Goal: Communication & Community: Answer question/provide support

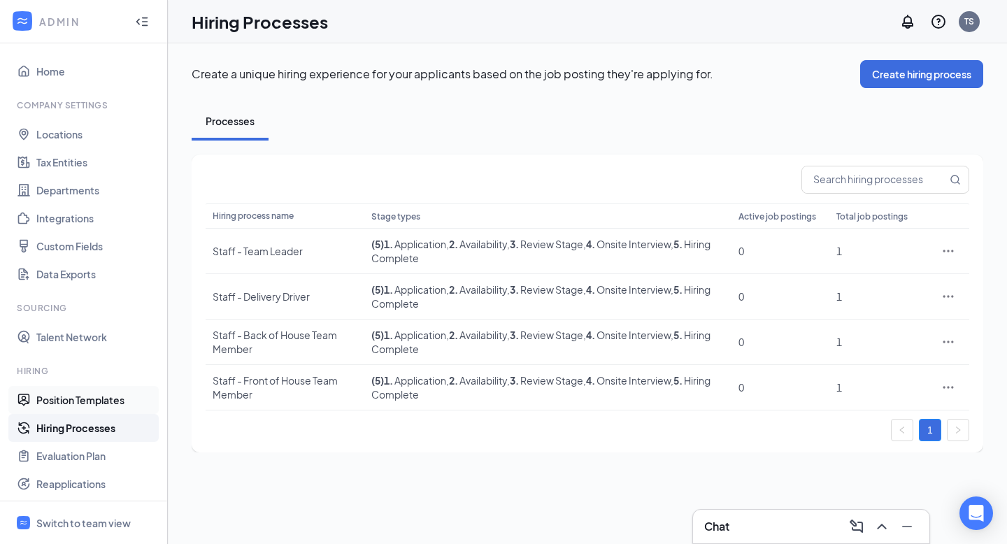
click at [85, 398] on link "Position Templates" at bounding box center [96, 400] width 120 height 28
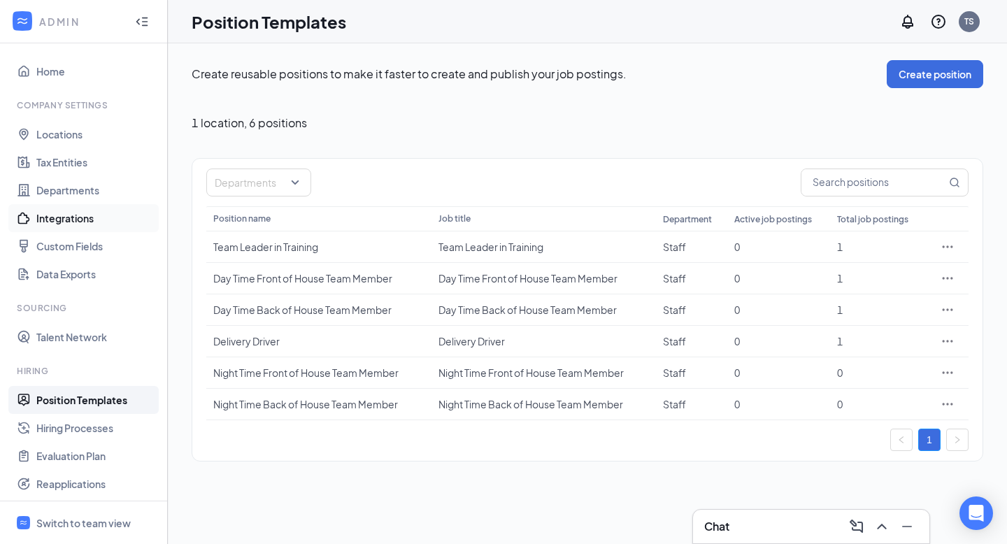
click at [54, 221] on link "Integrations" at bounding box center [96, 218] width 120 height 28
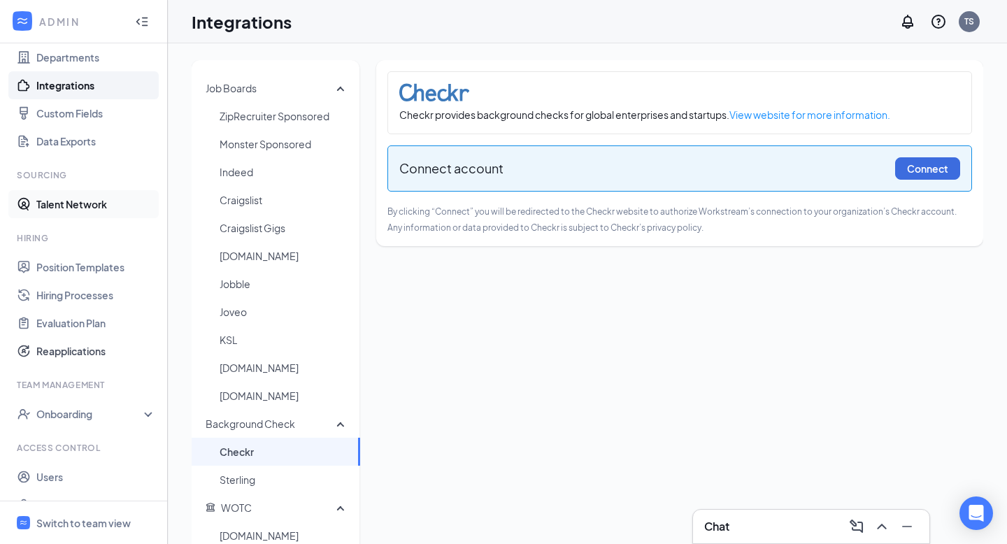
scroll to position [127, 0]
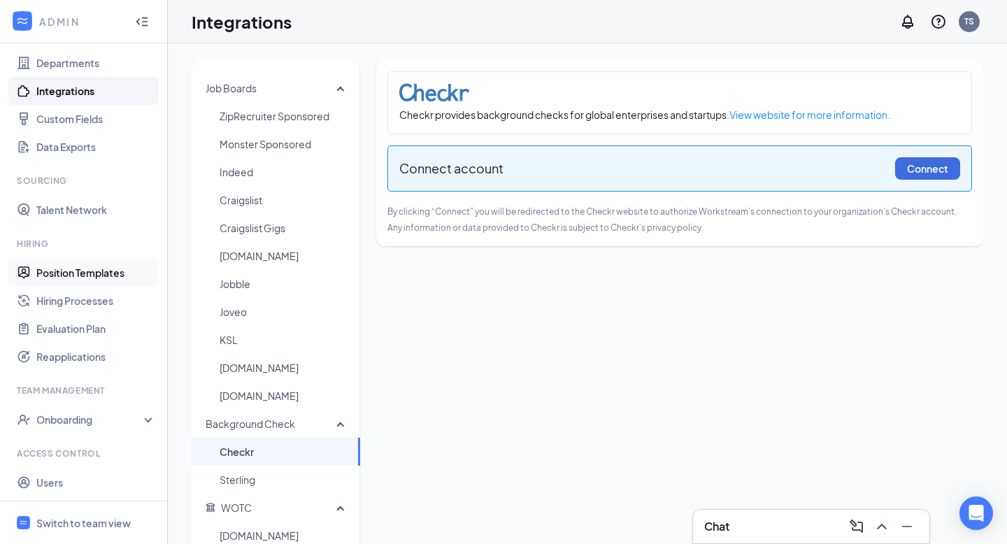
click at [64, 276] on link "Position Templates" at bounding box center [96, 273] width 120 height 28
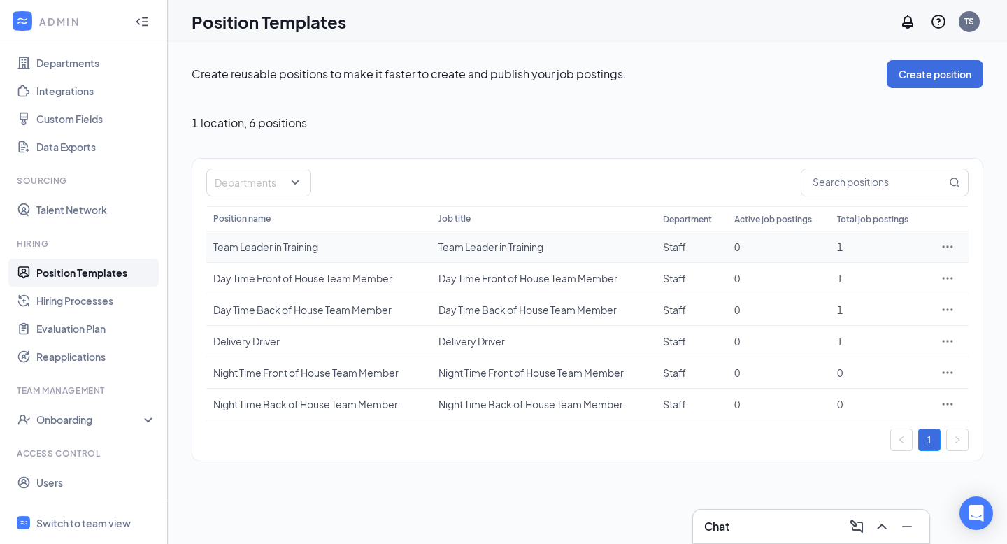
click at [950, 246] on icon "Ellipses" at bounding box center [948, 247] width 14 height 14
click at [949, 371] on icon "Ellipses" at bounding box center [948, 373] width 14 height 14
click at [896, 469] on span "View job postings" at bounding box center [863, 466] width 80 height 13
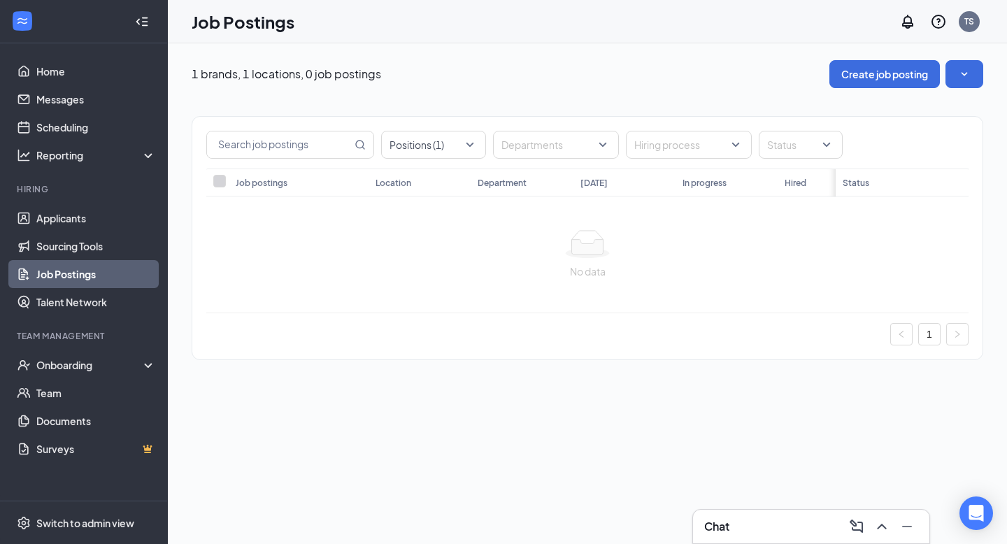
click at [76, 276] on link "Job Postings" at bounding box center [96, 274] width 120 height 28
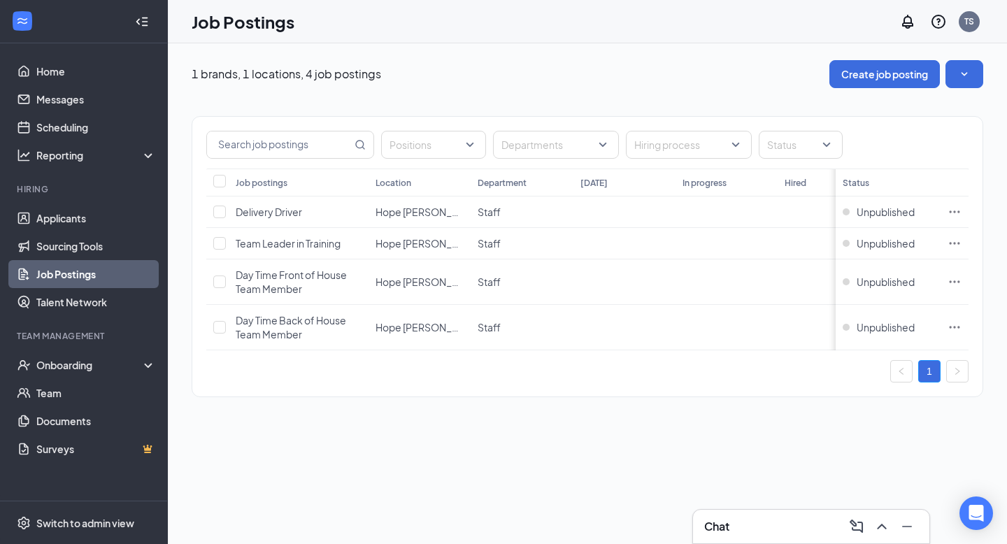
click at [689, 411] on div "1 brands, 1 locations, 4 job postings Create job posting Positions Departments …" at bounding box center [587, 235] width 839 height 385
click at [749, 357] on div "Positions Departments Hiring process Status Job postings Location Department To…" at bounding box center [587, 250] width 791 height 266
click at [78, 518] on div "Switch to admin view" at bounding box center [85, 523] width 98 height 14
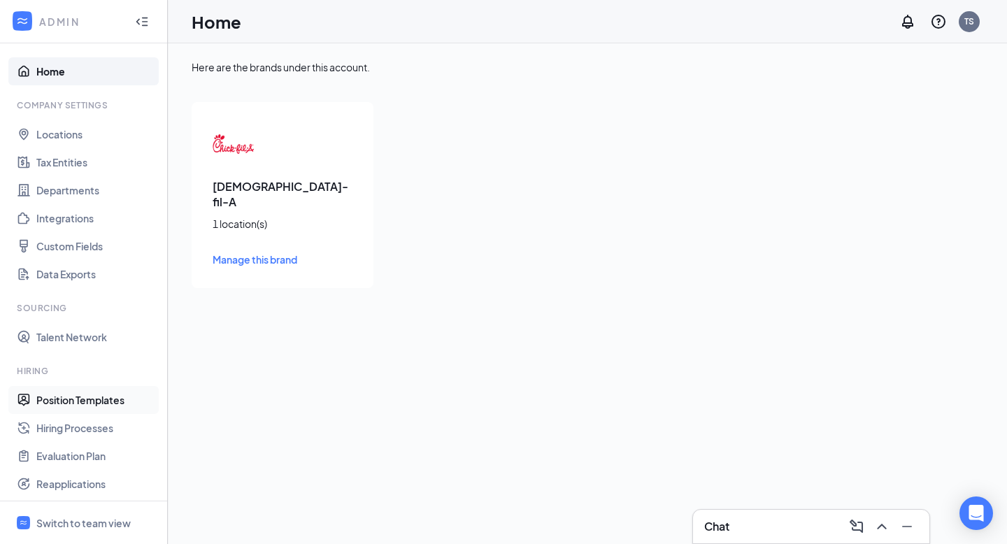
click at [87, 403] on link "Position Templates" at bounding box center [96, 400] width 120 height 28
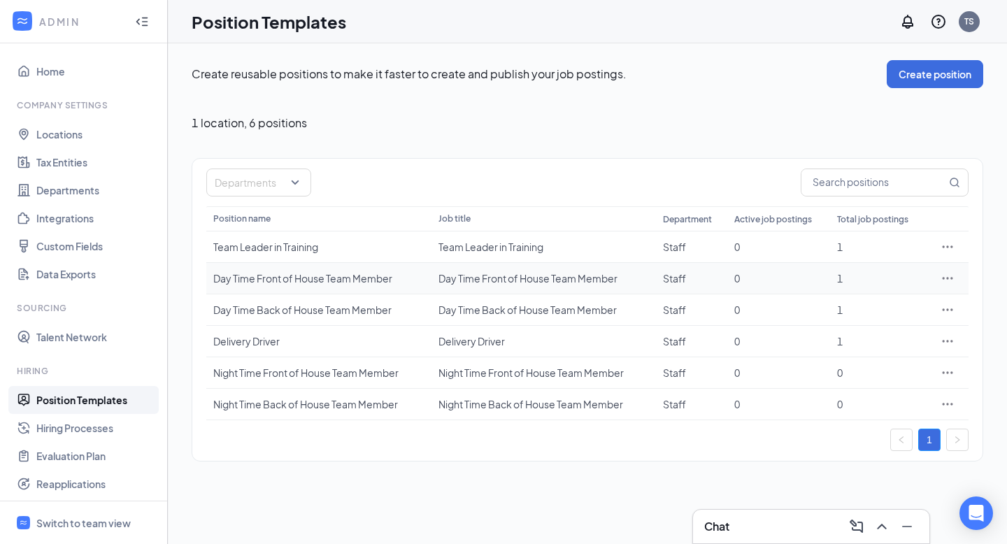
click at [950, 279] on icon "Ellipses" at bounding box center [948, 278] width 14 height 14
click at [784, 412] on td "0" at bounding box center [780, 404] width 104 height 31
click at [947, 374] on icon "Ellipses" at bounding box center [948, 373] width 14 height 14
click at [867, 399] on span "Edit" at bounding box center [883, 401] width 120 height 15
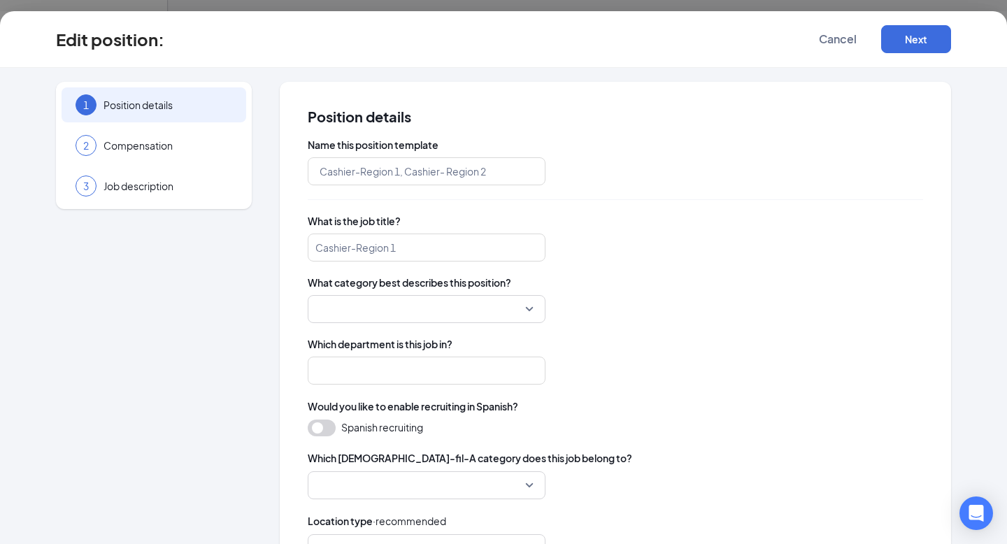
type input "Night Time Front of House Team Member"
type input "Staff"
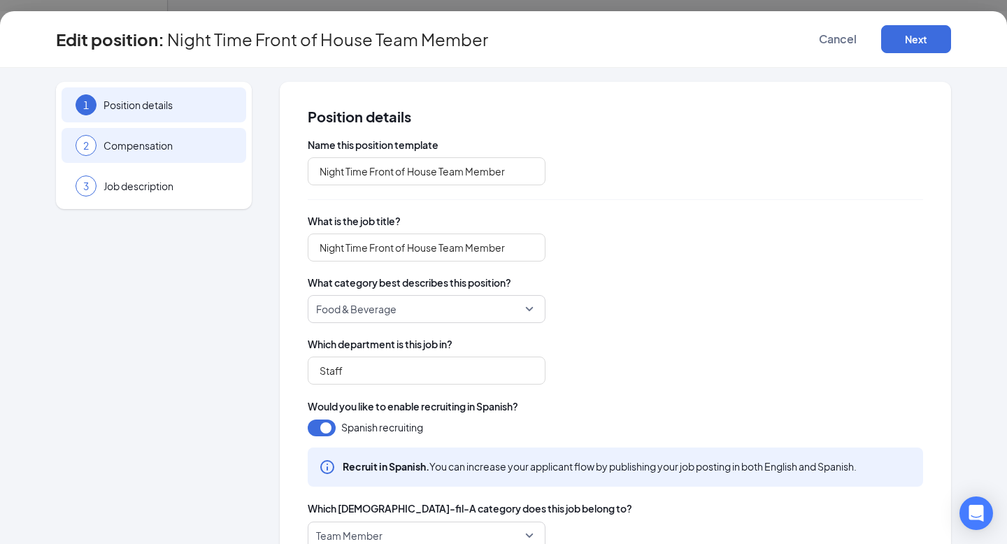
click at [186, 146] on span "Compensation" at bounding box center [168, 146] width 129 height 14
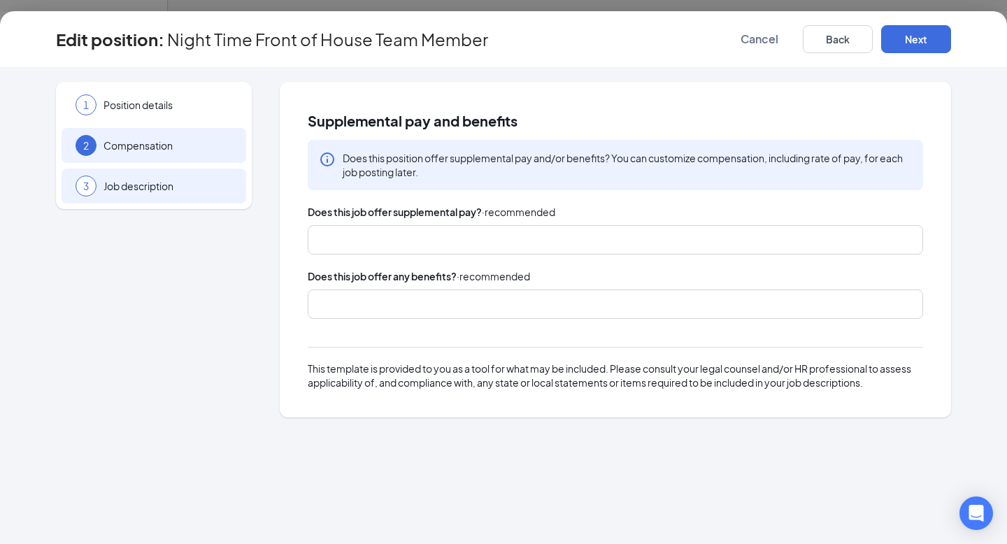
click at [166, 182] on span "Job description" at bounding box center [168, 186] width 129 height 14
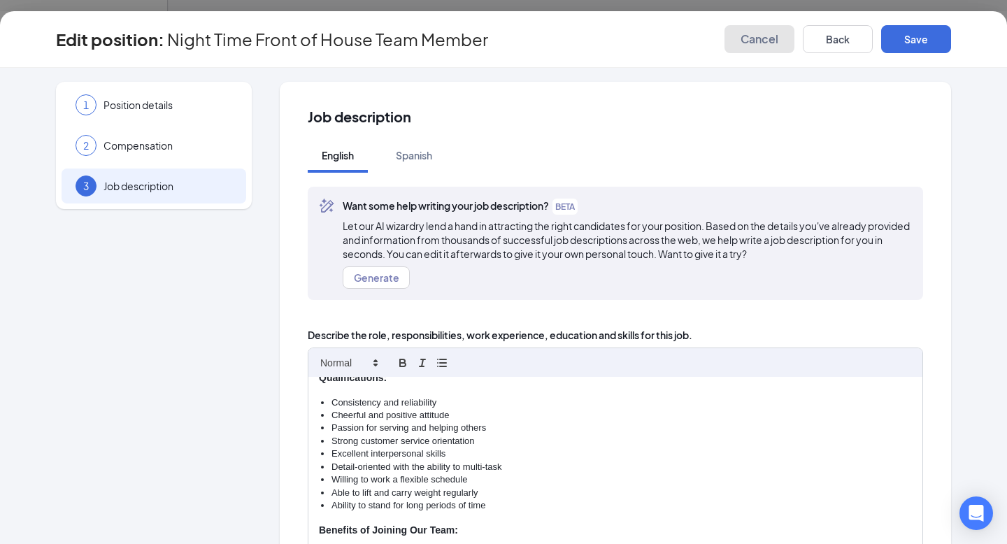
click at [765, 44] on span "Cancel" at bounding box center [760, 39] width 38 height 14
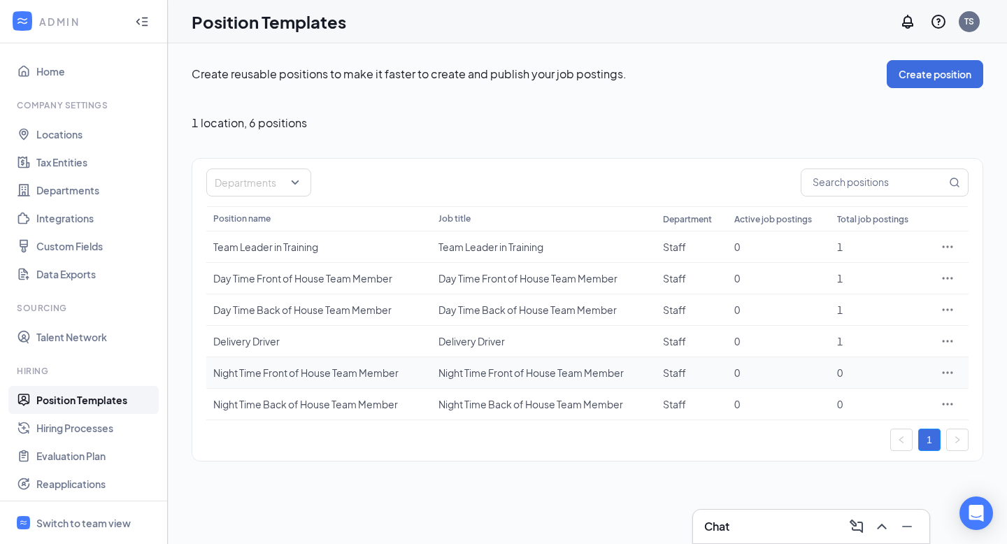
click at [946, 371] on icon "Ellipses" at bounding box center [948, 373] width 14 height 14
click at [946, 245] on icon "Ellipses" at bounding box center [948, 247] width 14 height 14
click at [78, 522] on div "Switch to team view" at bounding box center [83, 523] width 94 height 14
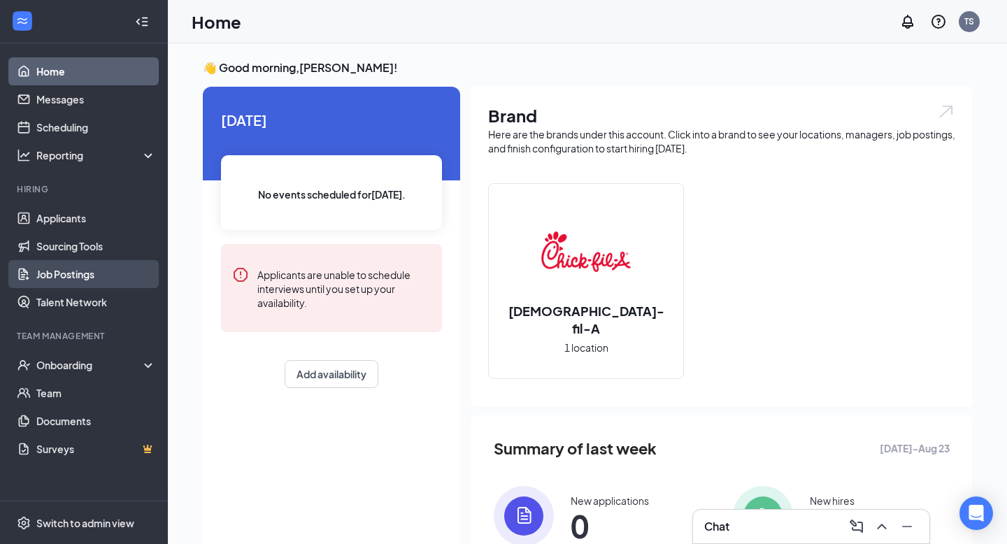
click at [80, 271] on link "Job Postings" at bounding box center [96, 274] width 120 height 28
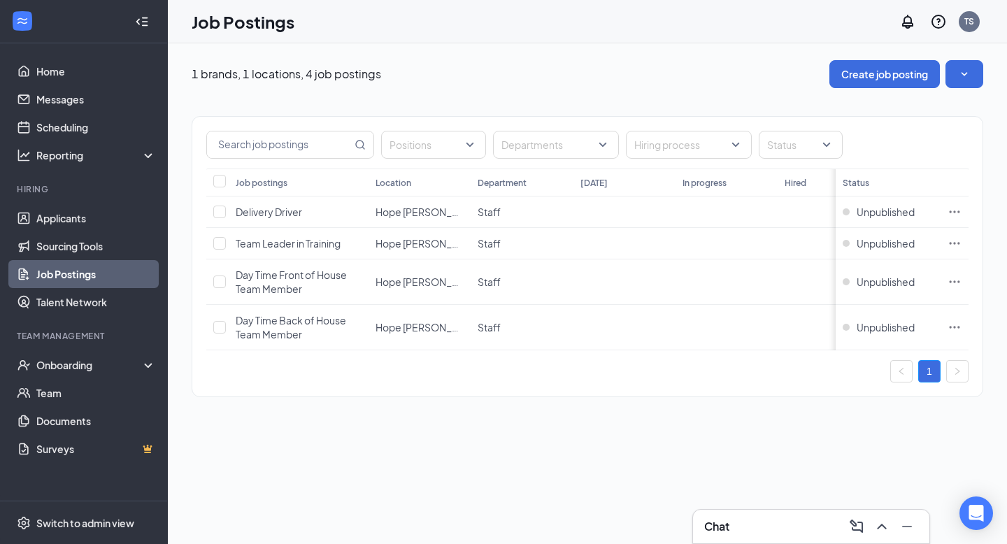
click at [724, 416] on div "1 brands, 1 locations, 4 job postings Create job posting Positions Departments …" at bounding box center [587, 235] width 839 height 385
click at [878, 71] on button "Create job posting" at bounding box center [885, 74] width 111 height 28
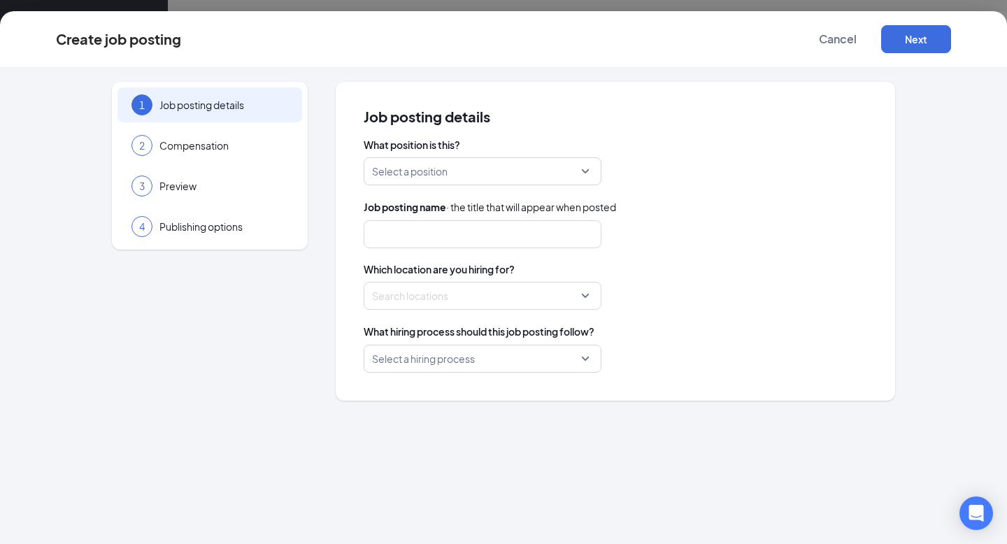
click at [458, 173] on input "search" at bounding box center [477, 171] width 211 height 27
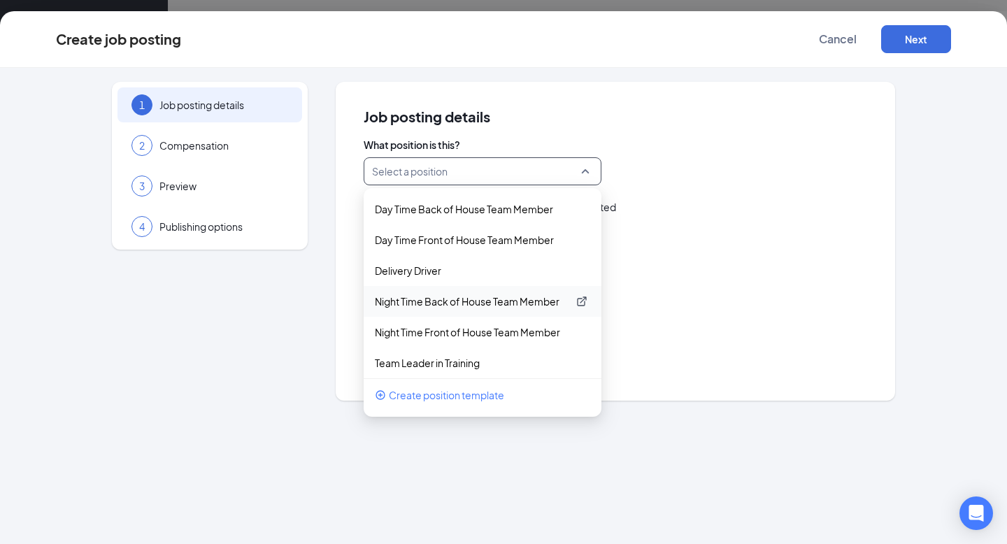
click at [459, 299] on p "Night Time Back of House Team Member" at bounding box center [471, 302] width 193 height 14
type input "Night Time Back of House Team Member"
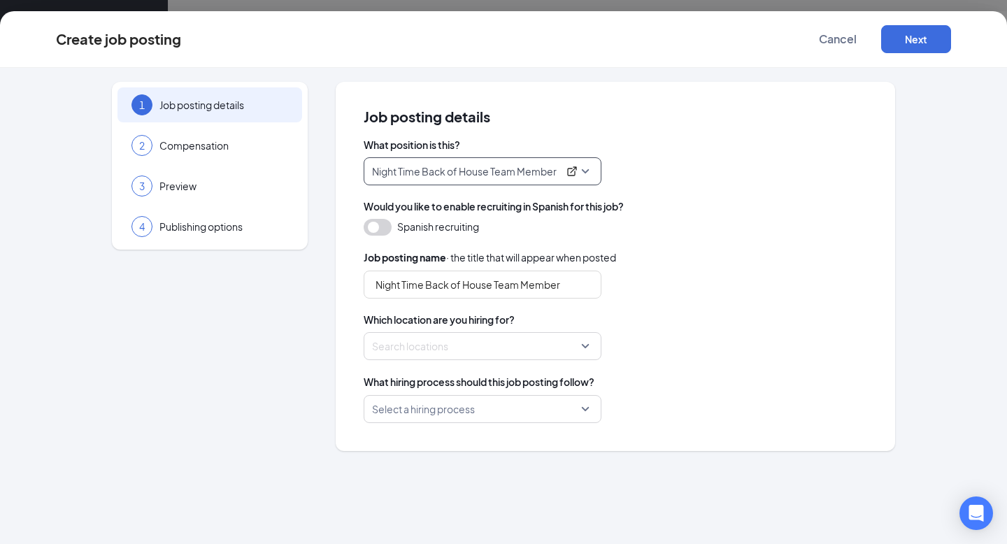
click at [439, 346] on div at bounding box center [478, 346] width 211 height 22
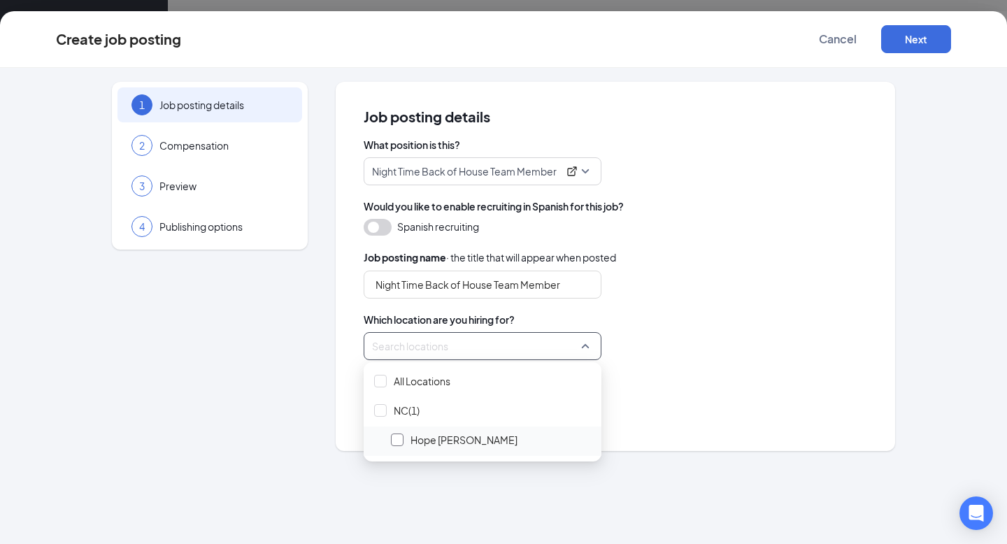
click at [396, 441] on div at bounding box center [397, 440] width 13 height 13
click at [736, 376] on div "What hiring process should this job posting follow?" at bounding box center [616, 381] width 504 height 15
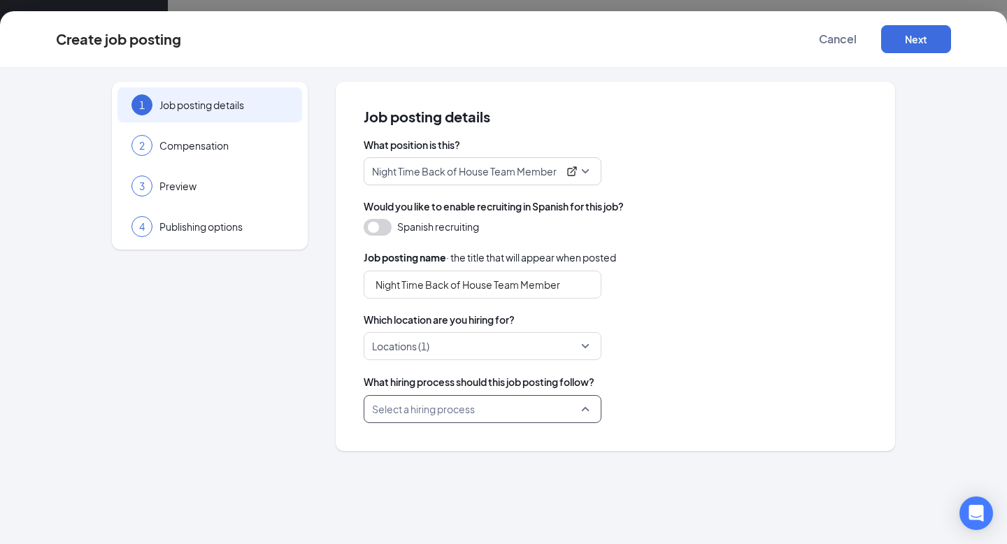
click at [465, 418] on input "search" at bounding box center [477, 409] width 211 height 27
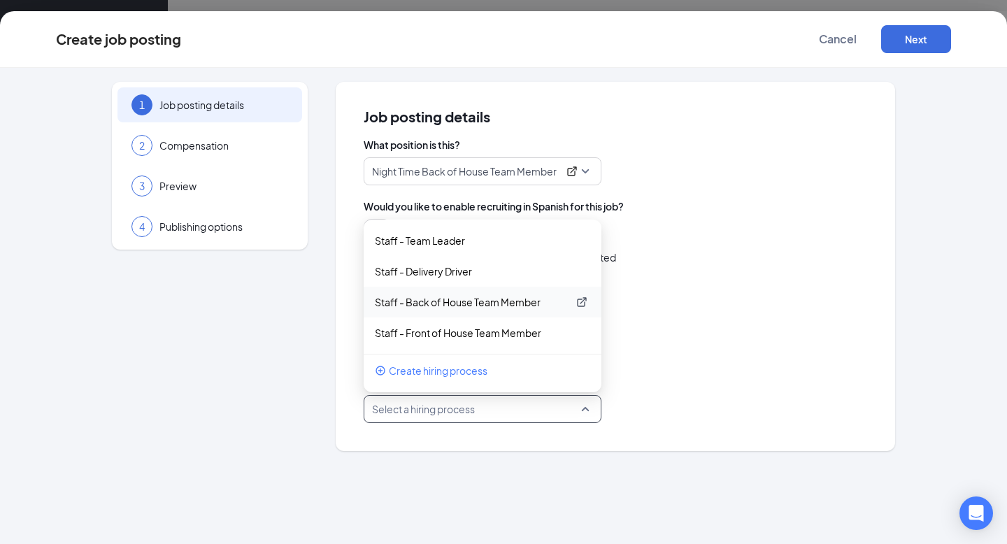
click at [468, 299] on p "Staff - Back of House Team Member" at bounding box center [471, 302] width 193 height 14
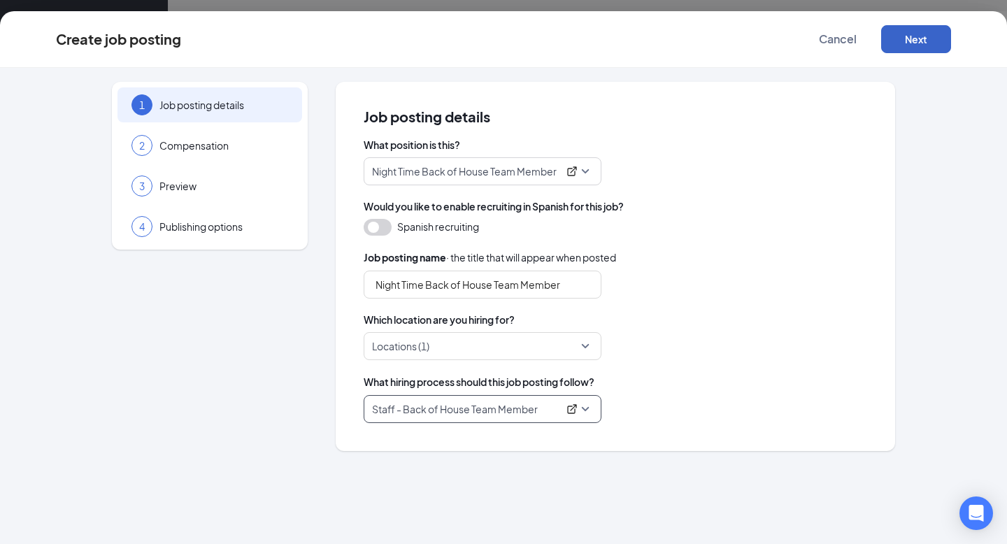
click at [917, 41] on button "Next" at bounding box center [916, 39] width 70 height 28
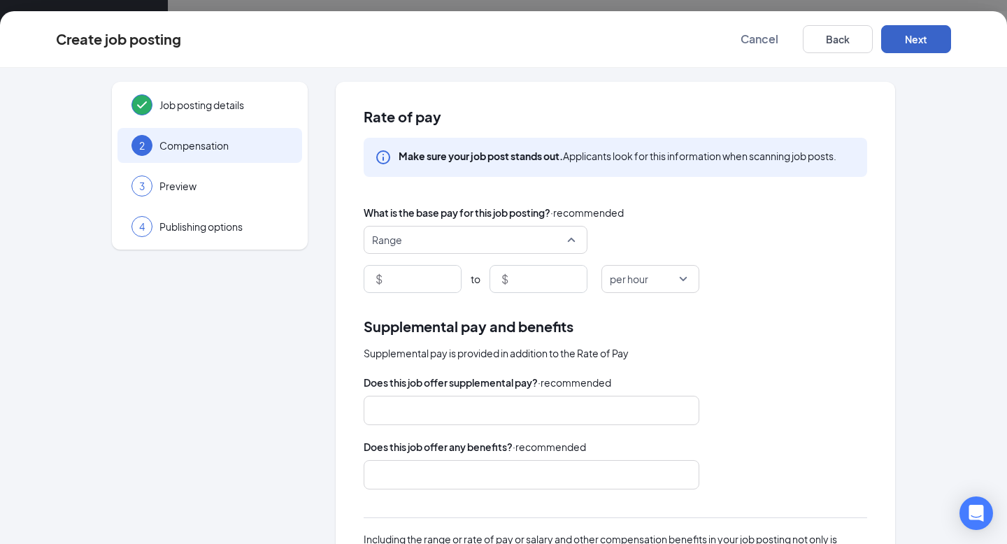
click at [503, 243] on span "Range" at bounding box center [469, 240] width 194 height 27
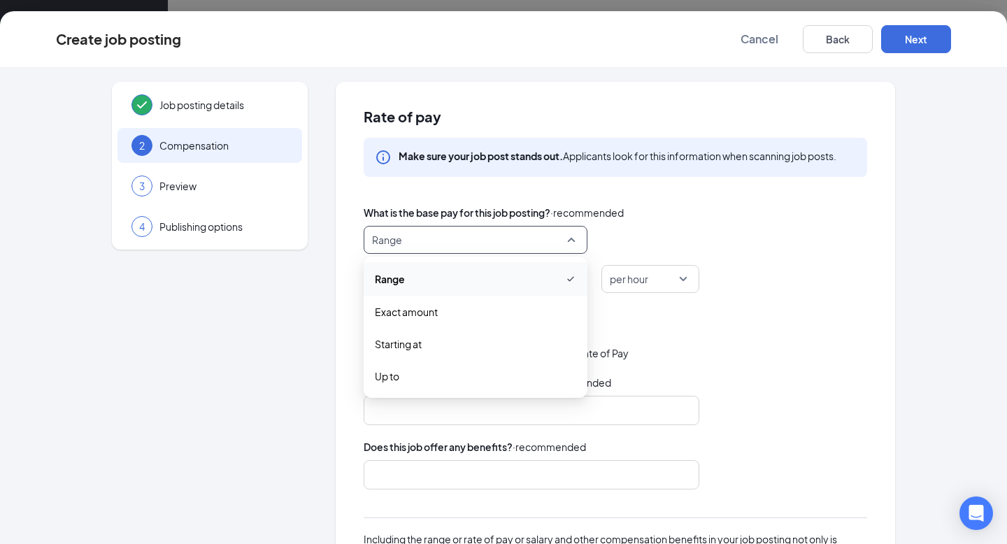
click at [503, 243] on span "Range" at bounding box center [469, 240] width 194 height 27
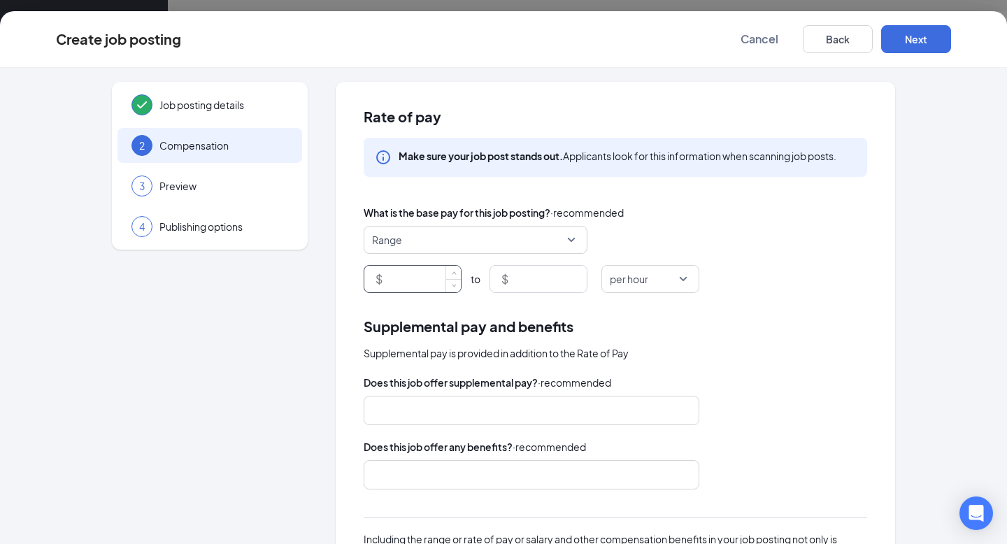
click at [404, 279] on input at bounding box center [423, 279] width 76 height 27
type input "7"
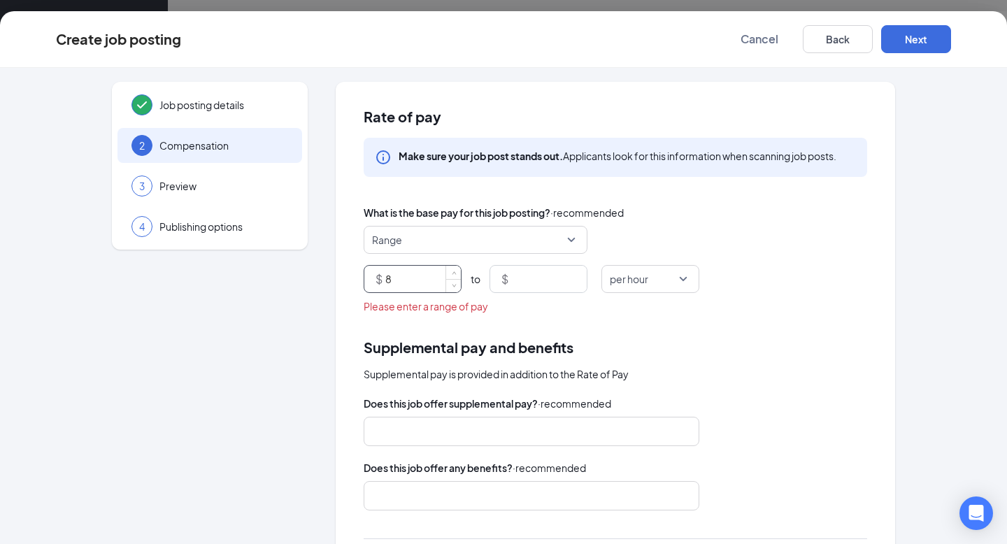
type input "8"
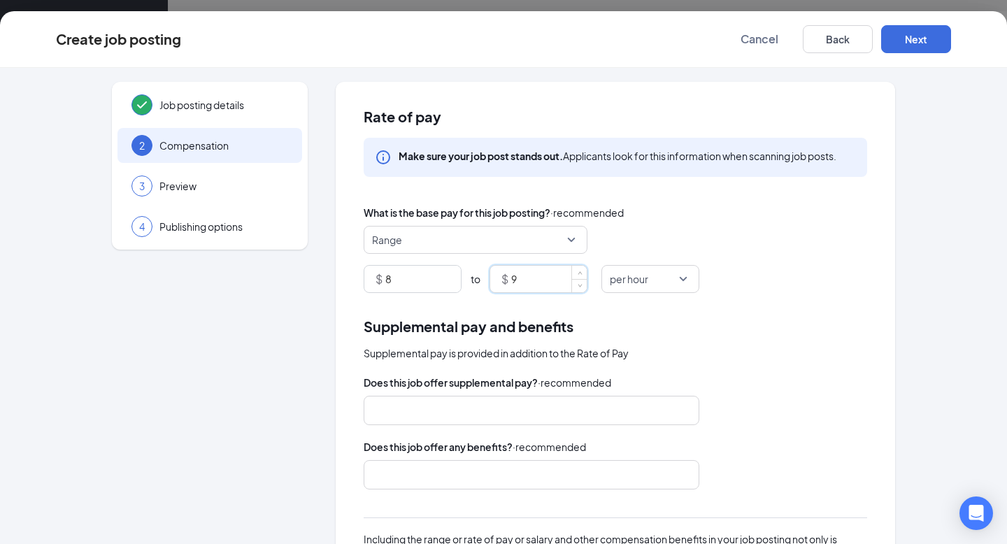
type input "9"
click at [681, 325] on div "Supplemental pay and benefits" at bounding box center [616, 327] width 504 height 22
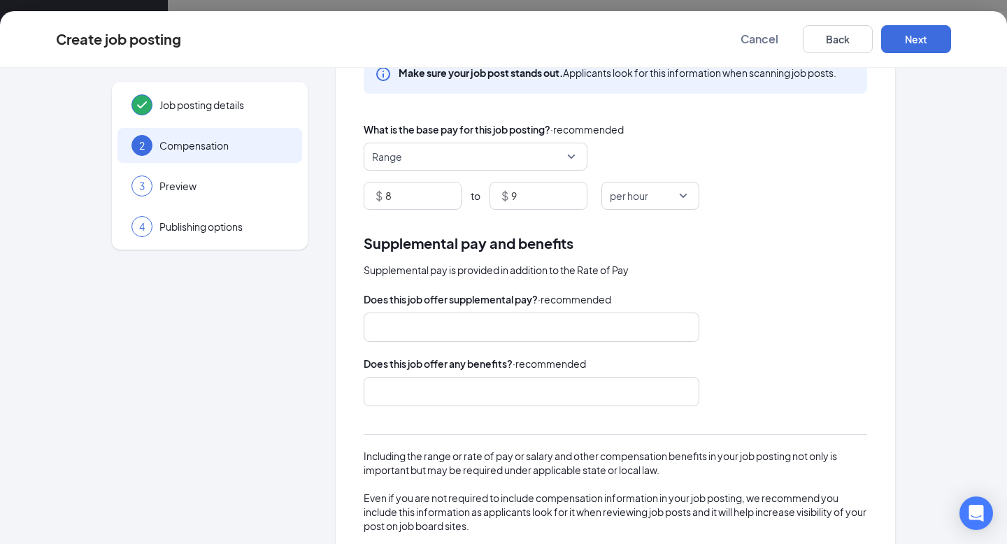
scroll to position [184, 0]
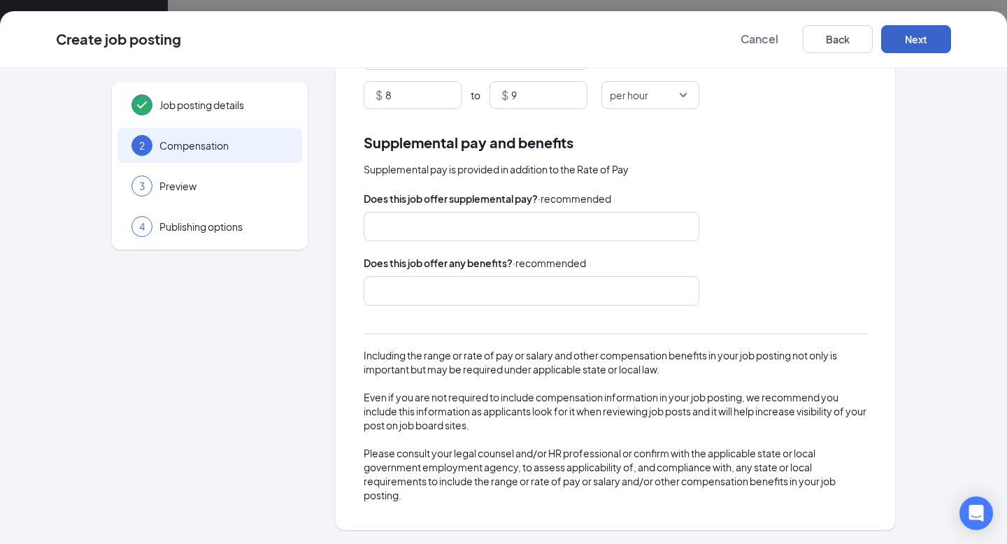
click at [915, 34] on button "Next" at bounding box center [916, 39] width 70 height 28
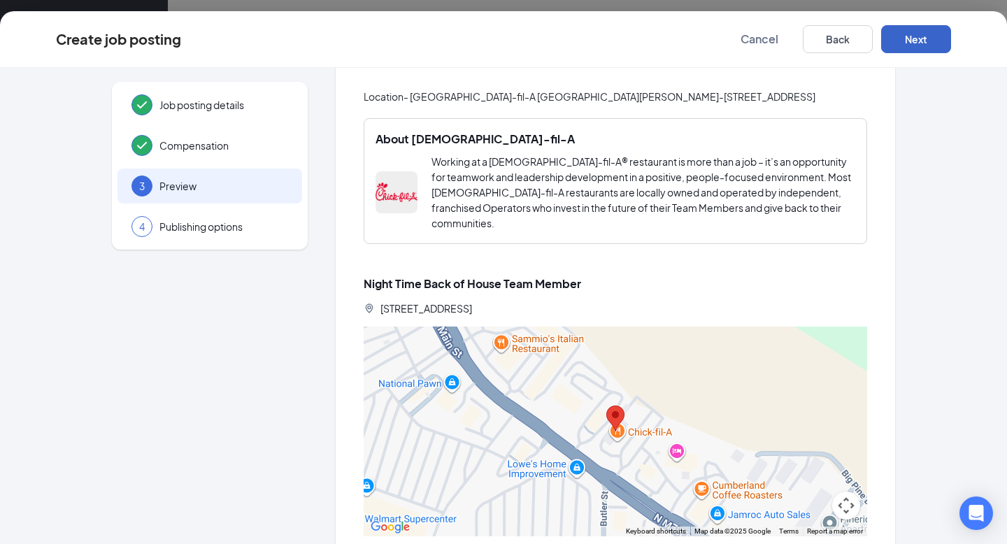
scroll to position [944, 0]
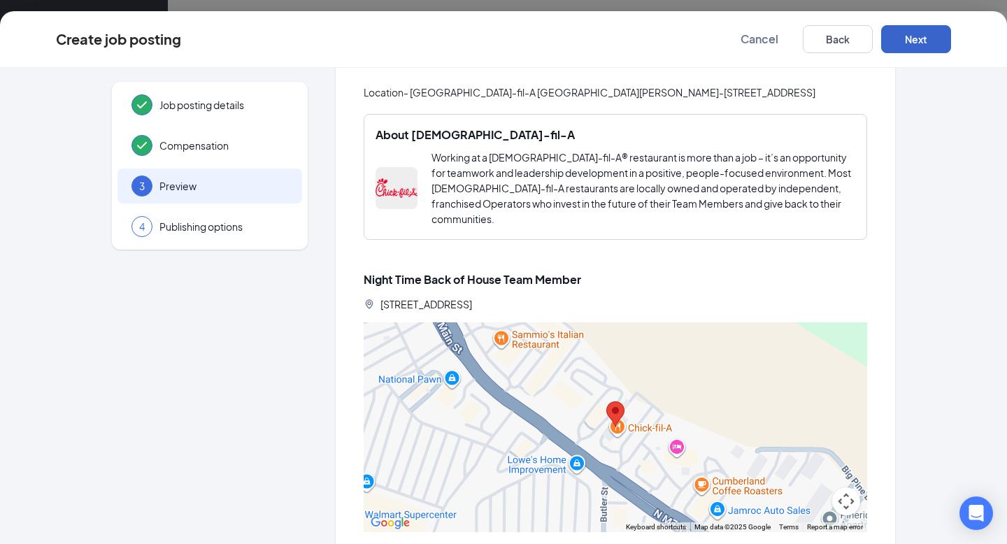
click at [915, 34] on button "Next" at bounding box center [916, 39] width 70 height 28
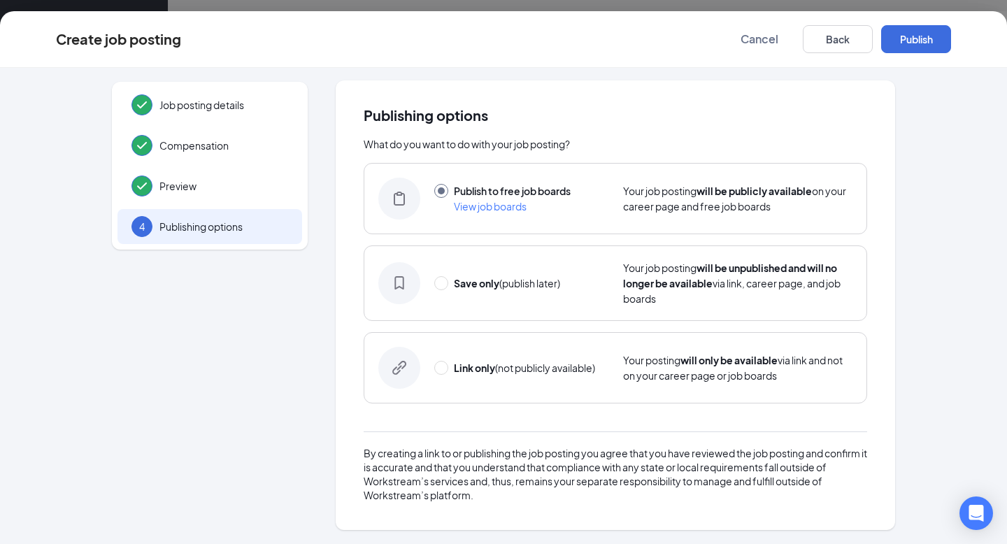
scroll to position [1, 0]
click at [444, 281] on input "radio" at bounding box center [441, 284] width 14 height 14
radio input "true"
radio input "false"
click at [914, 42] on button "Save only" at bounding box center [916, 39] width 70 height 28
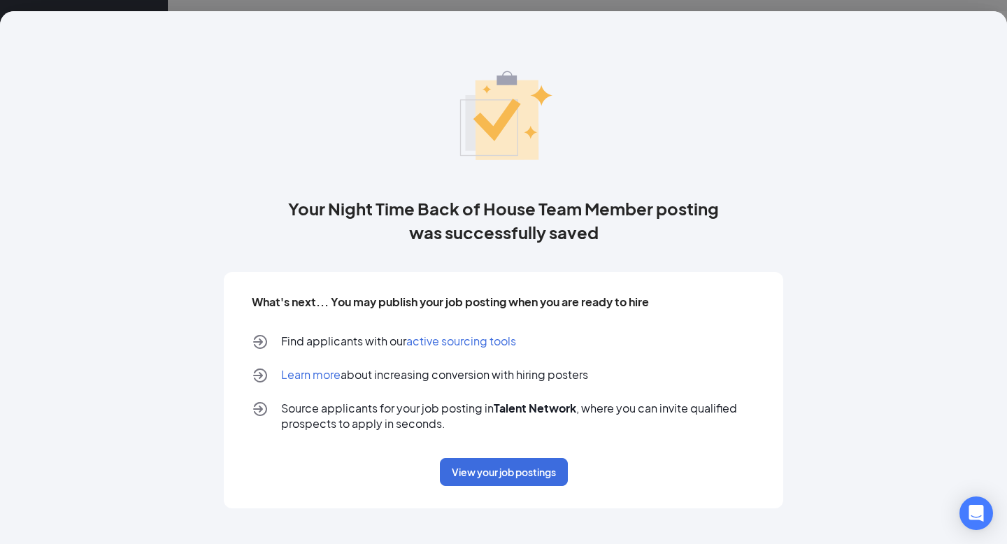
scroll to position [0, 0]
click at [497, 472] on button "View your job postings" at bounding box center [504, 472] width 128 height 28
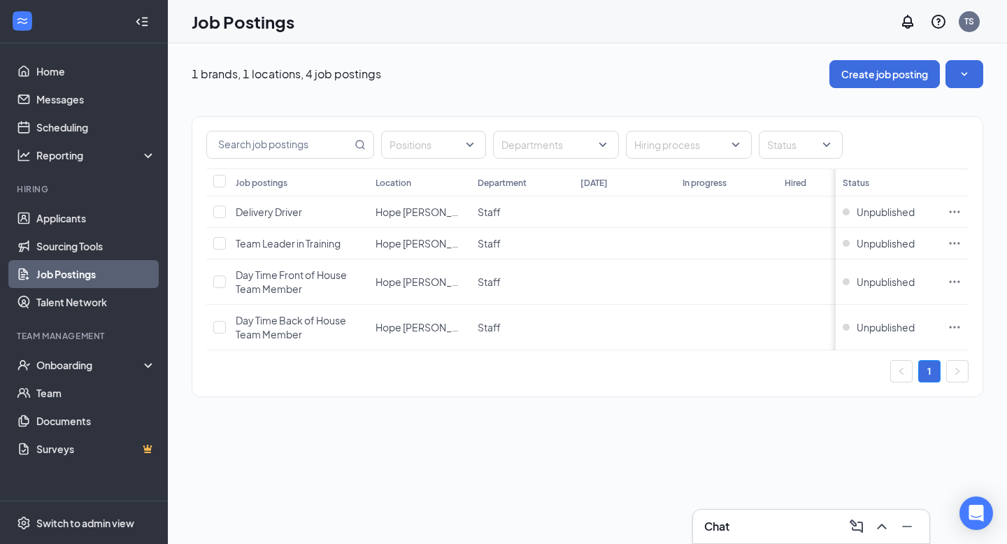
click at [633, 85] on div "1 brands, 1 locations, 4 job postings Create job posting" at bounding box center [588, 74] width 792 height 28
click at [747, 49] on div "1 brands, 1 locations, 4 job postings Create job posting Positions Departments …" at bounding box center [587, 235] width 839 height 385
click at [558, 377] on div "1" at bounding box center [587, 371] width 763 height 22
click at [964, 76] on icon "SmallChevronDown" at bounding box center [965, 74] width 14 height 14
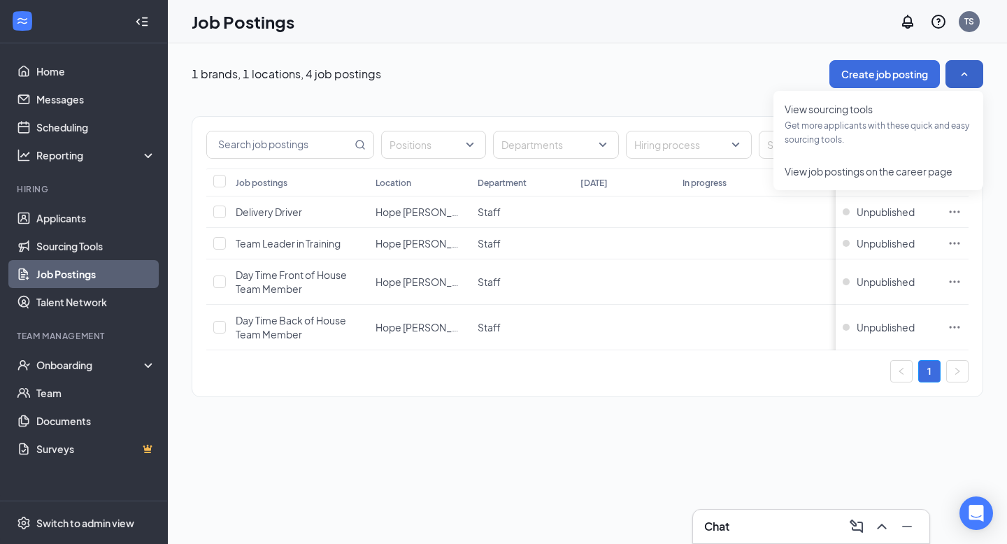
click at [964, 76] on icon "SmallChevronUp" at bounding box center [965, 74] width 14 height 14
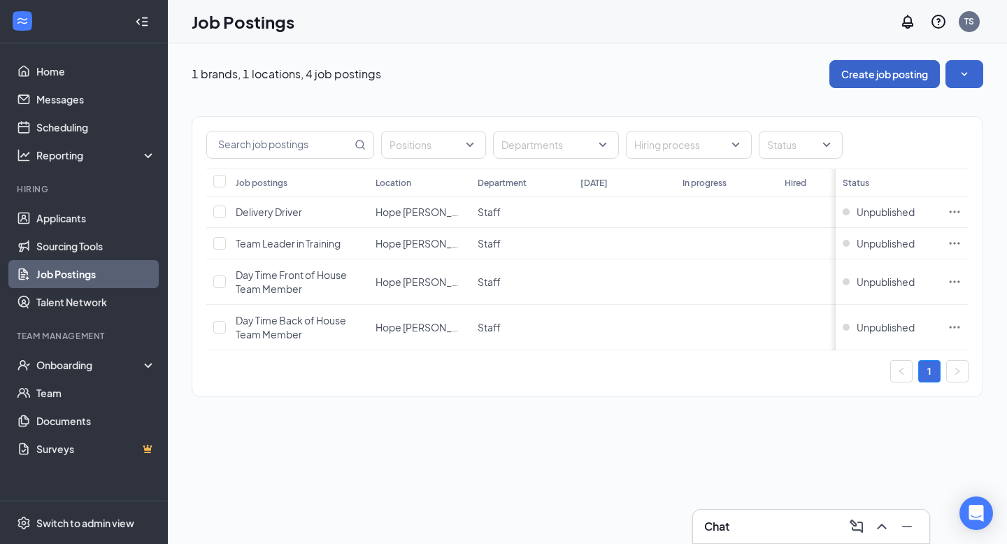
click at [895, 76] on button "Create job posting" at bounding box center [885, 74] width 111 height 28
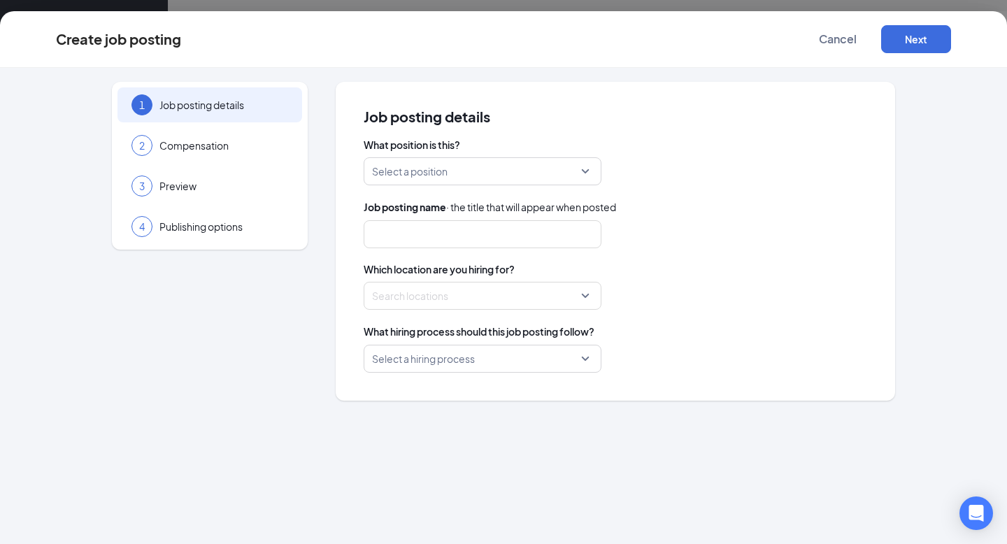
click at [461, 175] on input "search" at bounding box center [477, 171] width 211 height 27
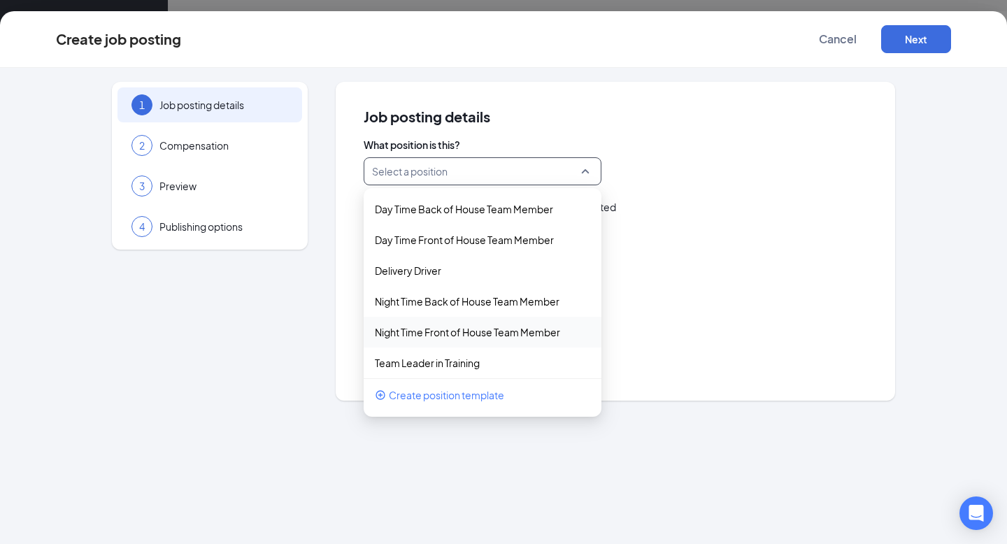
scroll to position [6, 0]
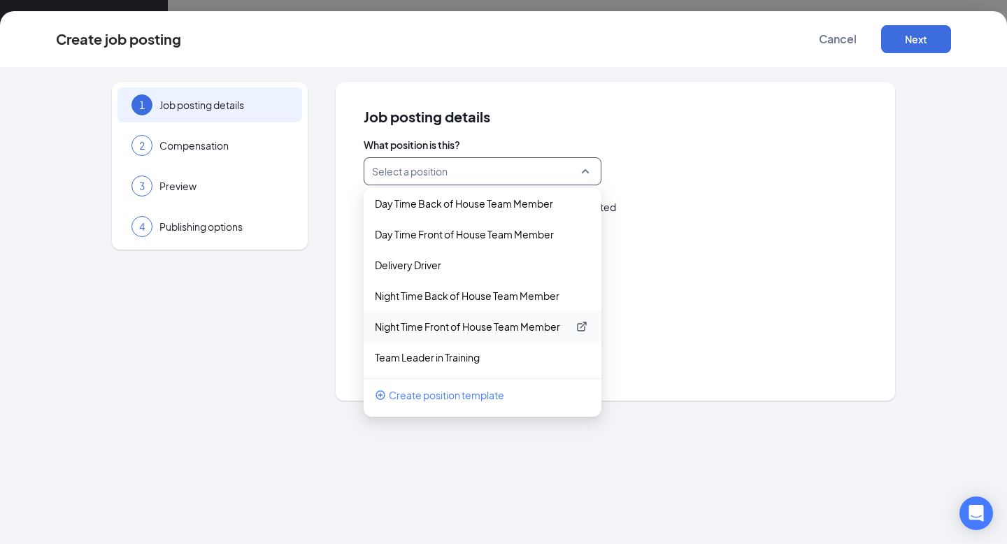
click at [479, 329] on p "Night Time Front of House Team Member" at bounding box center [471, 327] width 193 height 14
type input "Night Time Front of House Team Member"
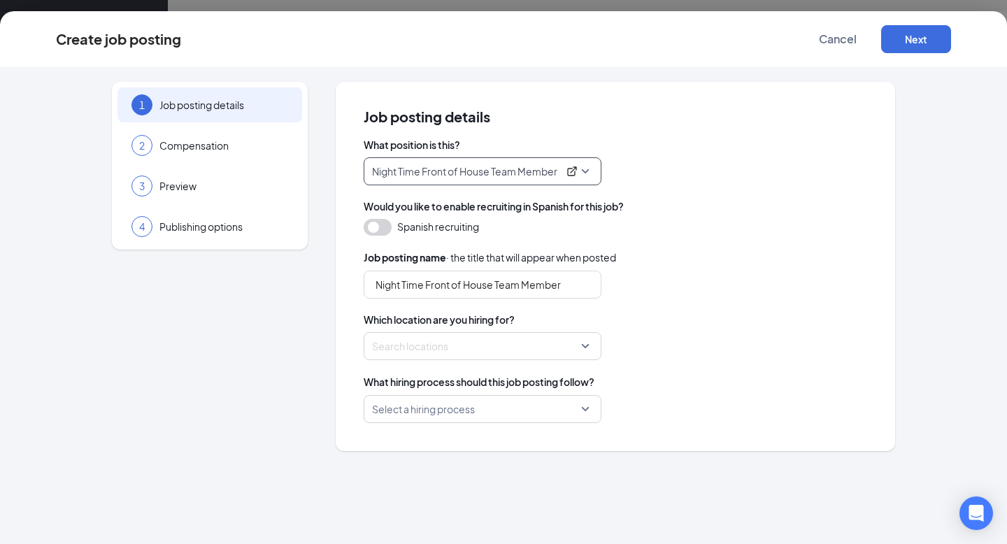
click at [478, 352] on div at bounding box center [478, 346] width 211 height 22
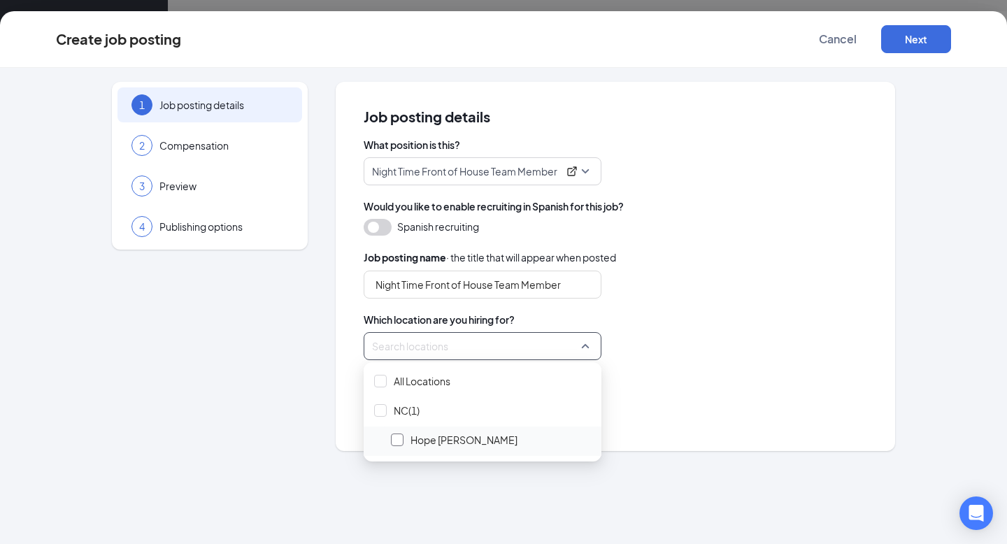
click at [399, 439] on div at bounding box center [397, 440] width 13 height 13
click at [766, 406] on div "Select a hiring process" at bounding box center [616, 409] width 504 height 28
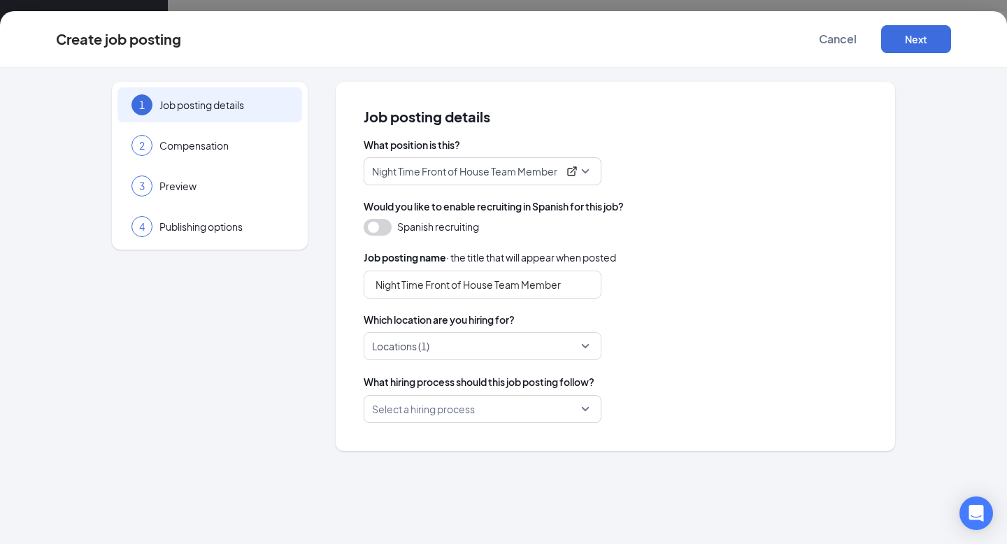
click at [522, 416] on input "search" at bounding box center [477, 409] width 211 height 27
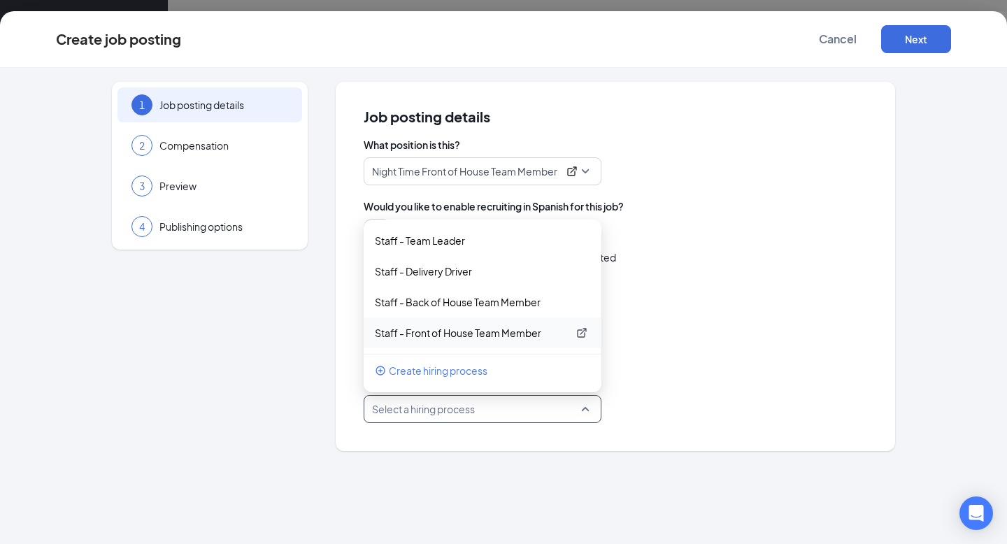
click at [483, 326] on p "Staff - Front of House Team Member" at bounding box center [471, 333] width 193 height 14
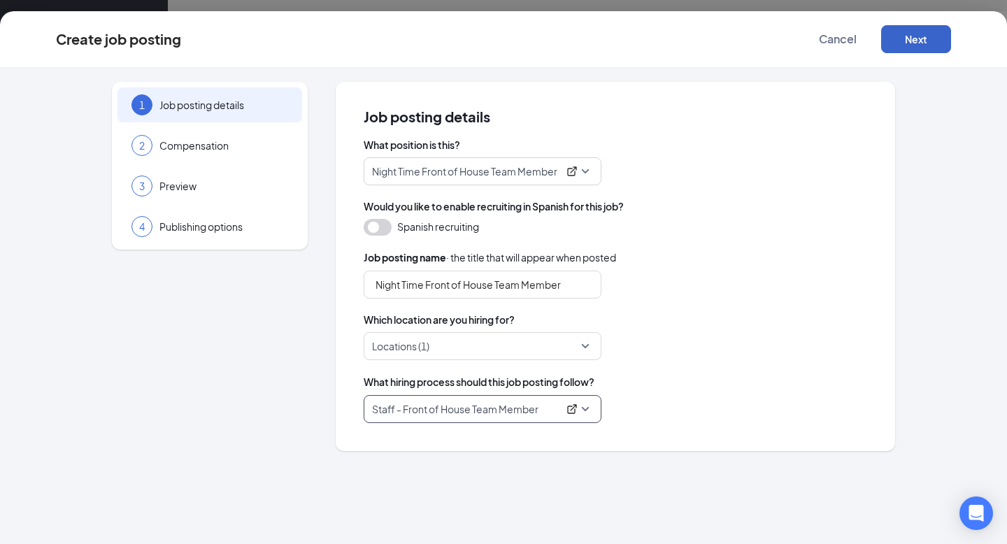
click at [910, 37] on button "Next" at bounding box center [916, 39] width 70 height 28
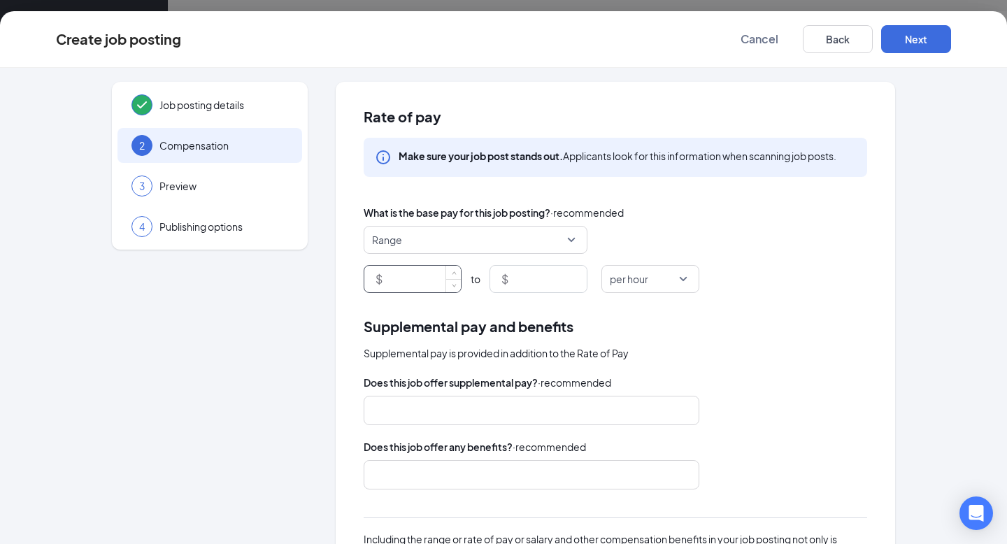
click at [441, 273] on input at bounding box center [423, 279] width 76 height 27
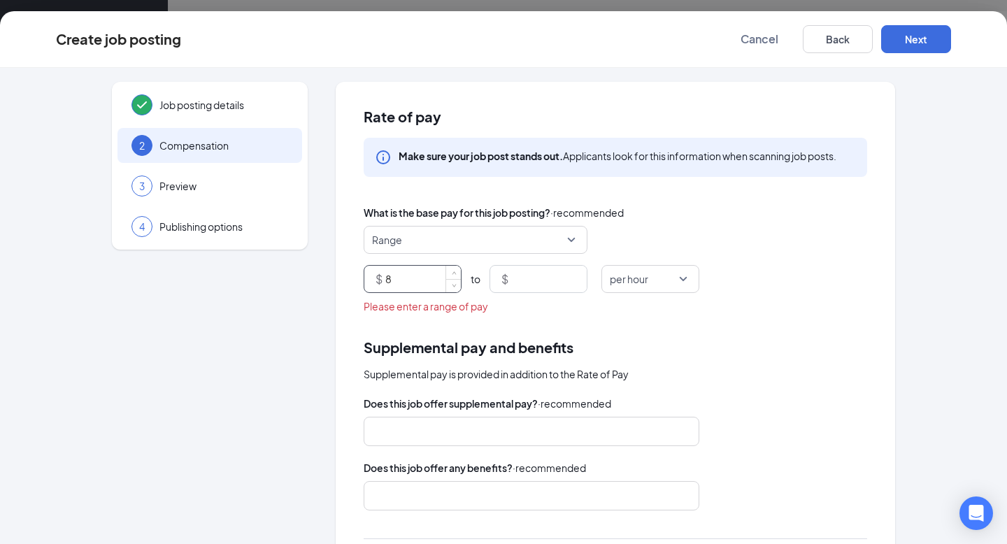
type input "8"
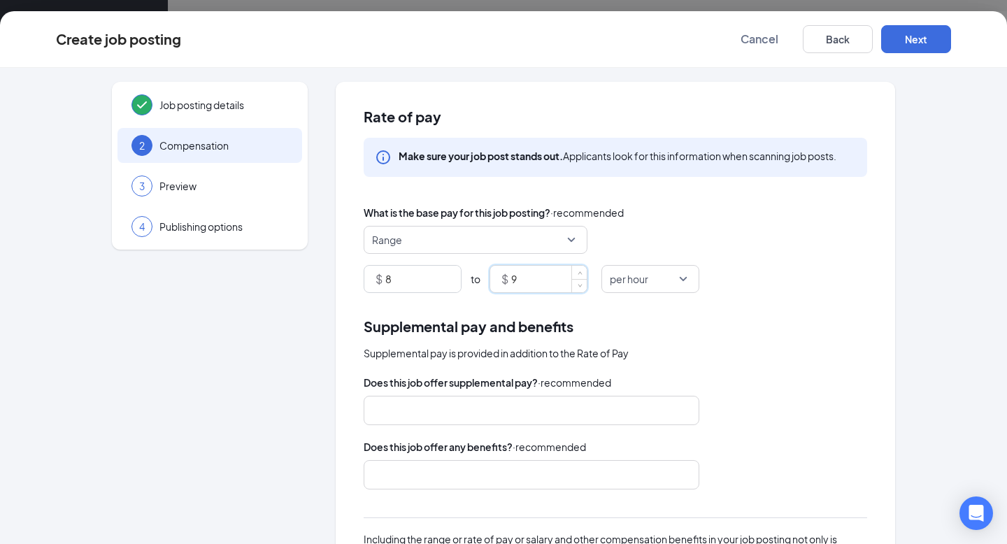
type input "9"
click at [688, 325] on div "Supplemental pay and benefits" at bounding box center [616, 327] width 504 height 22
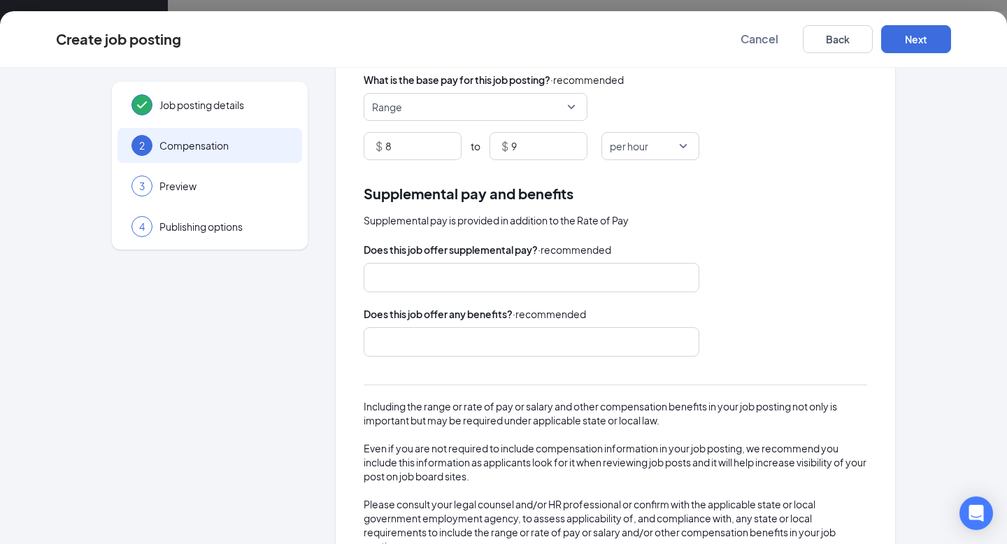
scroll to position [184, 0]
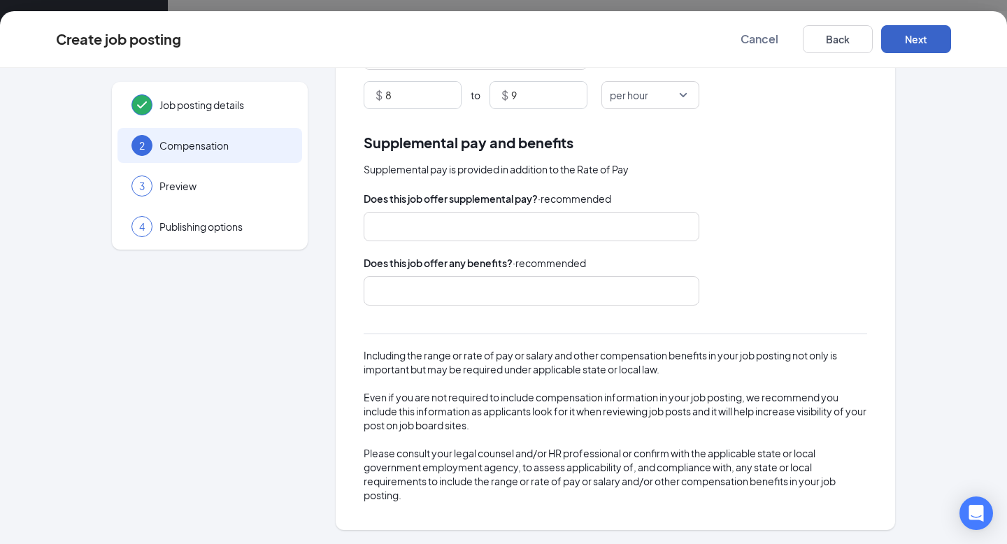
click at [918, 40] on button "Next" at bounding box center [916, 39] width 70 height 28
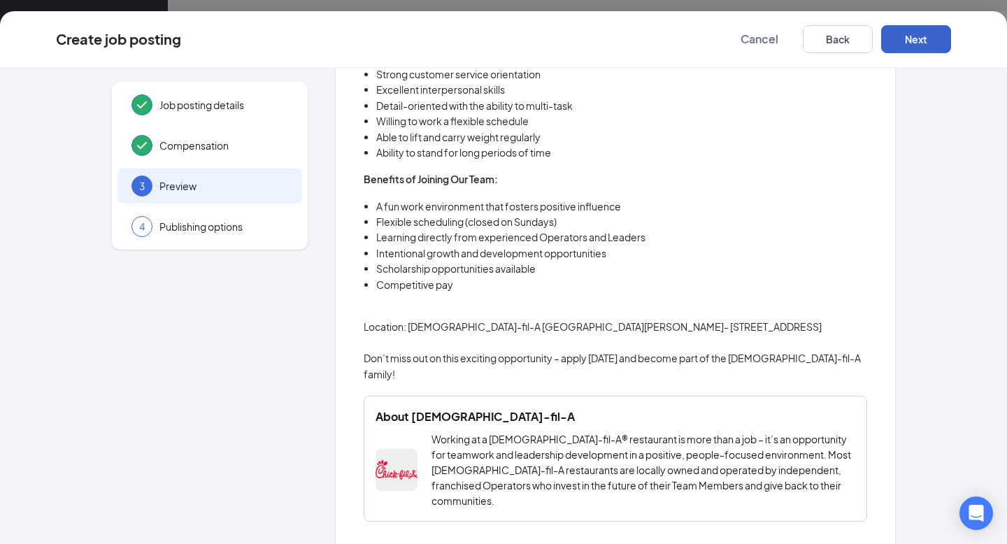
scroll to position [921, 0]
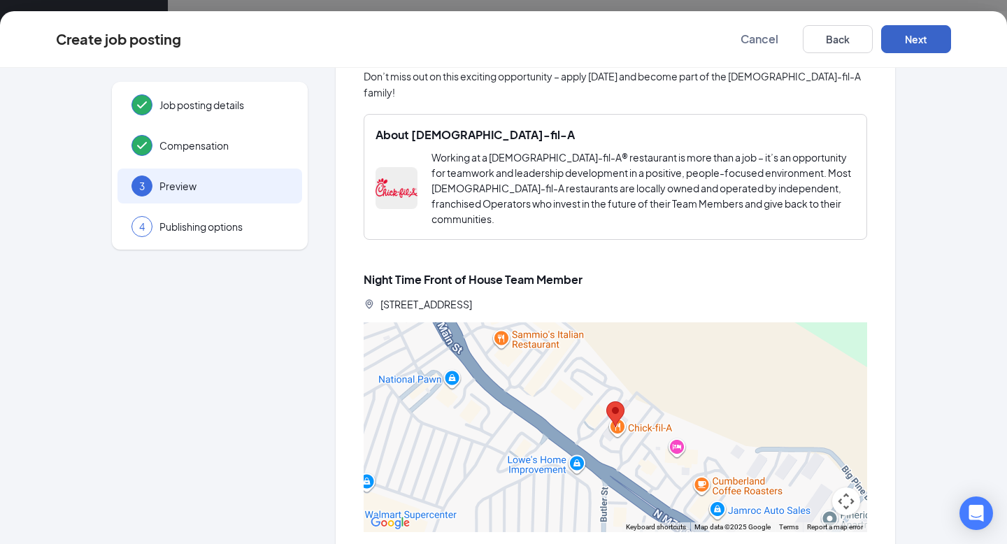
click at [907, 42] on button "Next" at bounding box center [916, 39] width 70 height 28
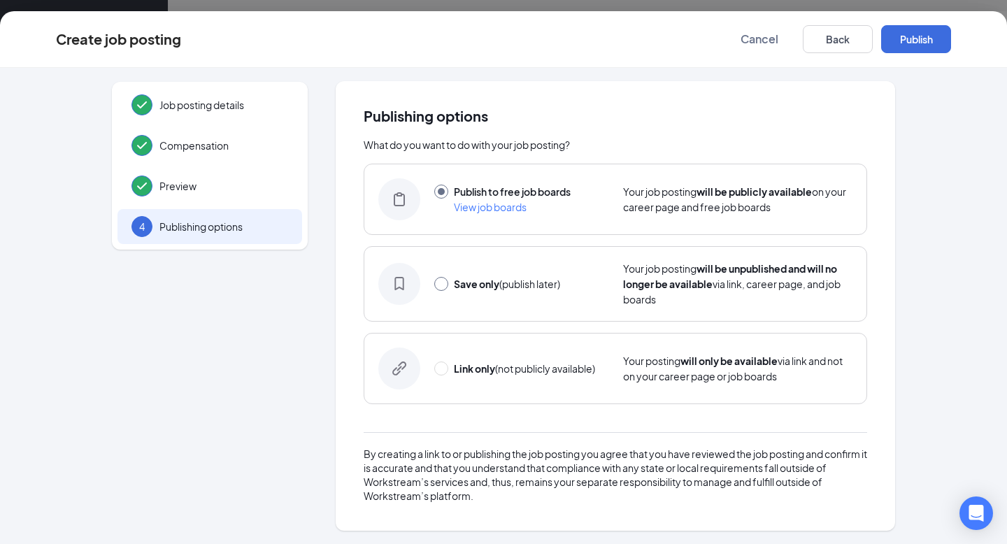
click at [442, 278] on input "radio" at bounding box center [441, 284] width 14 height 14
radio input "true"
radio input "false"
click at [923, 45] on button "Save only" at bounding box center [916, 39] width 70 height 28
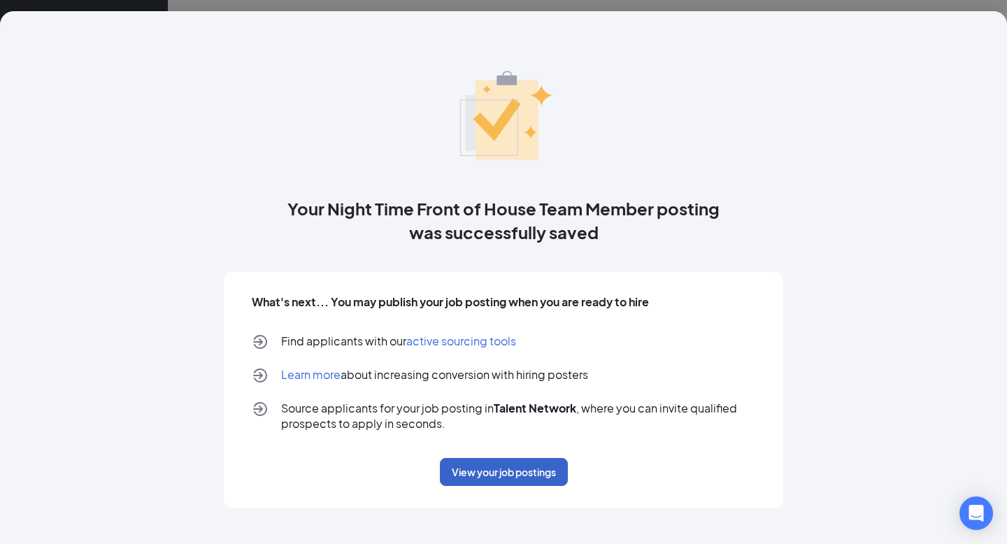
click at [483, 472] on button "View your job postings" at bounding box center [504, 472] width 128 height 28
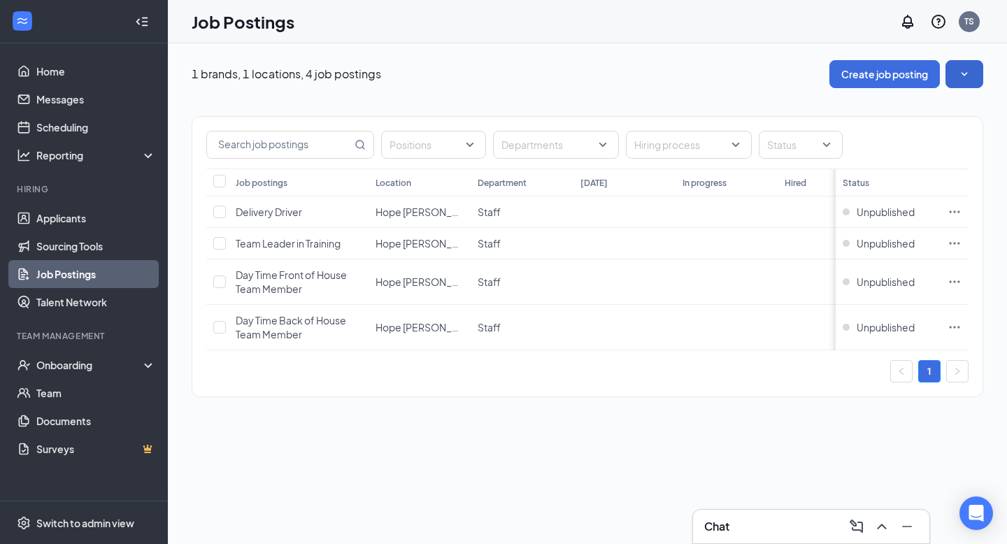
click at [602, 402] on div "Positions Departments Hiring process Status Job postings Location Department To…" at bounding box center [588, 249] width 792 height 323
click at [469, 421] on div "1 brands, 1 locations, 4 job postings Create job posting Positions Departments …" at bounding box center [587, 235] width 839 height 385
click at [69, 301] on link "Talent Network" at bounding box center [96, 302] width 120 height 28
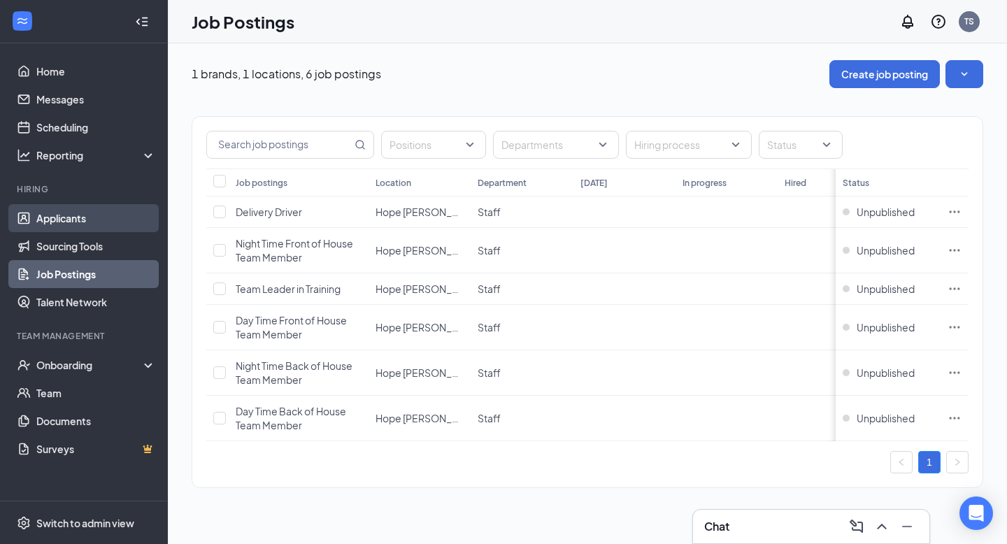
click at [99, 219] on link "Applicants" at bounding box center [96, 218] width 120 height 28
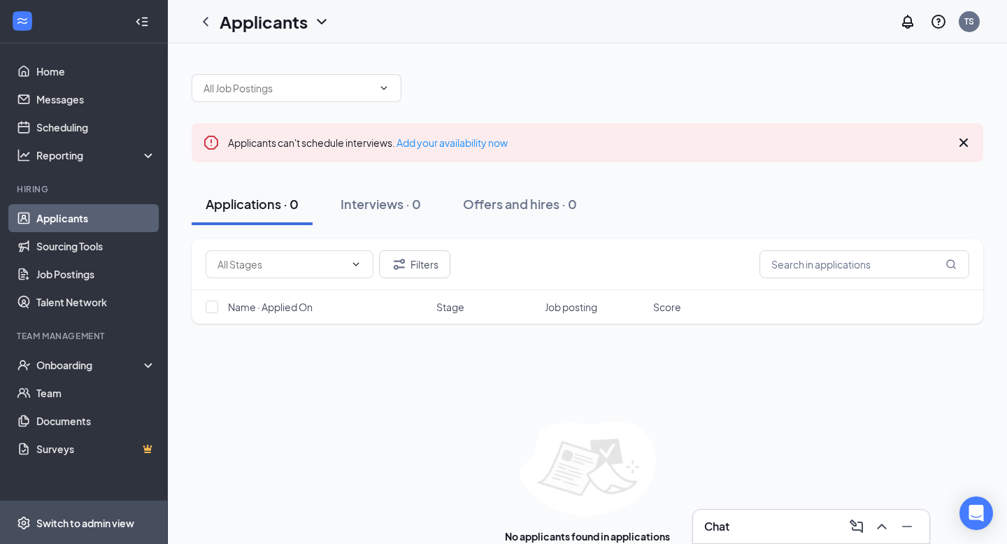
click at [99, 523] on div "Switch to admin view" at bounding box center [85, 523] width 98 height 14
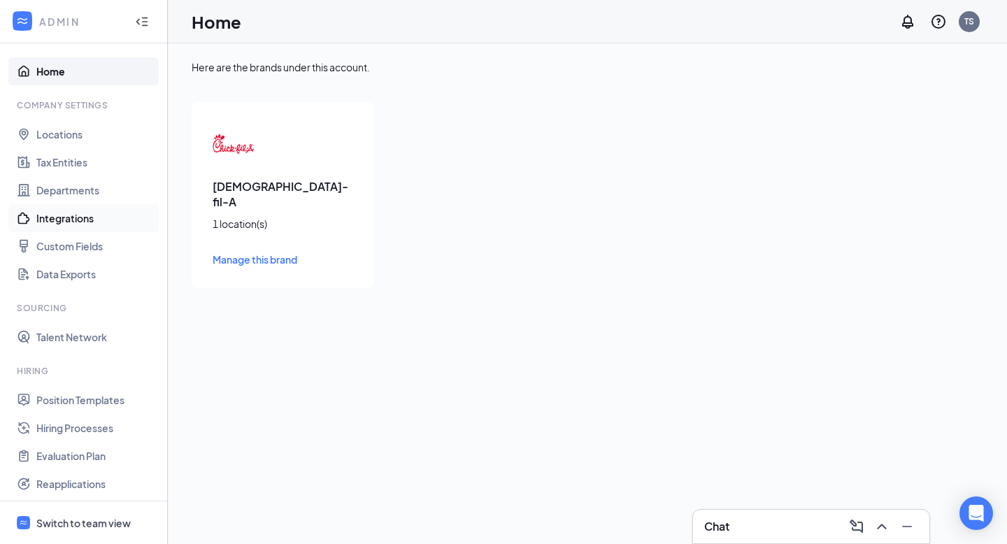
click at [85, 215] on link "Integrations" at bounding box center [96, 218] width 120 height 28
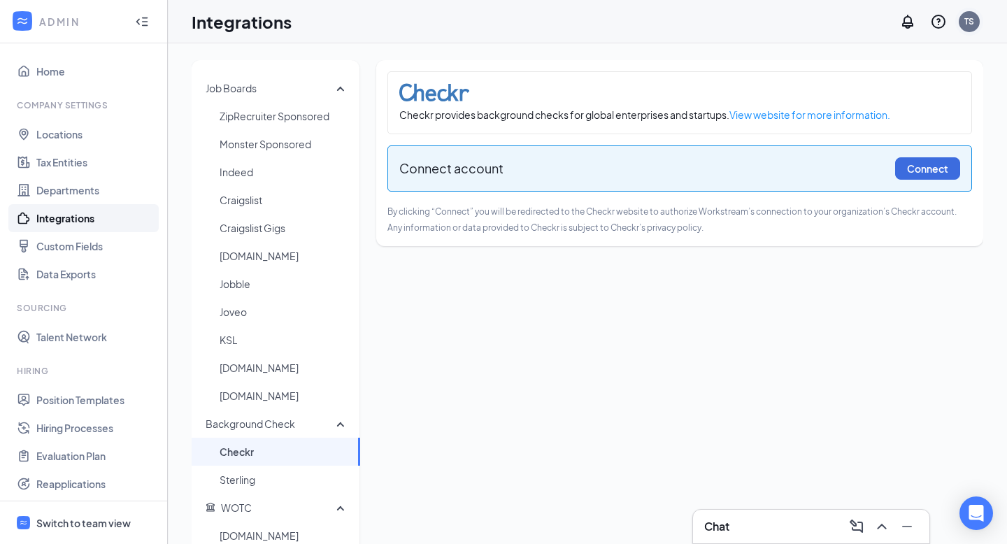
click at [963, 25] on div "TS" at bounding box center [969, 21] width 21 height 21
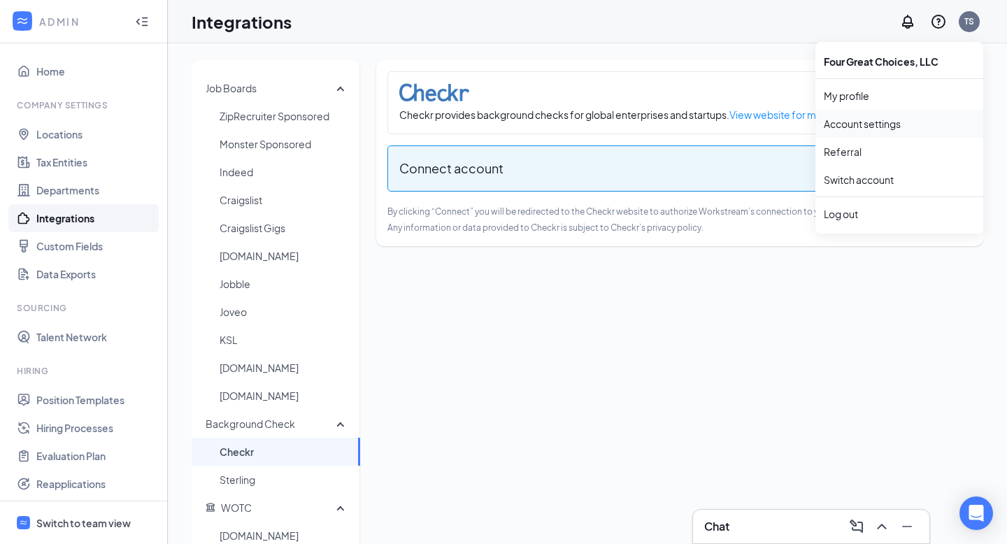
click at [865, 121] on link "Account settings" at bounding box center [899, 124] width 151 height 14
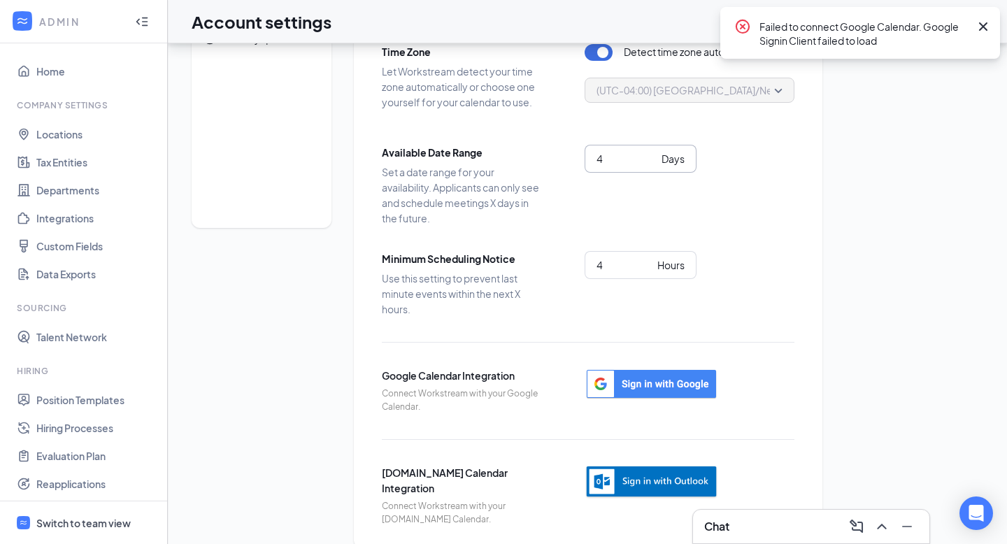
scroll to position [125, 0]
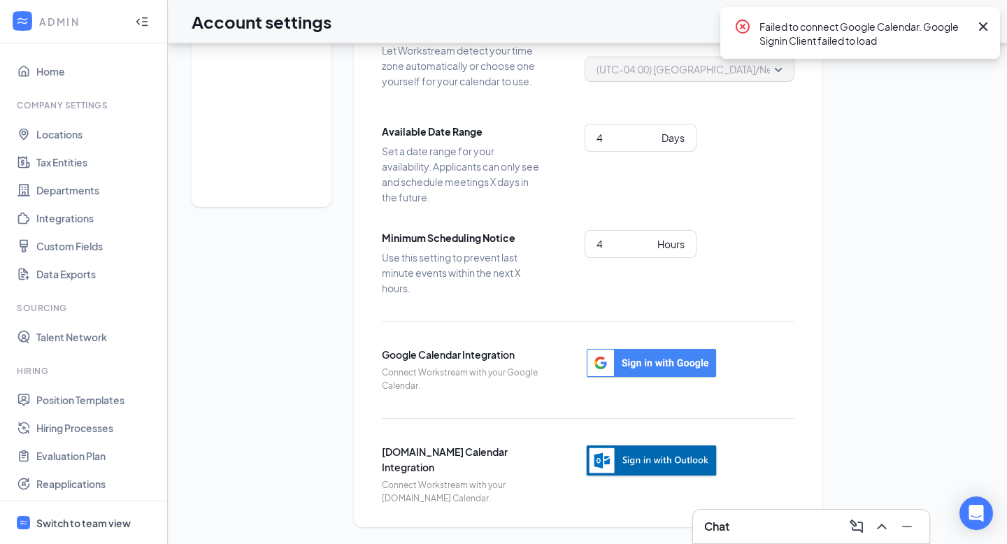
click at [649, 461] on img "button" at bounding box center [652, 461] width 134 height 34
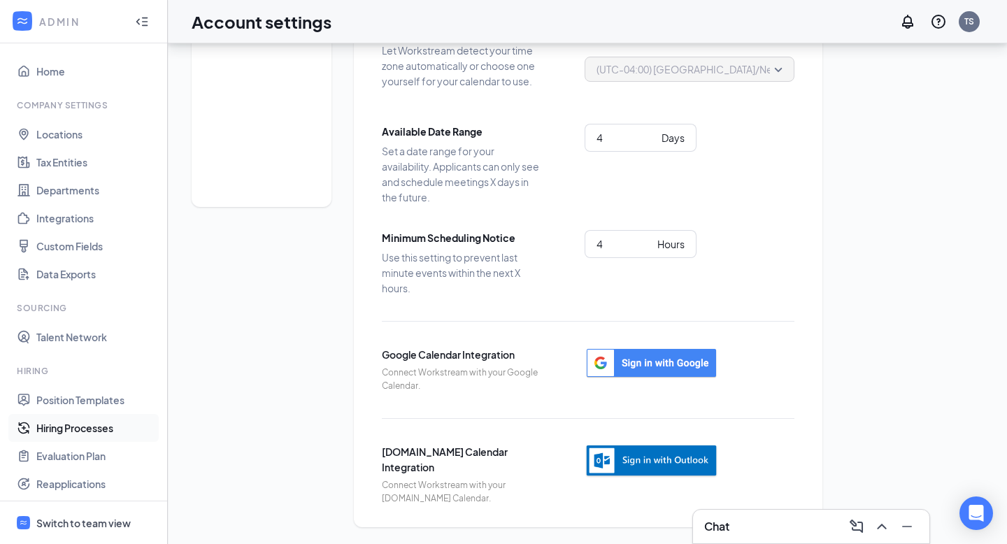
click at [102, 420] on link "Hiring Processes" at bounding box center [96, 428] width 120 height 28
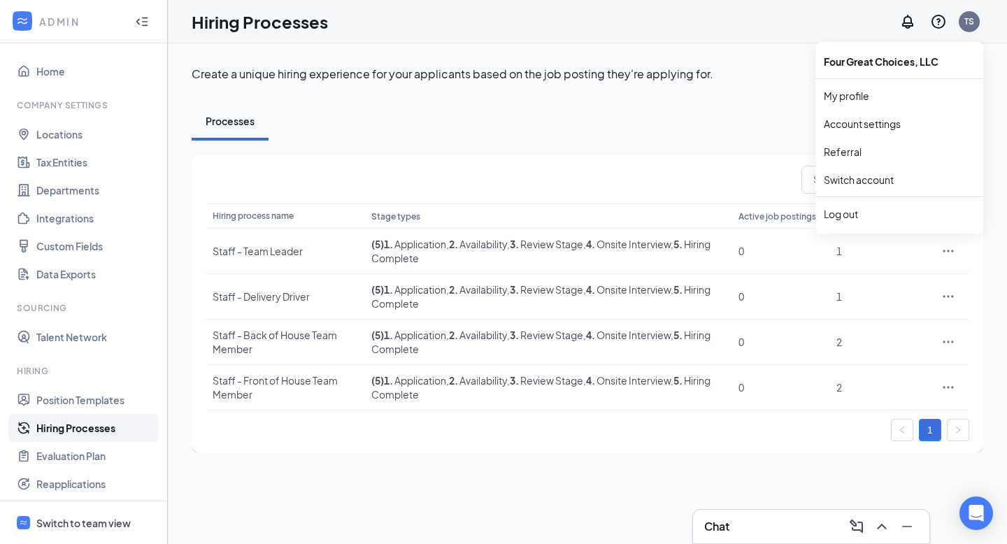
click at [967, 27] on div "TS" at bounding box center [970, 21] width 10 height 12
click at [886, 121] on link "Account settings" at bounding box center [899, 124] width 151 height 14
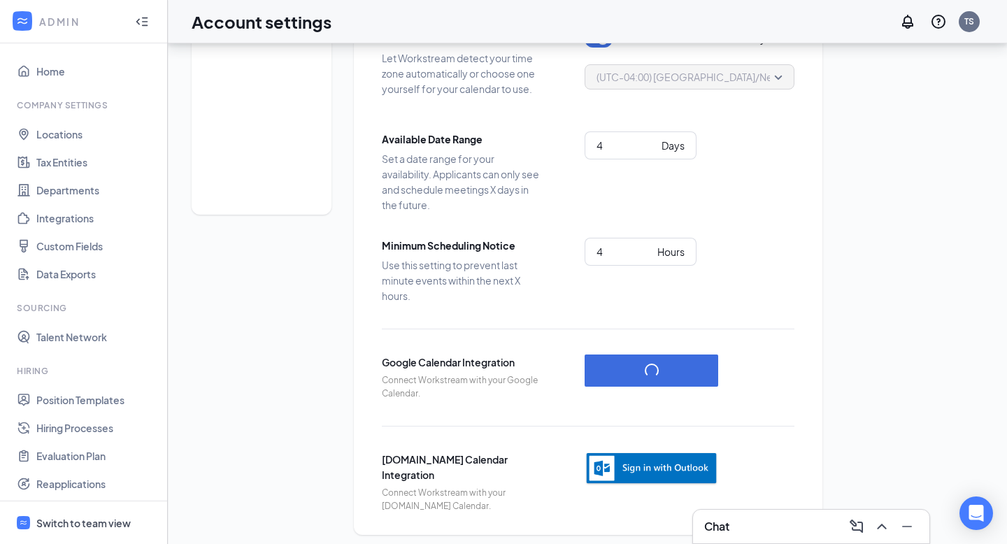
scroll to position [125, 0]
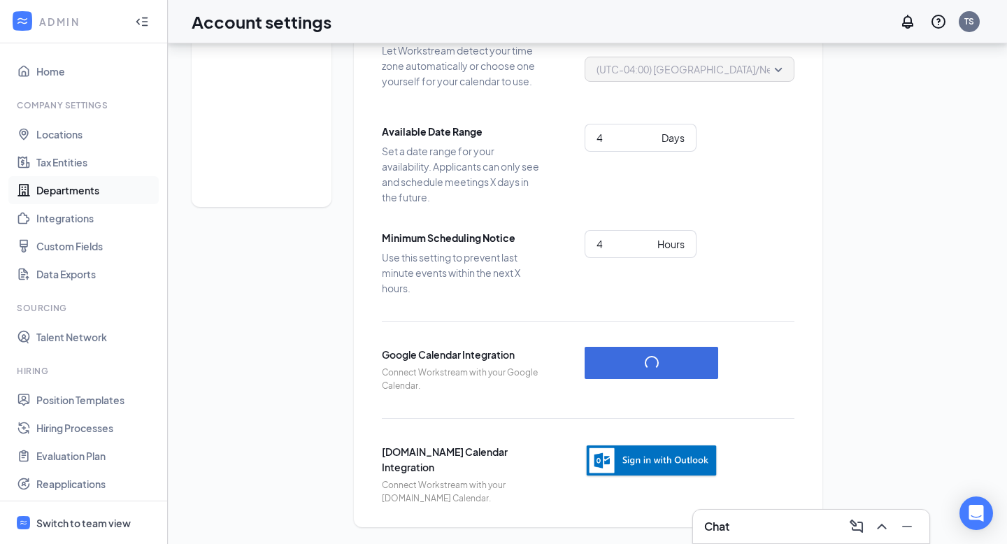
click at [77, 193] on link "Departments" at bounding box center [96, 190] width 120 height 28
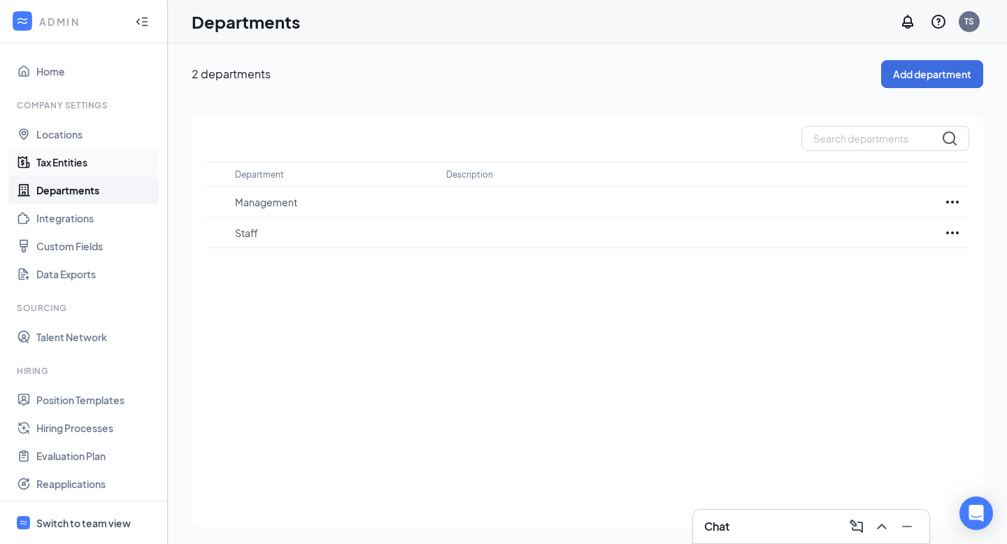
click at [80, 161] on link "Tax Entities" at bounding box center [96, 162] width 120 height 28
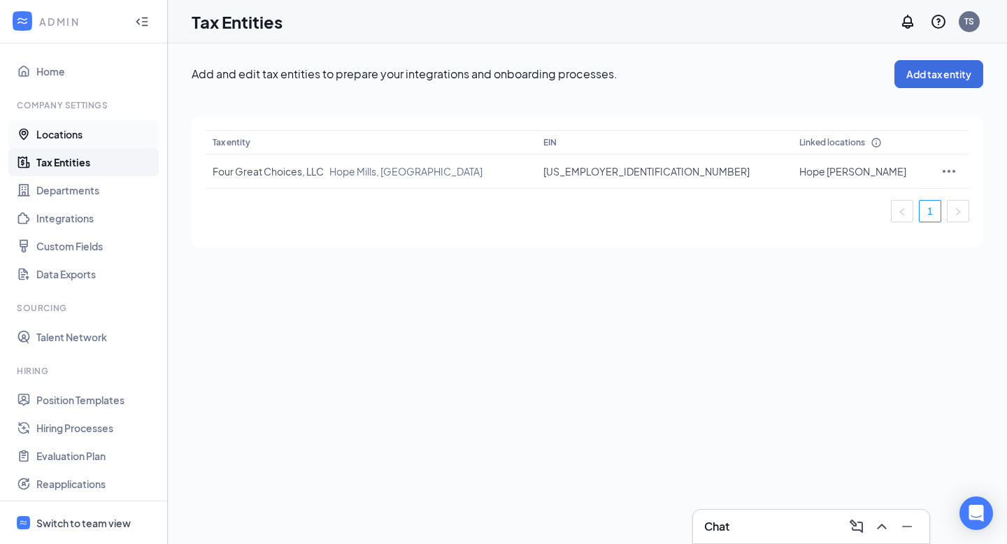
click at [71, 123] on link "Locations" at bounding box center [96, 134] width 120 height 28
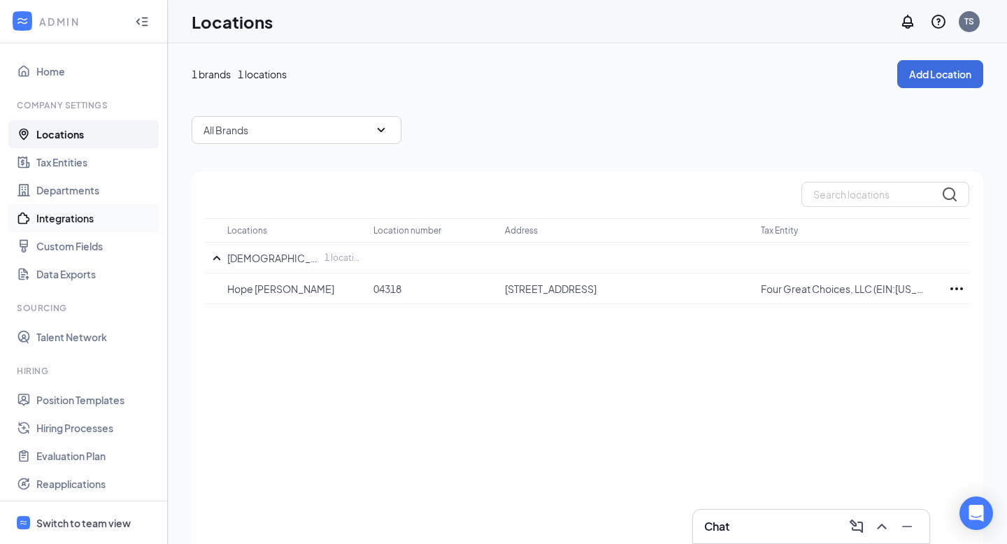
click at [78, 219] on link "Integrations" at bounding box center [96, 218] width 120 height 28
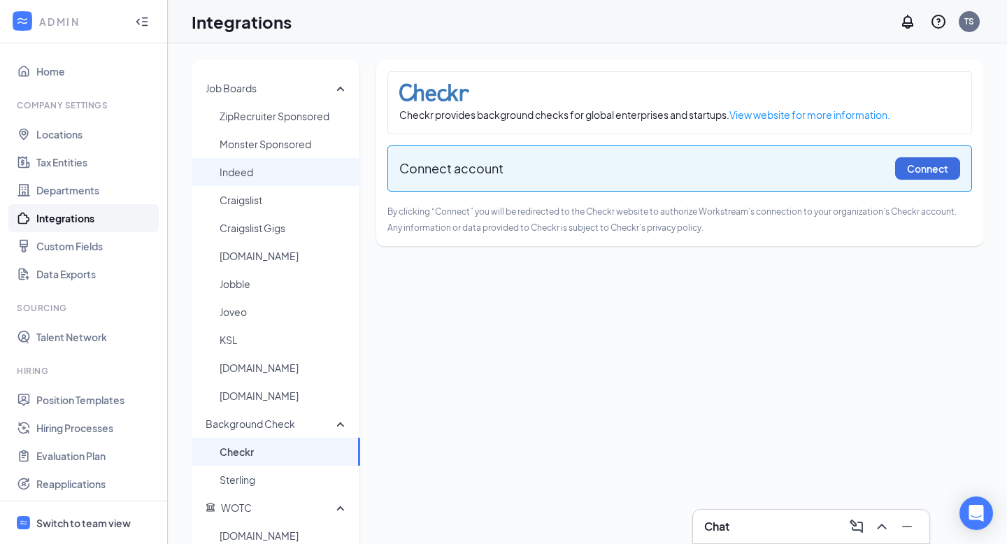
click at [292, 165] on span "Indeed" at bounding box center [284, 172] width 129 height 28
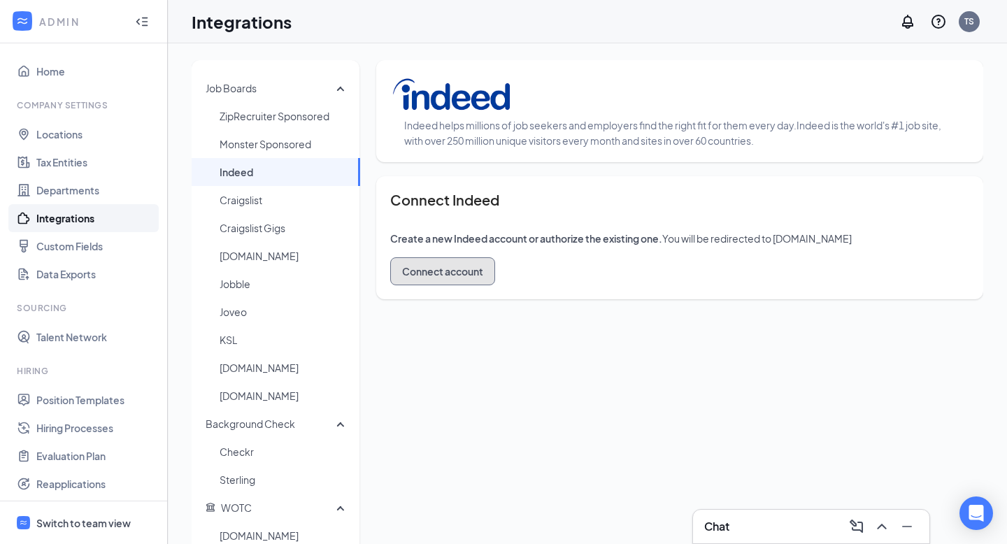
click at [448, 274] on button "Connect account" at bounding box center [442, 271] width 105 height 28
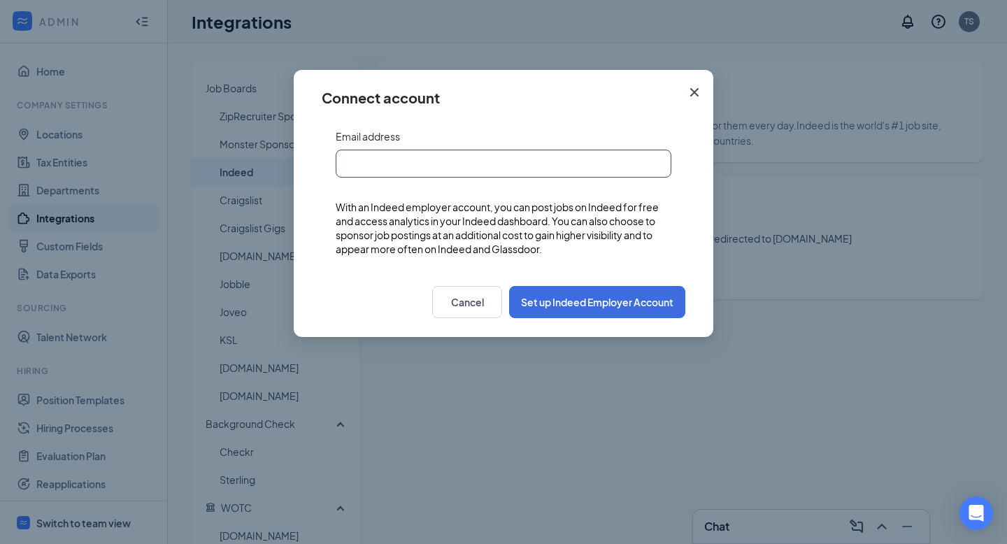
click at [431, 166] on input "text" at bounding box center [504, 164] width 336 height 28
type input "[EMAIL_ADDRESS][DEMOGRAPHIC_DATA][DOMAIN_NAME]"
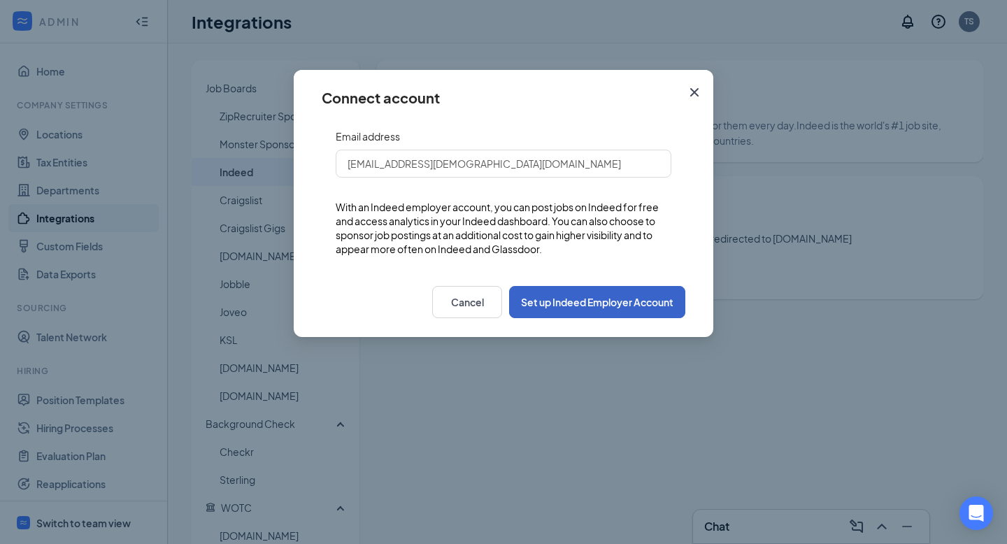
click at [588, 304] on button "Set up Indeed Employer Account" at bounding box center [597, 302] width 176 height 32
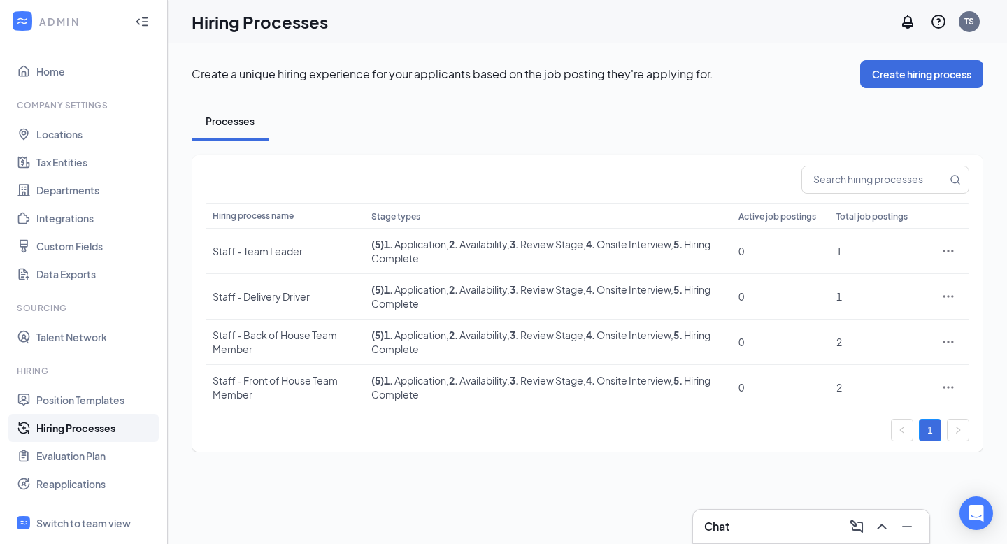
click at [980, 10] on div "TS" at bounding box center [939, 22] width 90 height 28
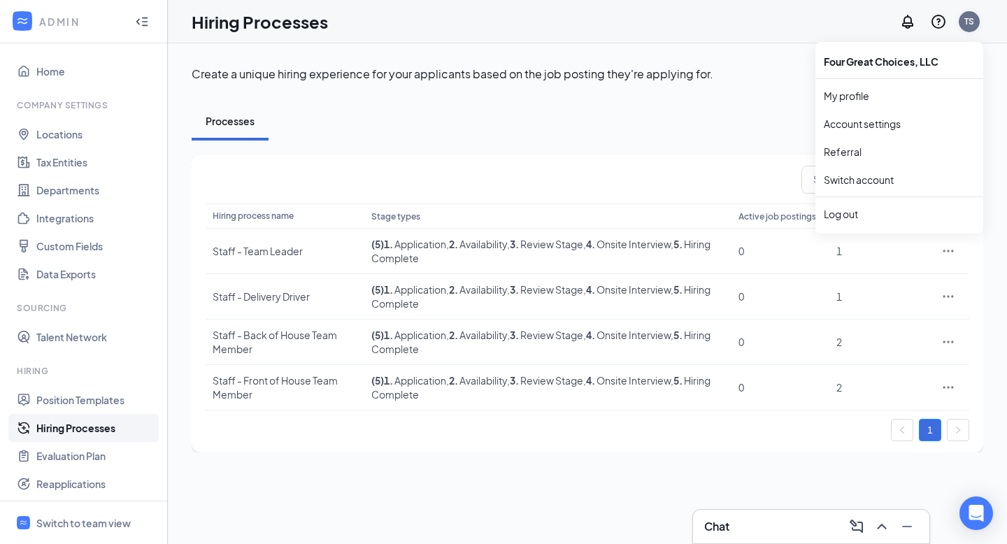
click at [972, 19] on div "TS" at bounding box center [970, 21] width 10 height 12
click at [881, 122] on link "Account settings" at bounding box center [899, 124] width 151 height 14
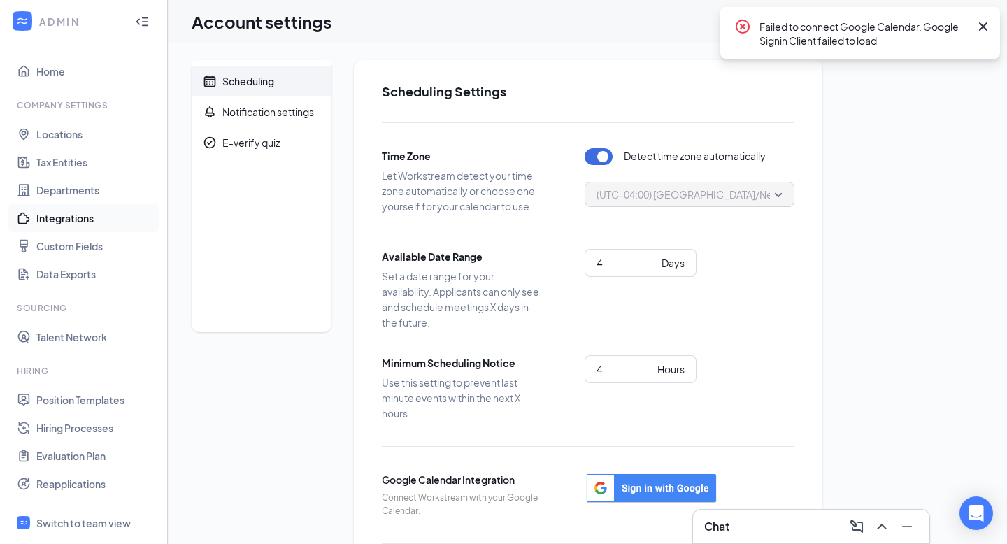
click at [73, 207] on link "Integrations" at bounding box center [96, 218] width 120 height 28
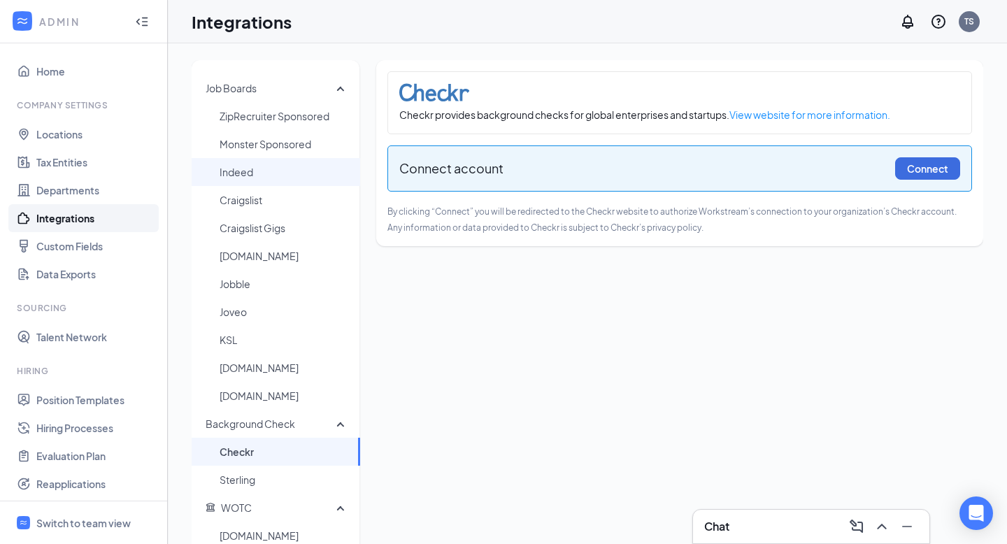
click at [278, 175] on span "Indeed" at bounding box center [284, 172] width 129 height 28
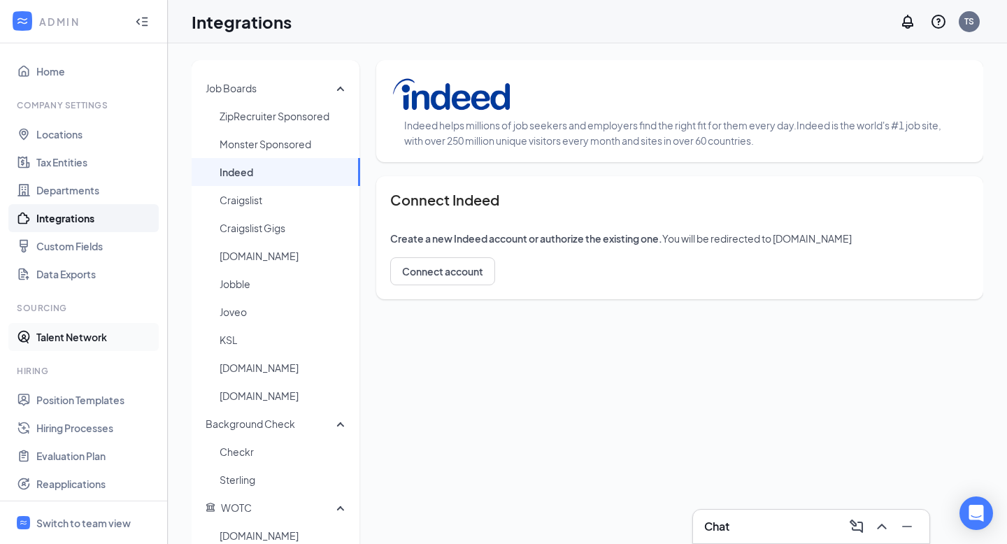
click at [77, 333] on link "Talent Network" at bounding box center [96, 337] width 120 height 28
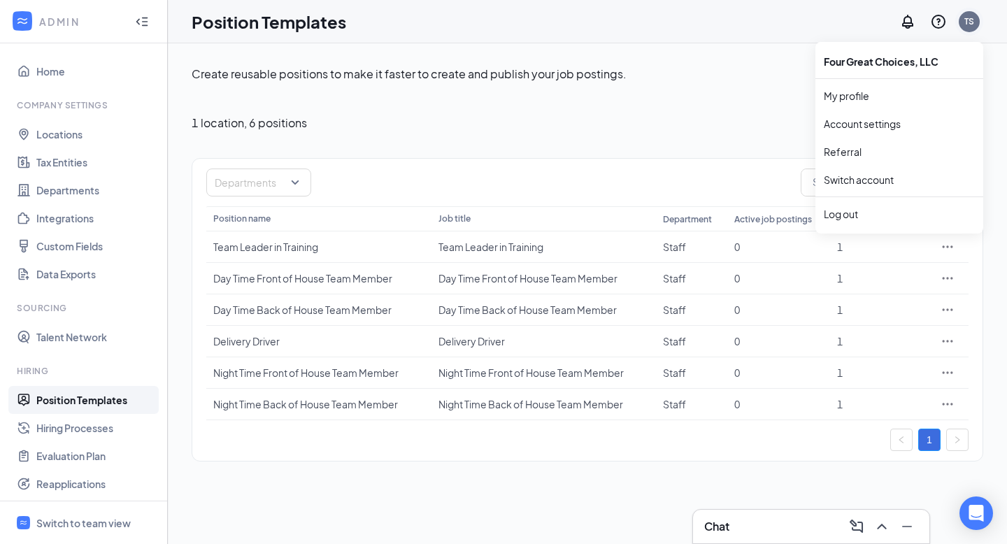
click at [974, 24] on div "TS" at bounding box center [970, 21] width 10 height 12
click at [886, 124] on link "Account settings" at bounding box center [899, 124] width 151 height 14
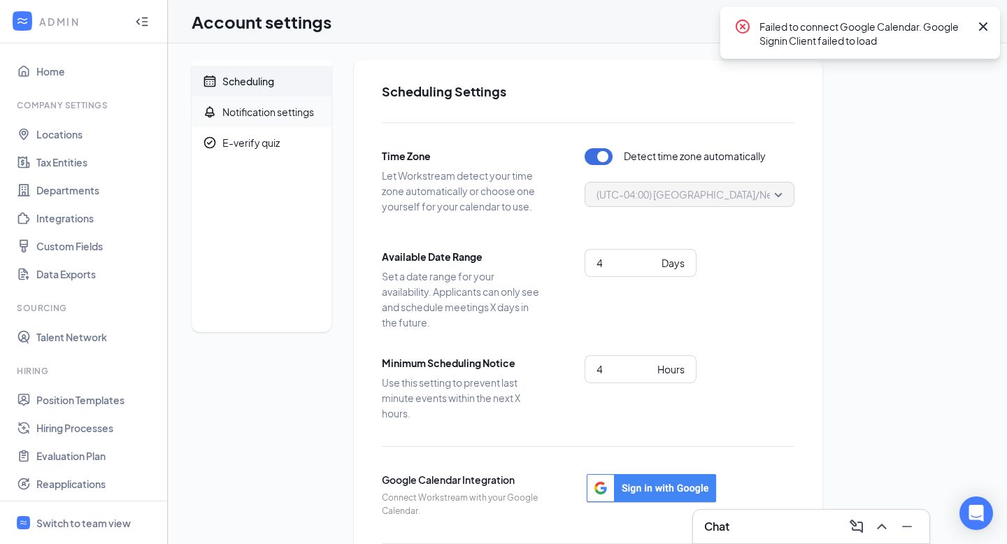
click at [267, 108] on div "Notification settings" at bounding box center [268, 112] width 92 height 14
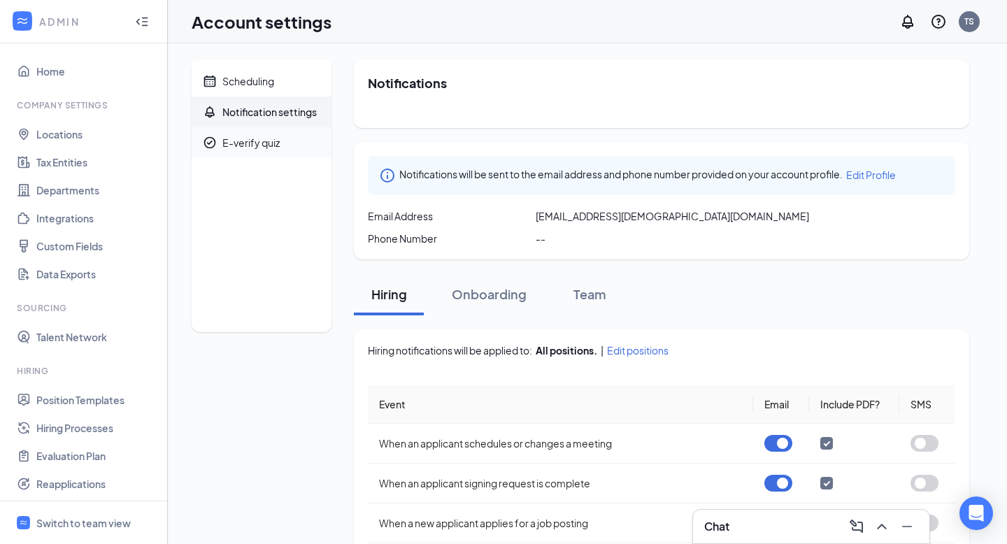
click at [269, 146] on div "E-verify quiz" at bounding box center [250, 143] width 57 height 14
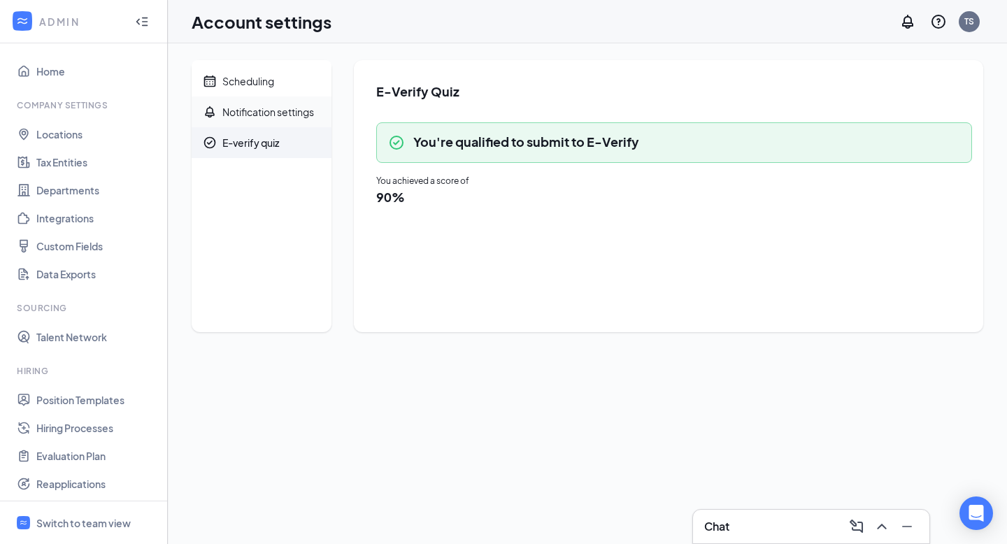
click at [261, 115] on div "Notification settings" at bounding box center [268, 112] width 92 height 14
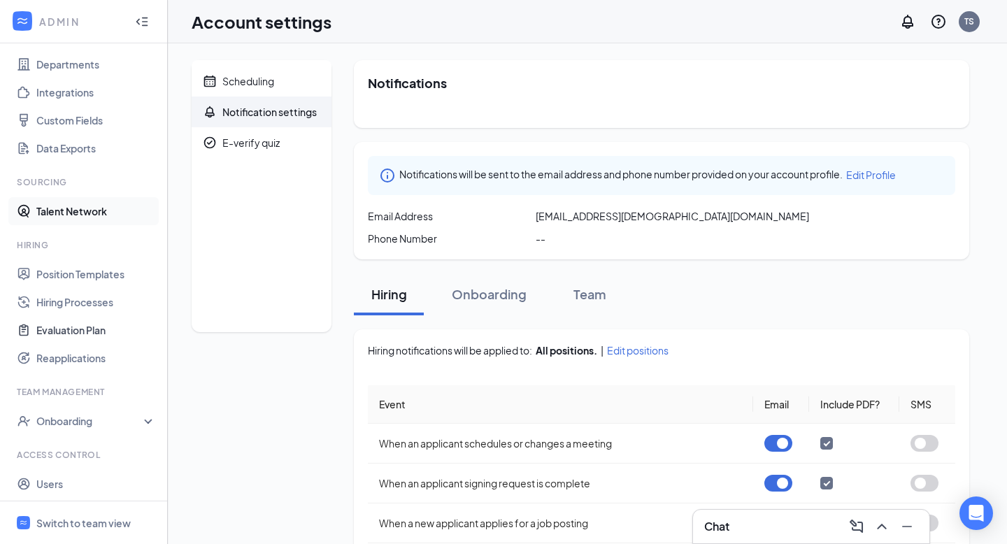
scroll to position [134, 0]
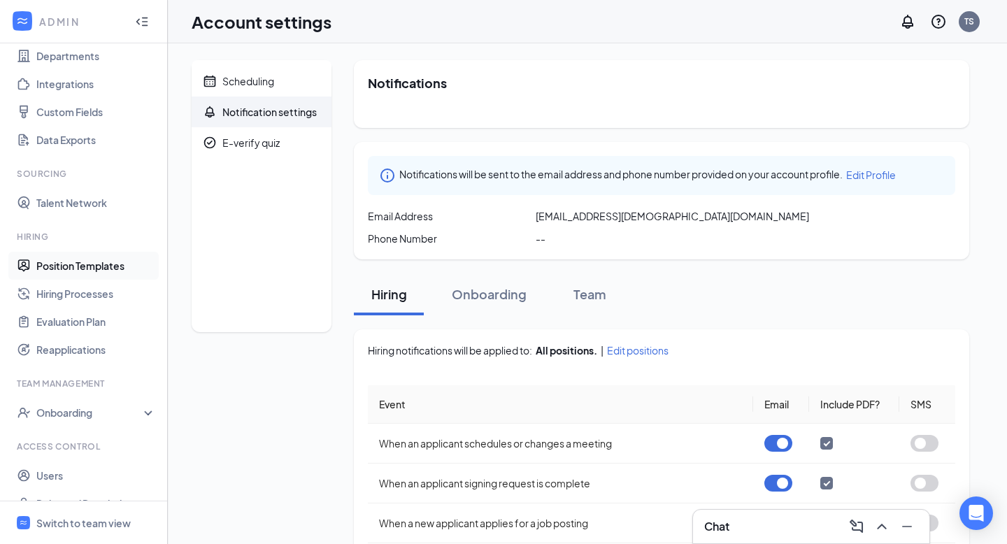
click at [89, 265] on link "Position Templates" at bounding box center [96, 266] width 120 height 28
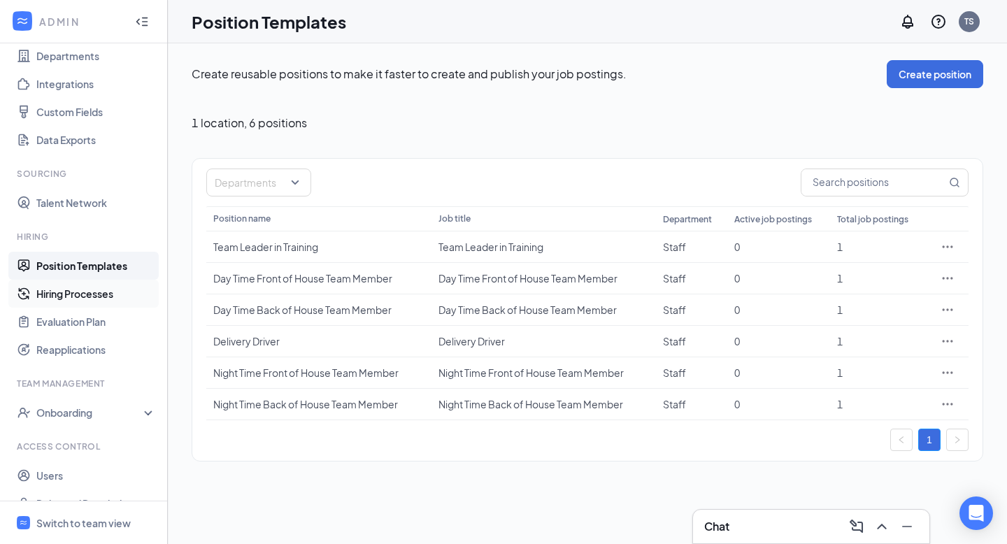
click at [84, 291] on link "Hiring Processes" at bounding box center [96, 294] width 120 height 28
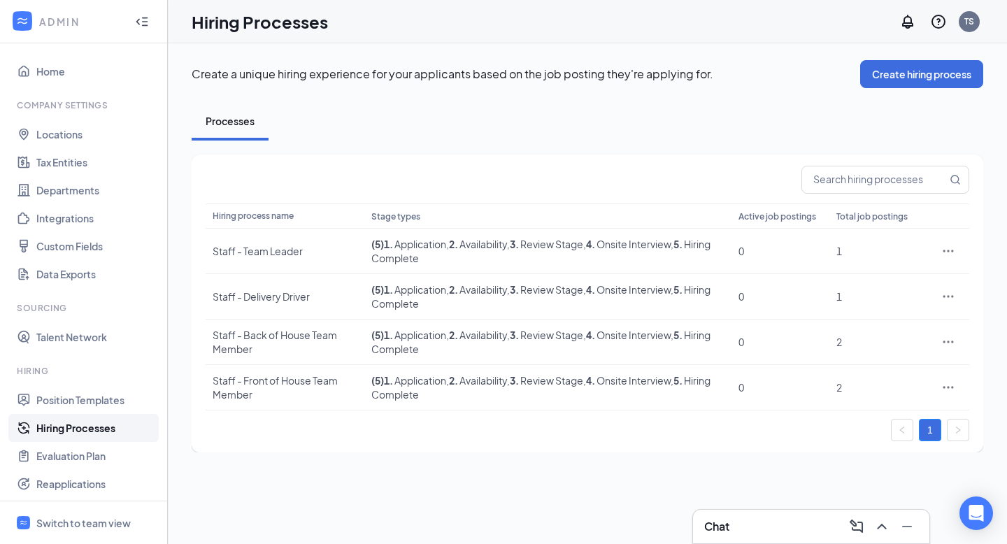
scroll to position [157, 0]
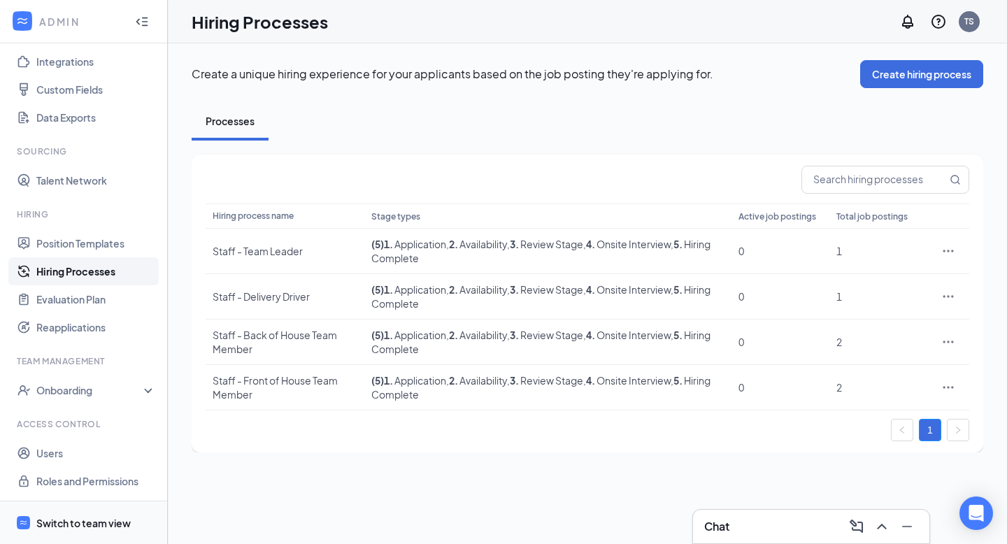
click at [84, 521] on div "Switch to team view" at bounding box center [83, 523] width 94 height 14
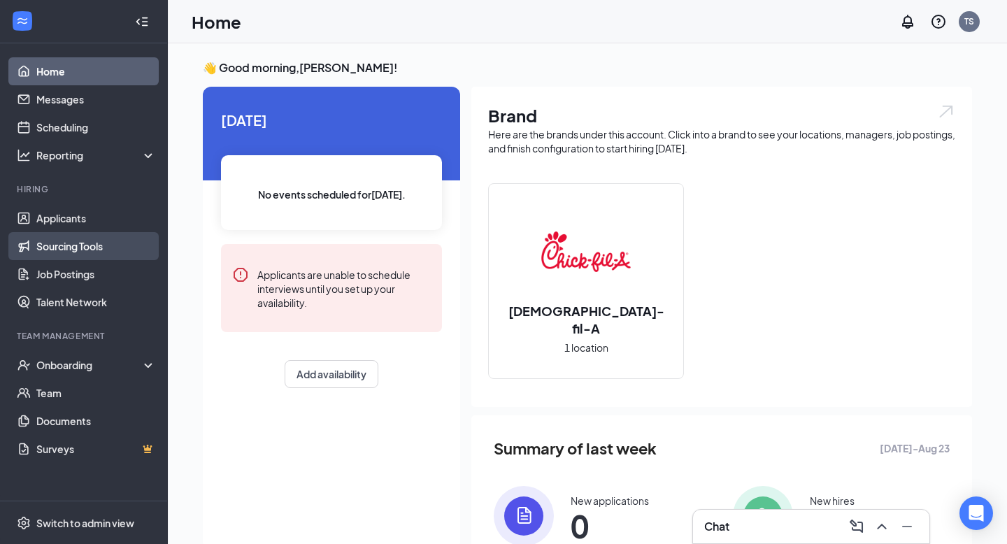
click at [56, 245] on link "Sourcing Tools" at bounding box center [96, 246] width 120 height 28
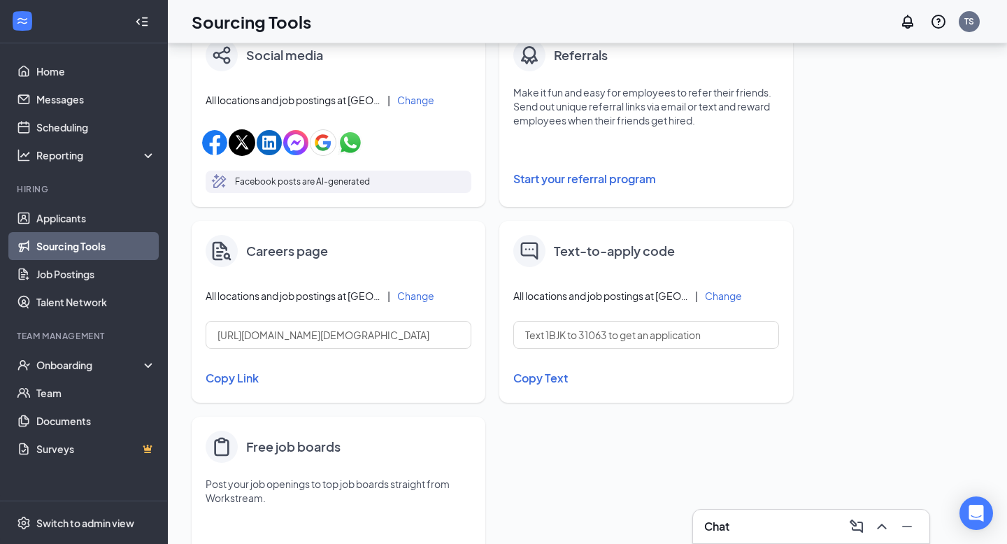
scroll to position [467, 0]
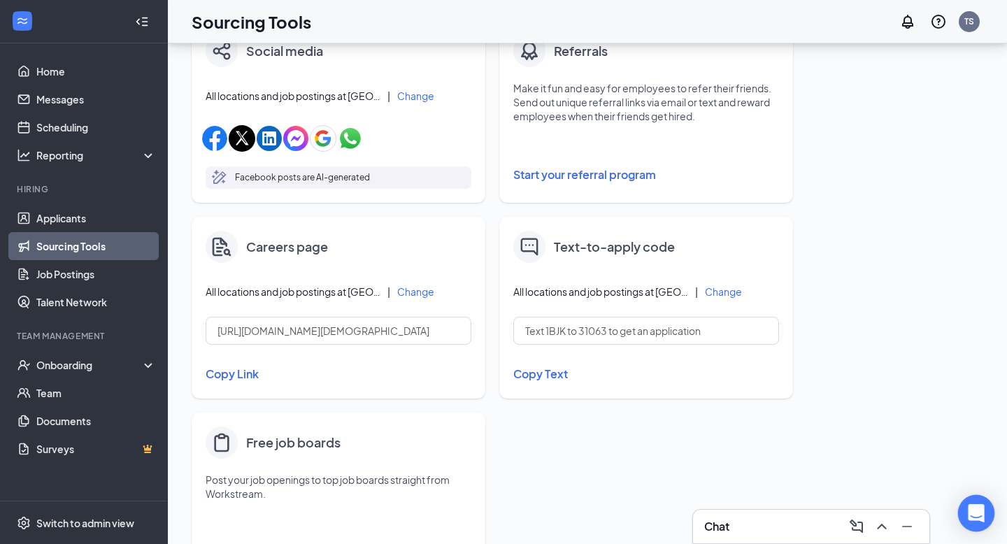
click at [981, 507] on icon "Open Intercom Messenger" at bounding box center [976, 513] width 16 height 18
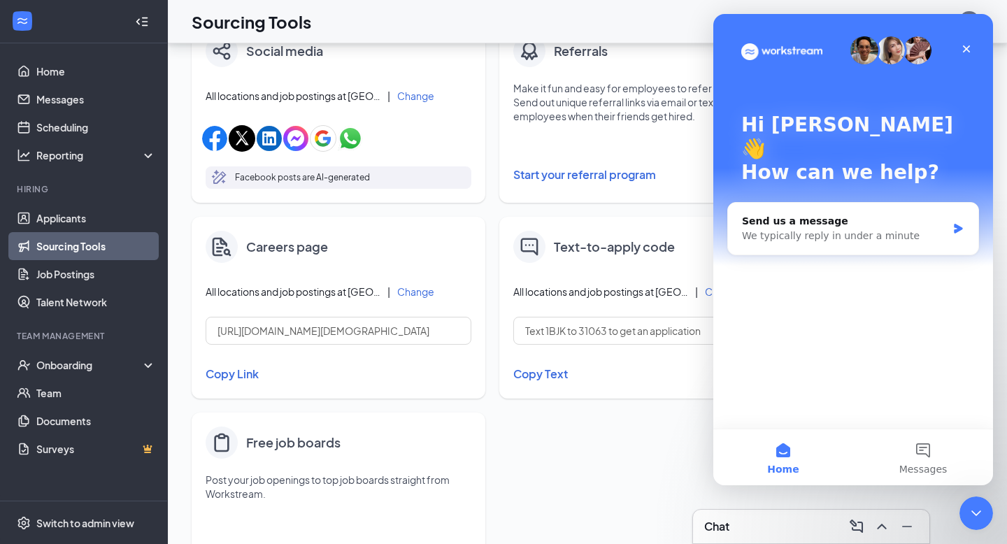
scroll to position [0, 0]
click at [830, 229] on div "We typically reply in under a minute" at bounding box center [844, 236] width 205 height 15
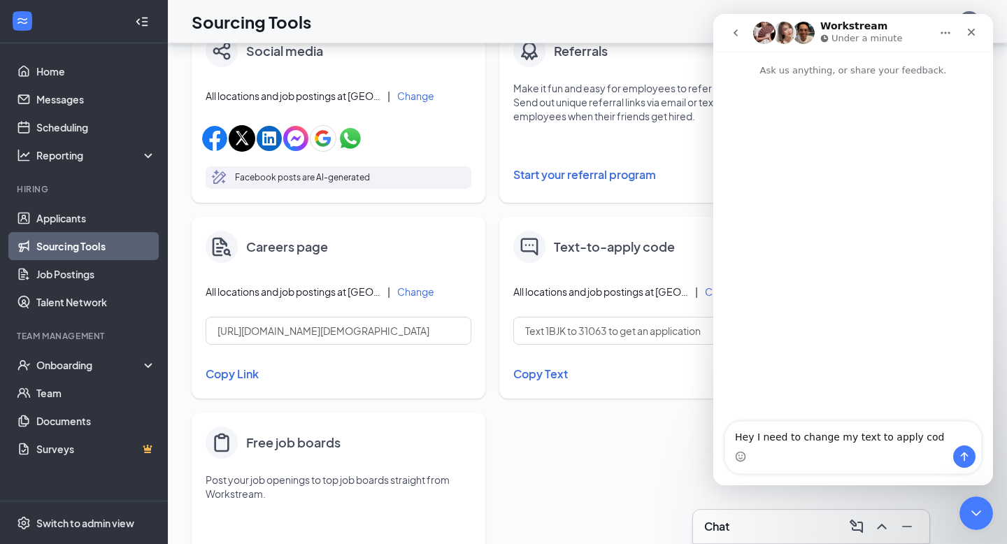
type textarea "Hey I need to change my text to apply code"
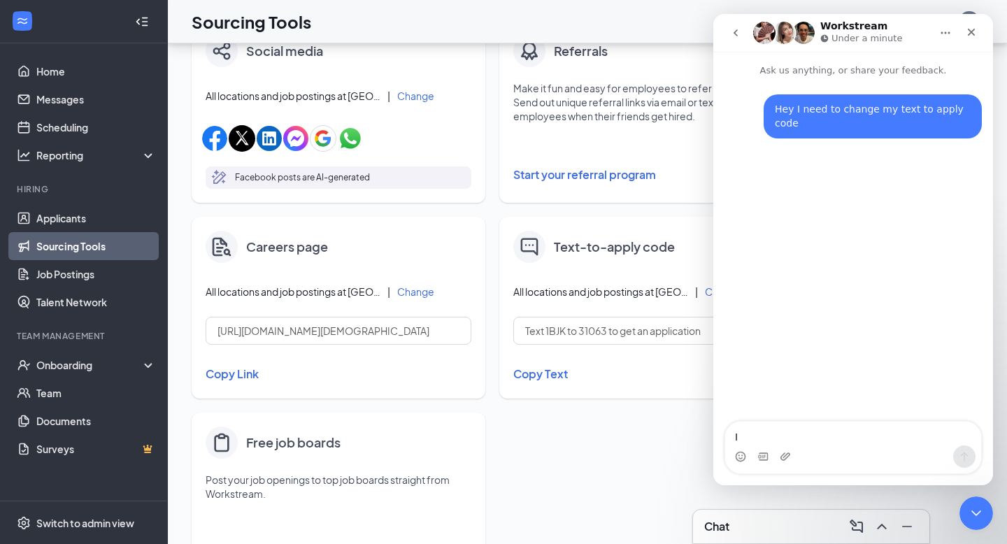
type textarea "I"
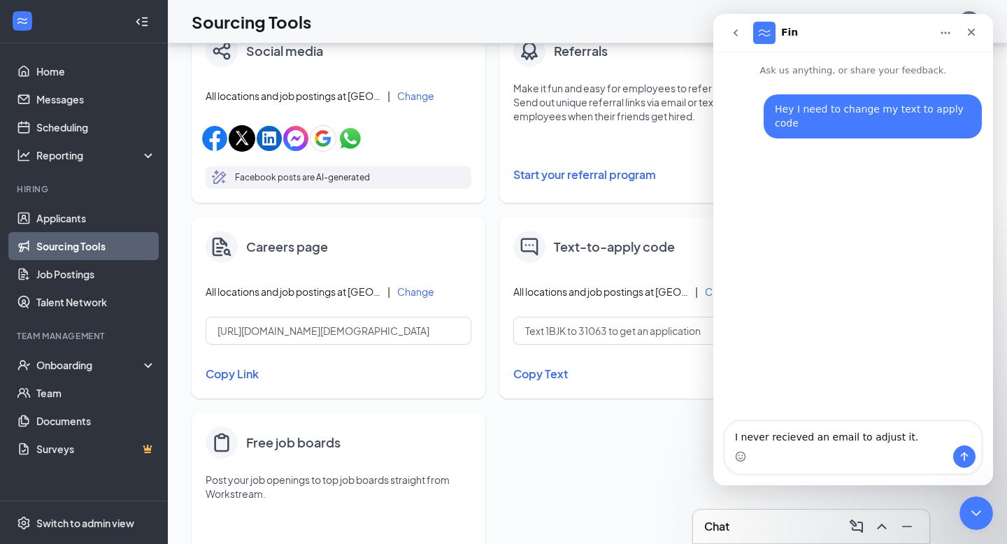
click at [795, 439] on textarea "I never recieved an email to adjust it." at bounding box center [853, 434] width 256 height 24
type textarea "I never received an email to adjust it."
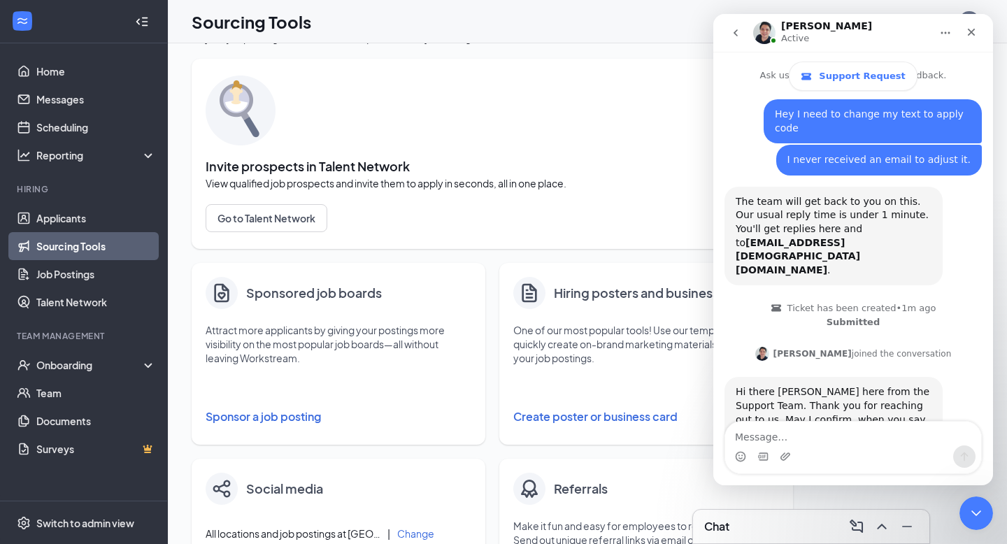
scroll to position [63, 0]
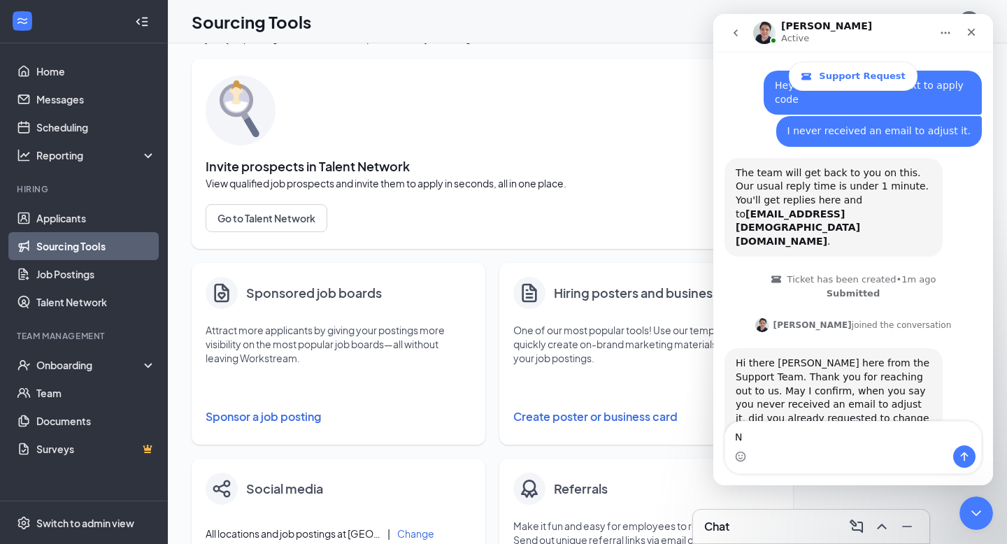
type textarea "No"
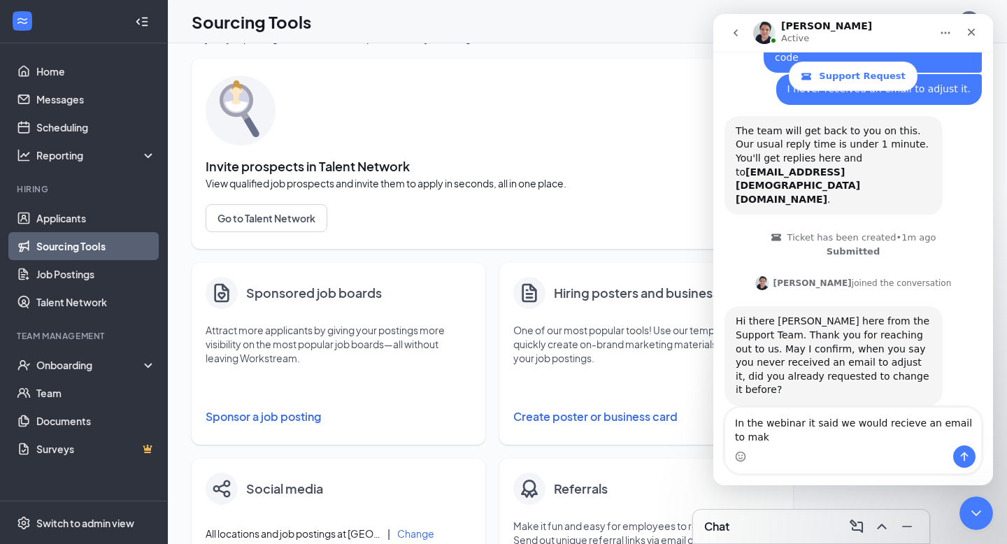
scroll to position [119, 0]
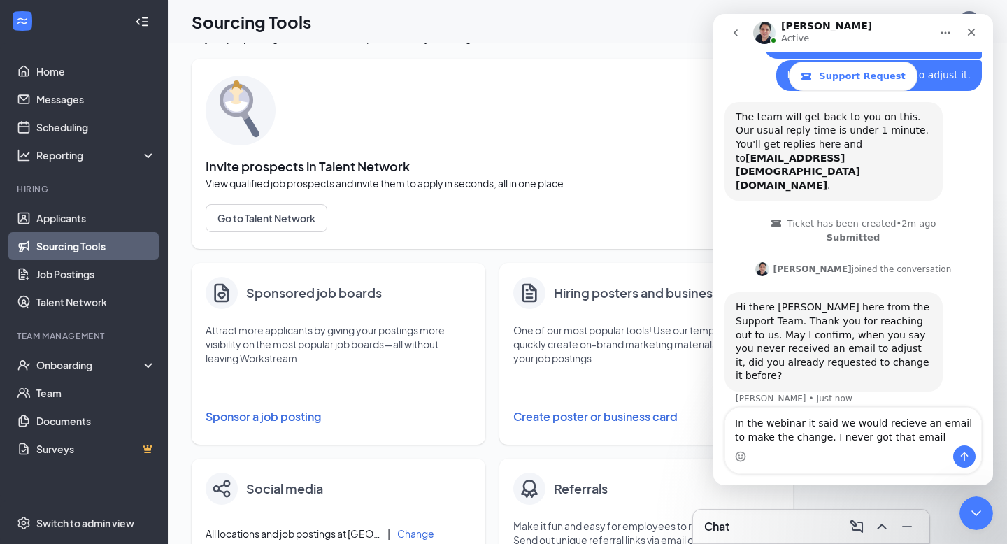
click at [895, 422] on textarea "In the webinar it said we would recieve an email to make the change. I never go…" at bounding box center [853, 427] width 256 height 38
type textarea "In the webinar it said we would receive an email to make the change. I never go…"
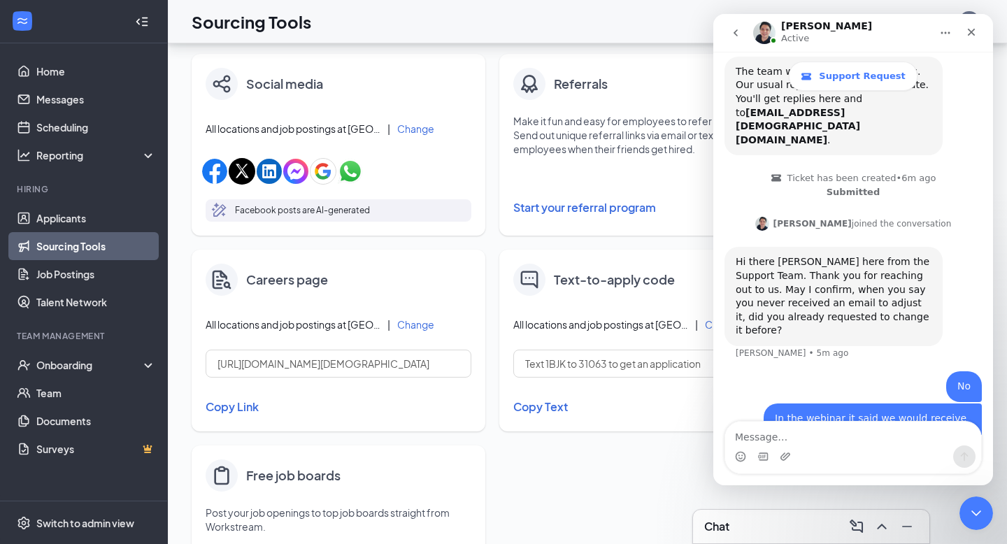
scroll to position [439, 0]
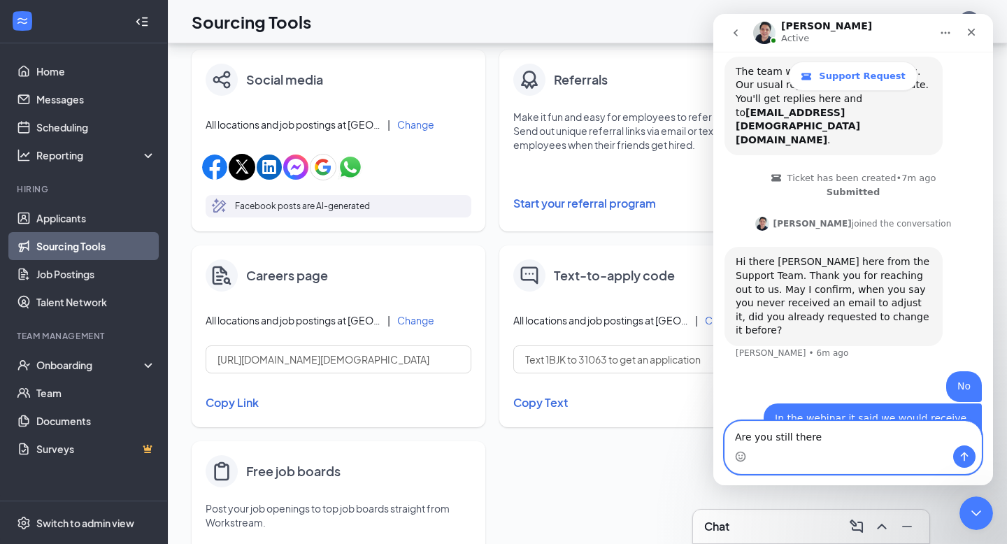
type textarea "Are you still there?"
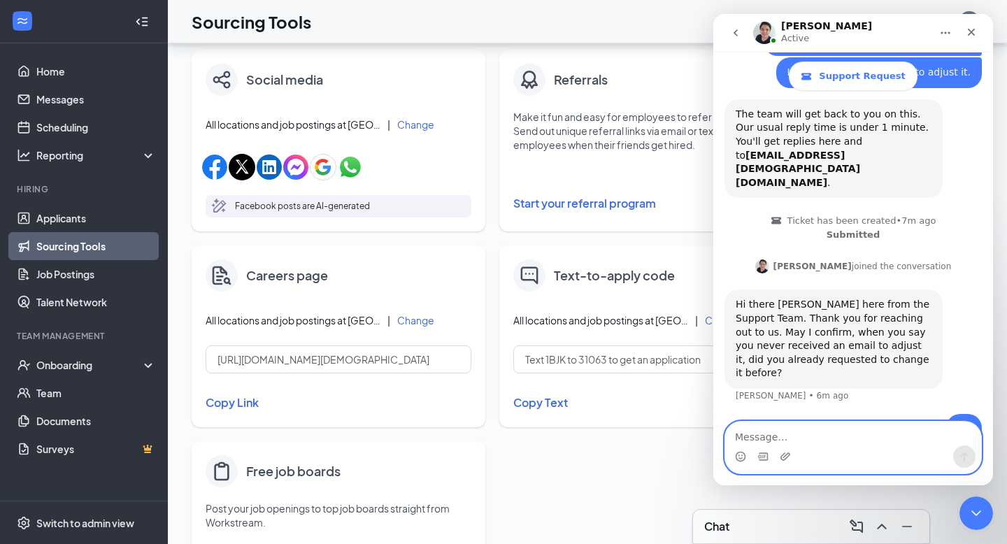
scroll to position [196, 0]
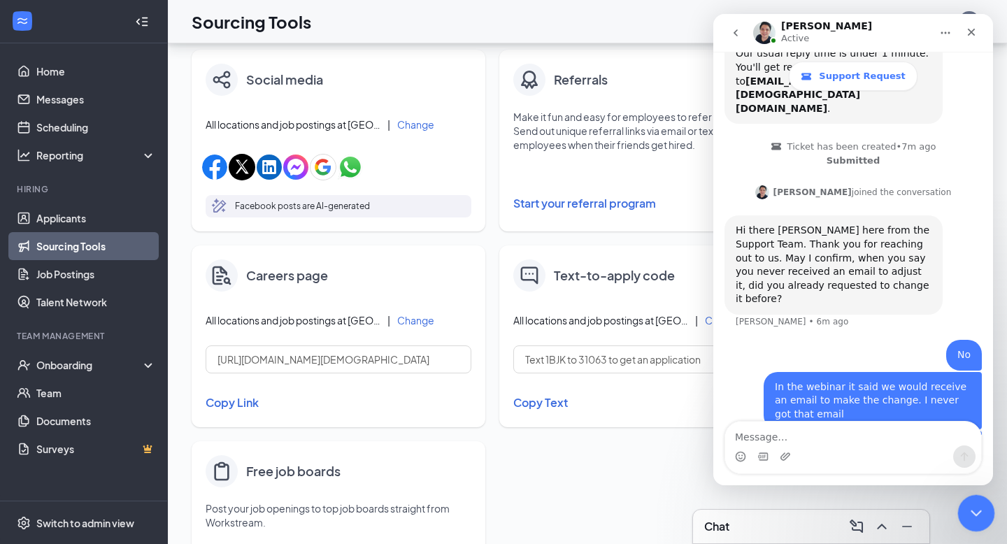
click at [977, 505] on icon "Close Intercom Messenger" at bounding box center [974, 511] width 17 height 17
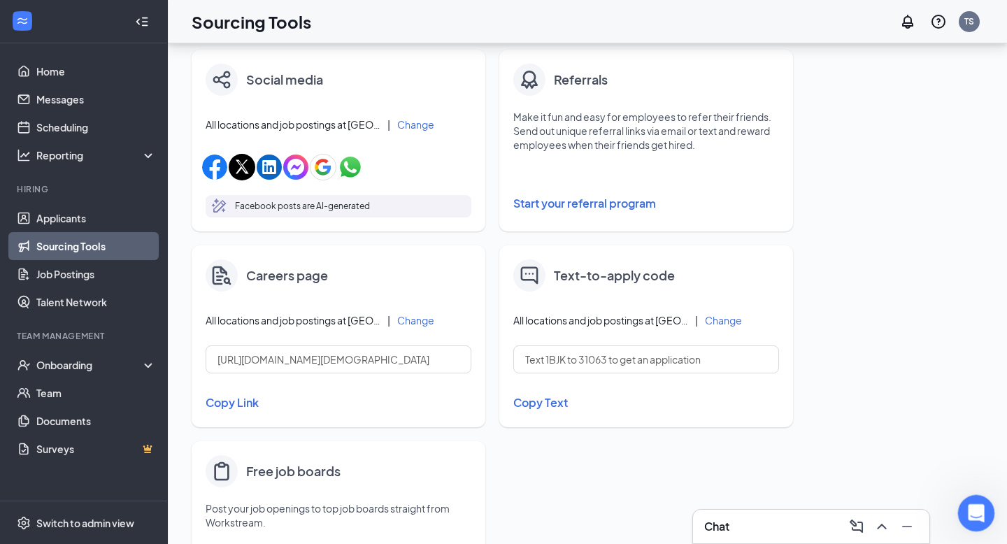
click at [976, 498] on div "Open Intercom Messenger" at bounding box center [974, 511] width 46 height 46
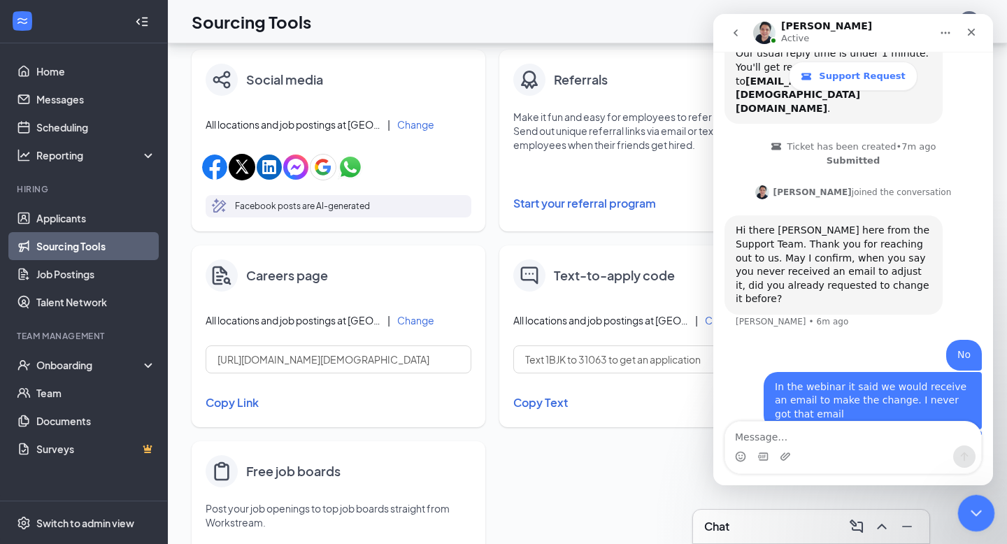
click at [972, 501] on div "Close Intercom Messenger" at bounding box center [975, 512] width 34 height 34
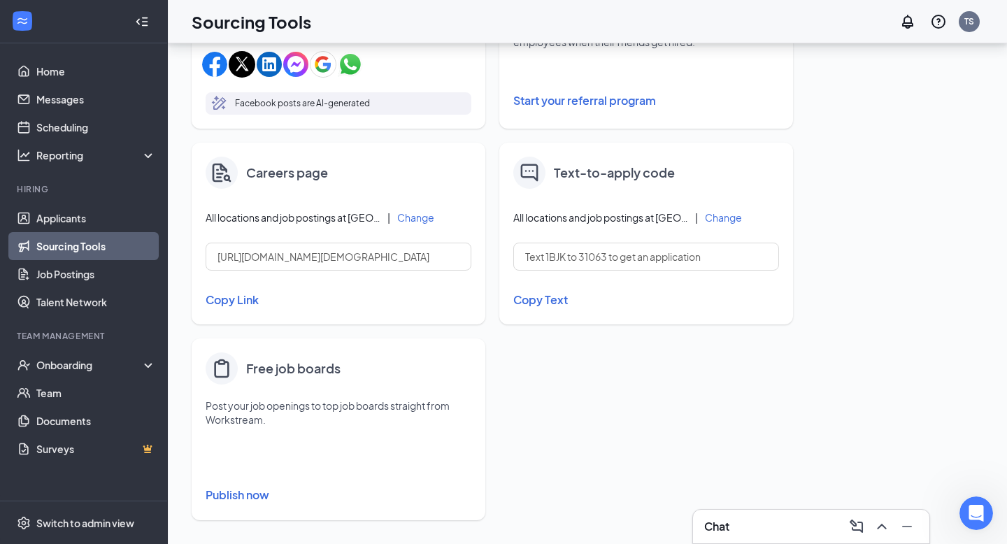
scroll to position [547, 0]
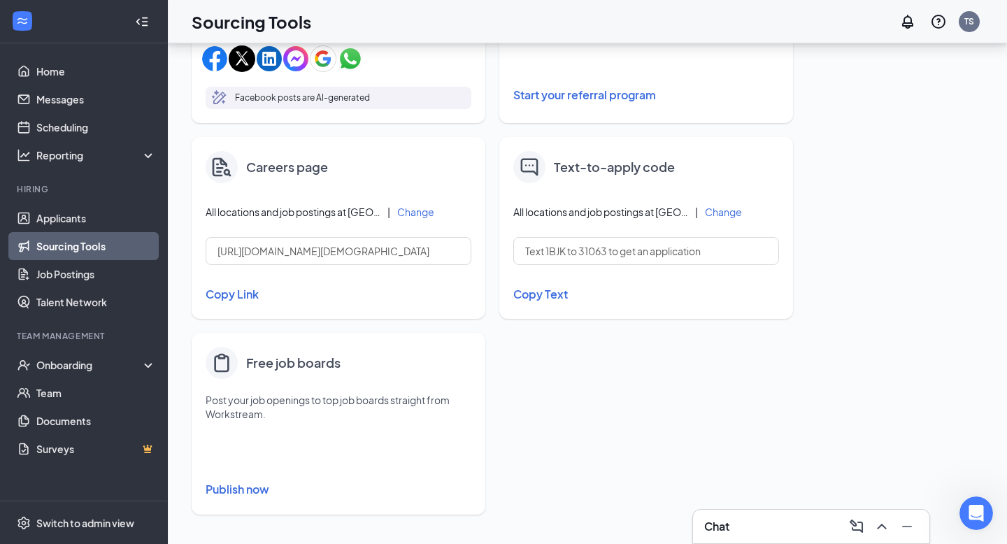
click at [721, 211] on button "Change" at bounding box center [723, 212] width 37 height 10
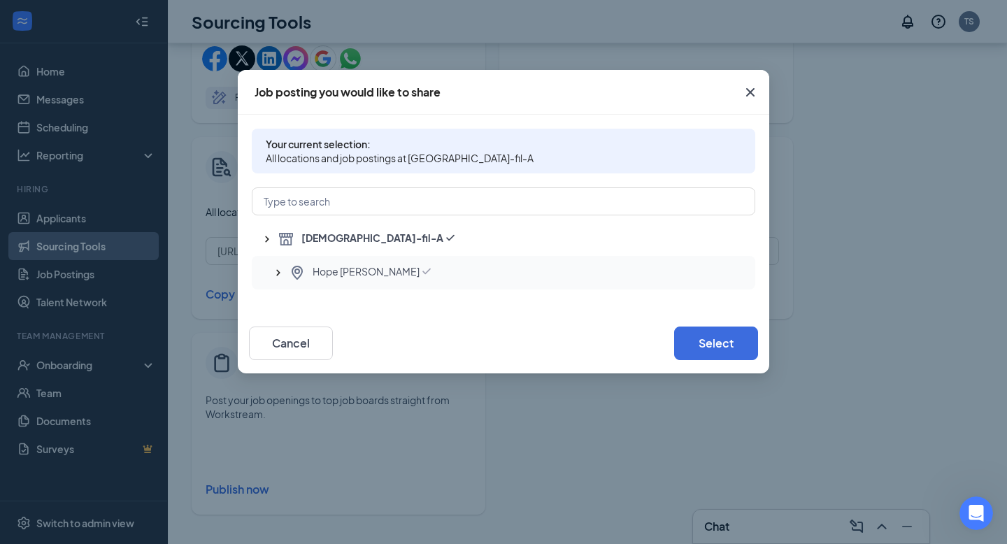
click at [420, 271] on icon "Checkmark" at bounding box center [427, 271] width 14 height 14
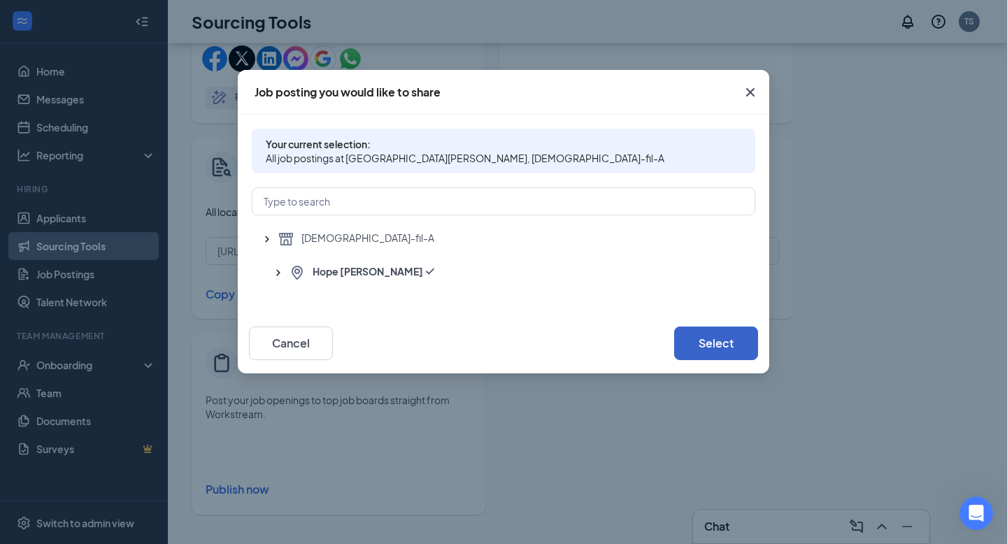
click at [735, 345] on button "Select" at bounding box center [716, 344] width 84 height 34
type input "Text 1BJK001 to 31063 to get an application"
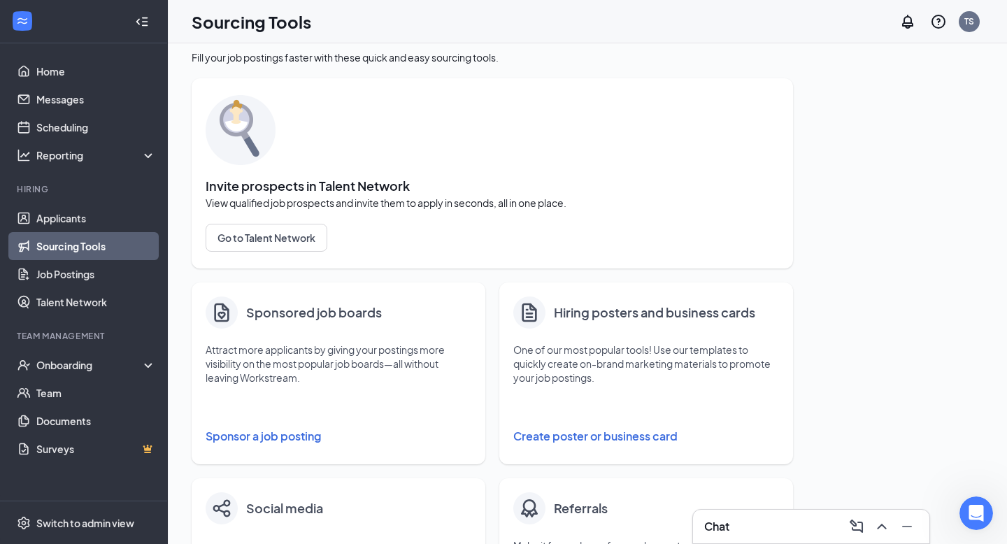
scroll to position [8, 0]
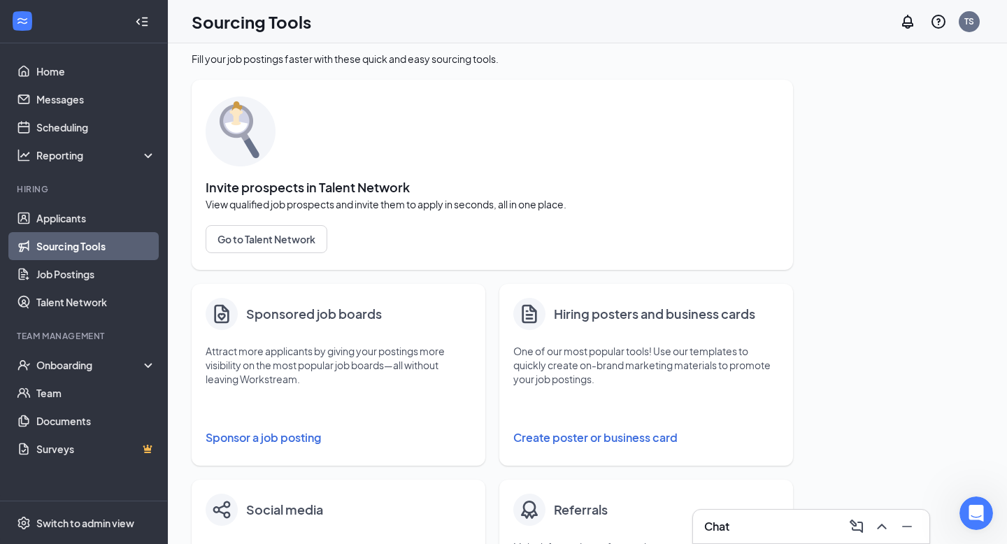
click at [812, 524] on div "Chat" at bounding box center [811, 527] width 214 height 22
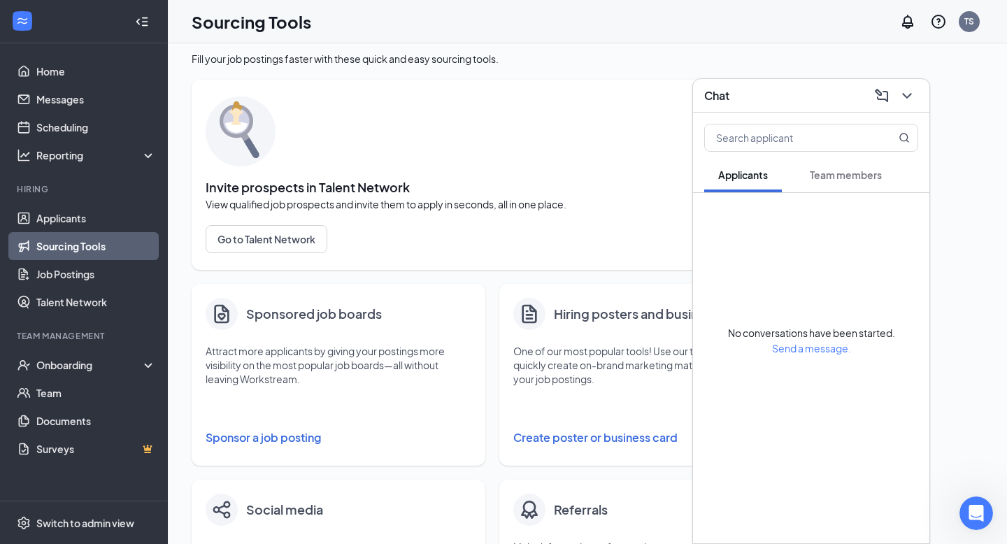
click at [831, 174] on span "Team members" at bounding box center [846, 175] width 72 height 13
click at [737, 170] on span "Applicants" at bounding box center [743, 175] width 50 height 13
click at [908, 91] on icon "ChevronDown" at bounding box center [907, 95] width 17 height 17
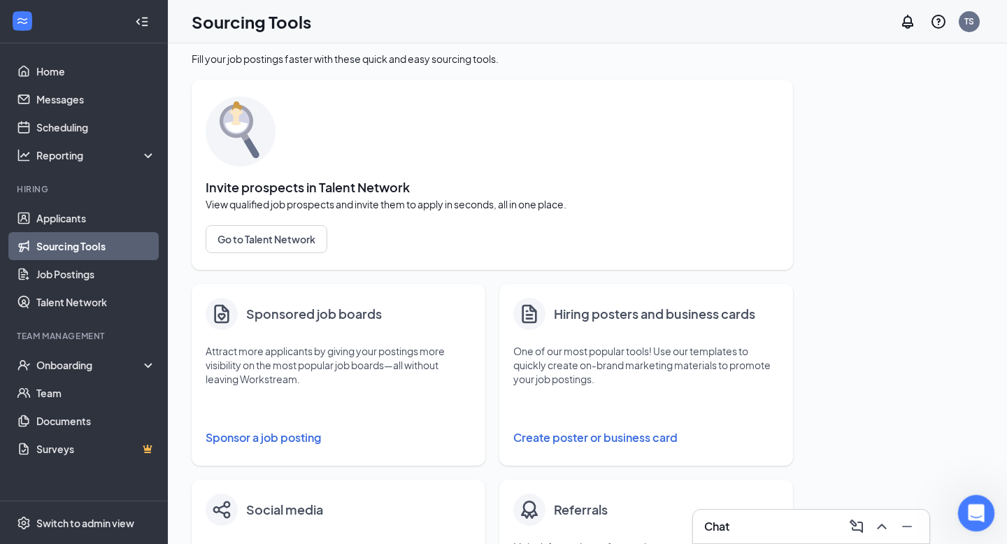
click at [982, 512] on icon "Open Intercom Messenger" at bounding box center [974, 511] width 23 height 23
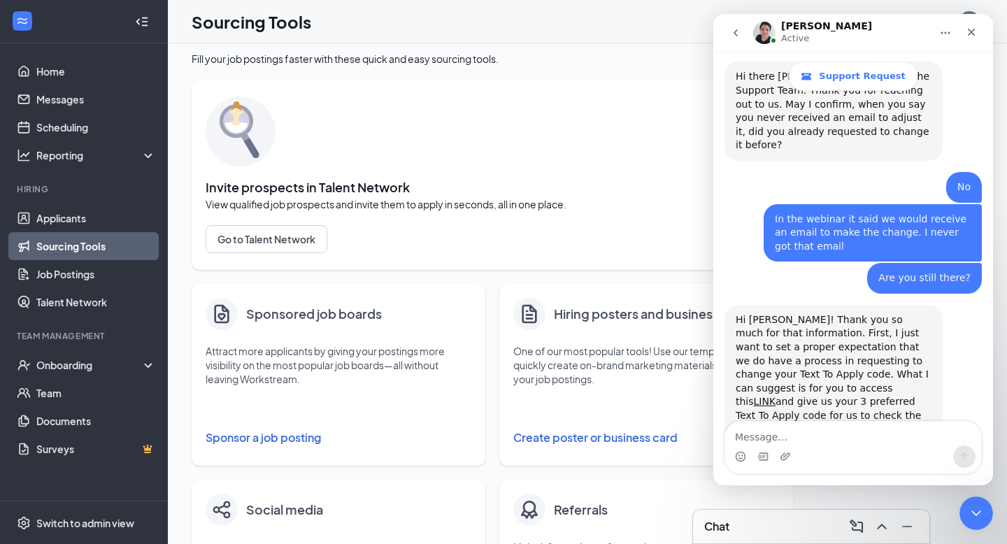
scroll to position [375, 0]
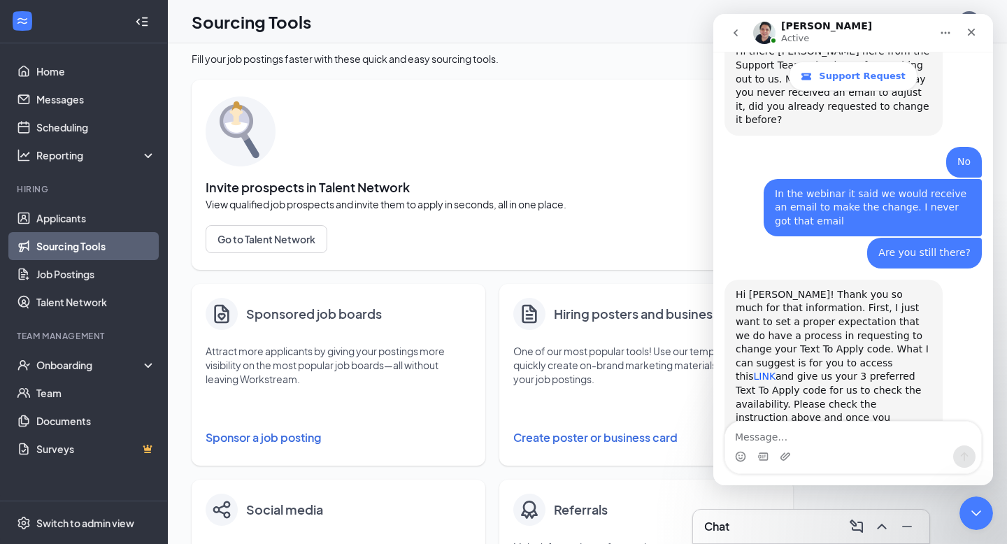
click at [776, 371] on ail&_hsmi=261411493&utm_content=261411493&utm_source=hs_email"] "LINK" at bounding box center [765, 376] width 22 height 11
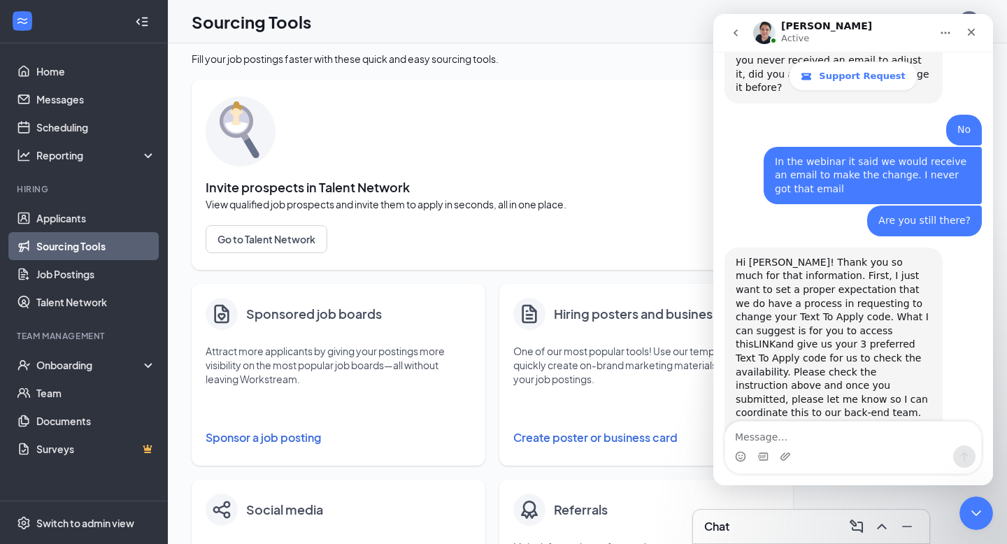
scroll to position [423, 0]
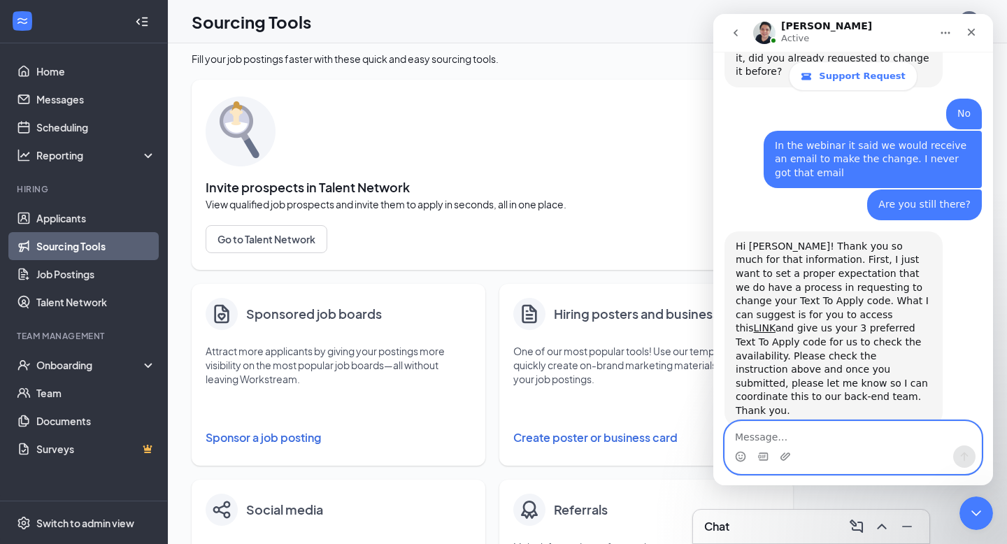
click at [784, 434] on textarea "Message…" at bounding box center [853, 434] width 256 height 24
type textarea "Thank you"
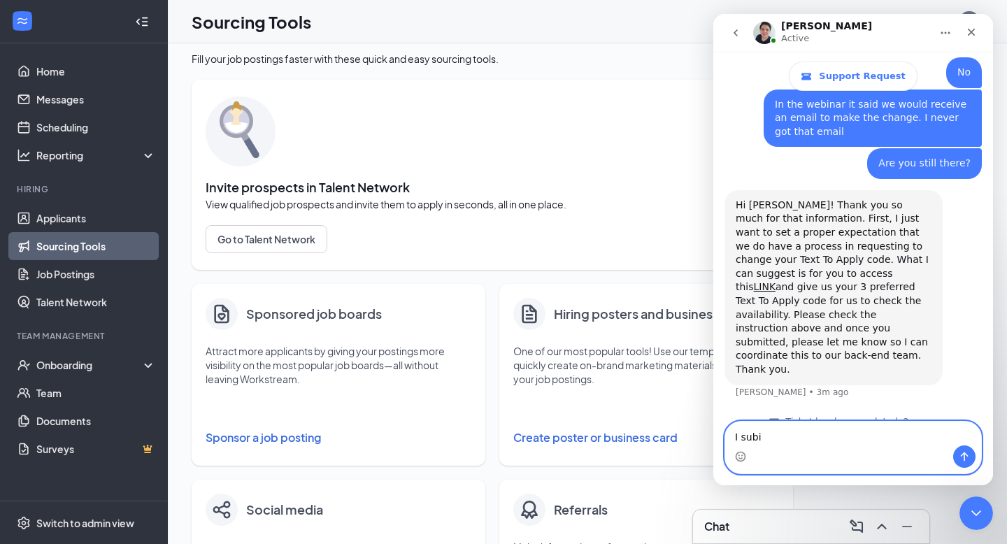
scroll to position [518, 0]
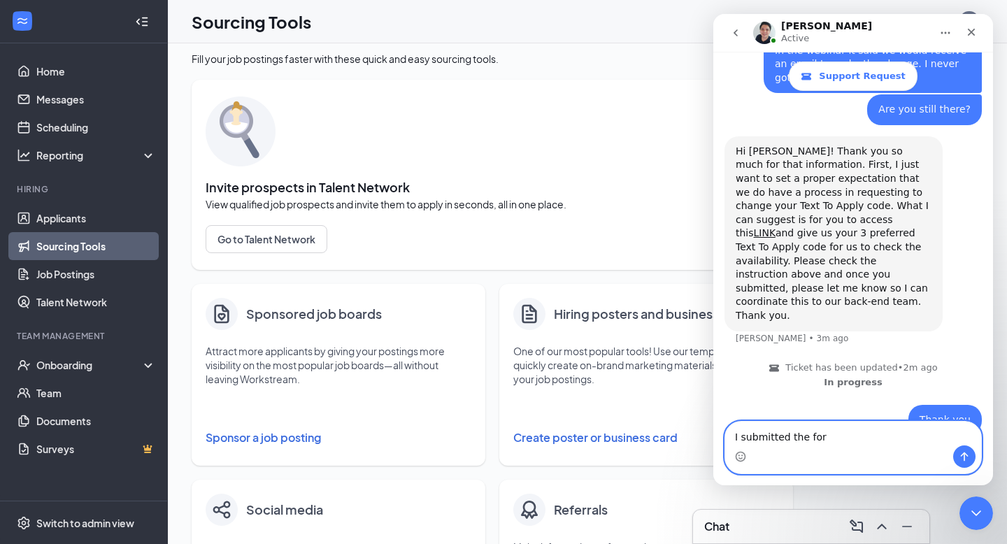
type textarea "I submitted the form"
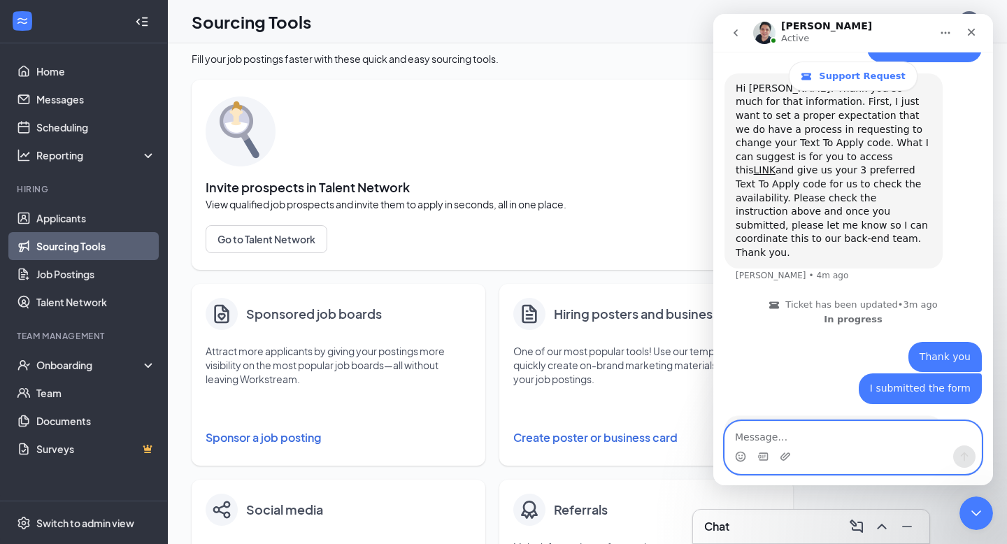
scroll to position [593, 0]
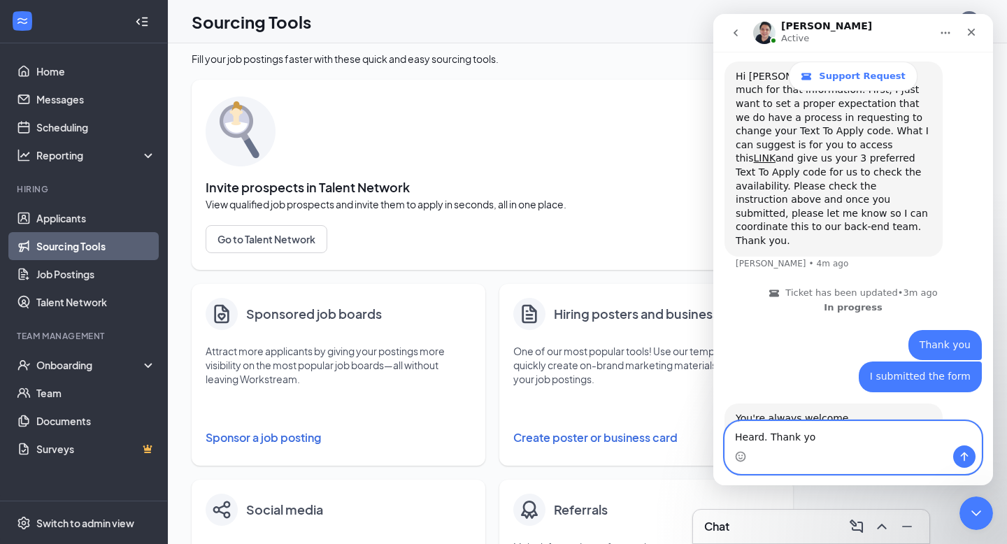
type textarea "Heard. Thank you"
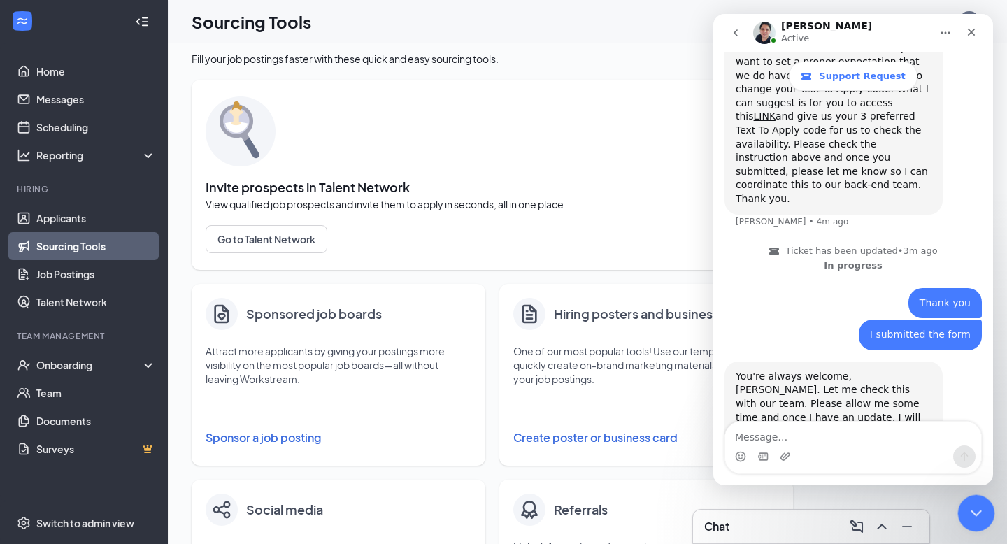
click at [975, 509] on icon "Close Intercom Messenger" at bounding box center [974, 511] width 17 height 17
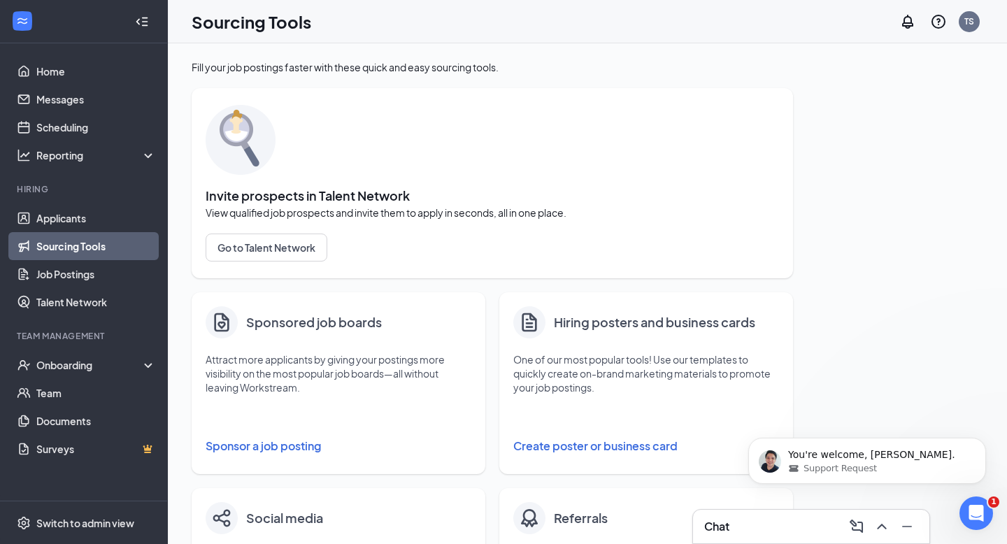
scroll to position [700, 0]
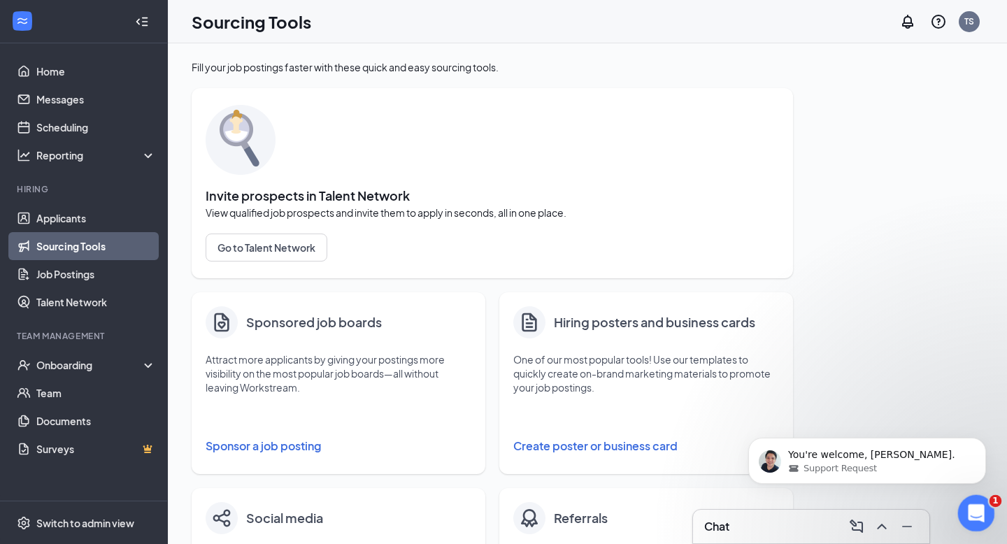
click at [975, 511] on icon "Open Intercom Messenger" at bounding box center [974, 511] width 23 height 23
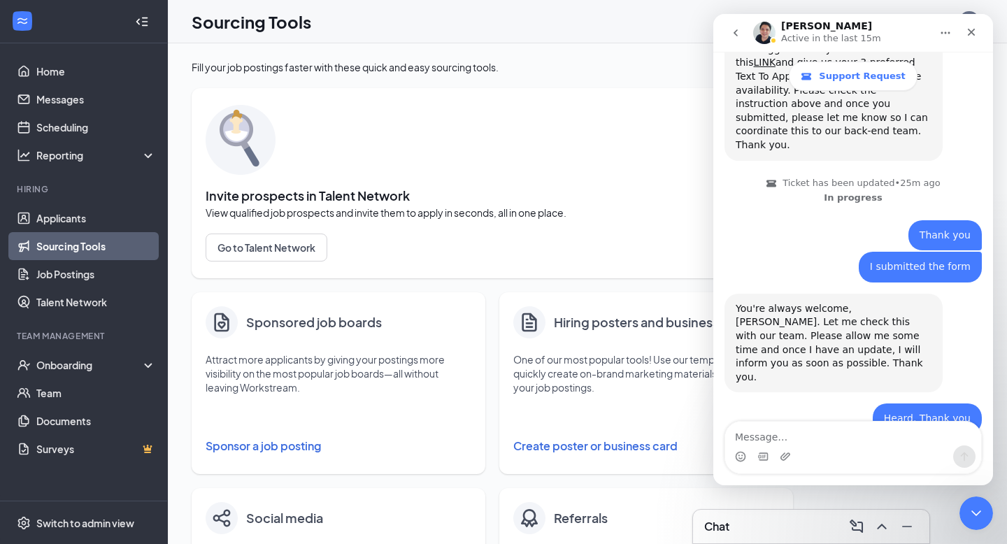
scroll to position [686, 0]
click at [975, 507] on icon "Close Intercom Messenger" at bounding box center [974, 511] width 17 height 17
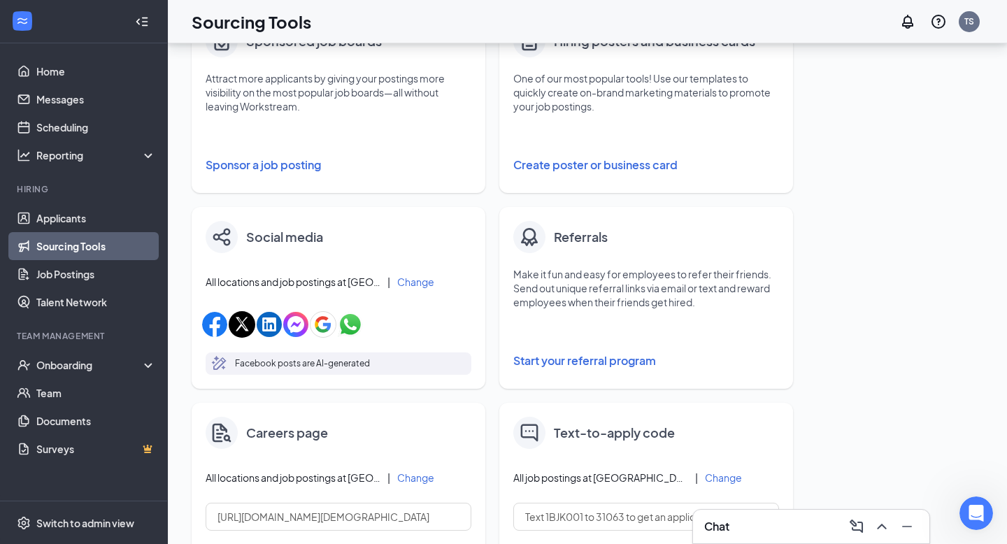
scroll to position [69, 0]
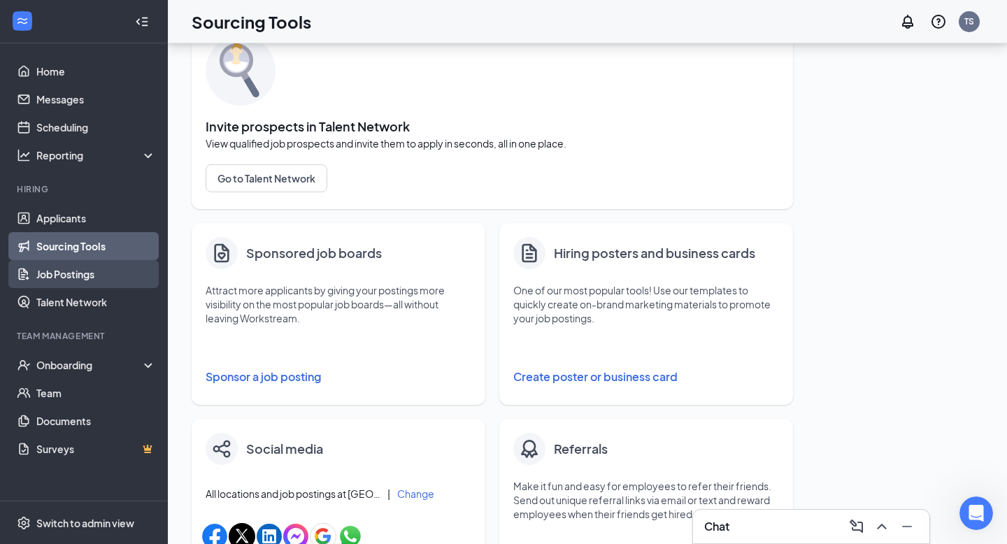
click at [99, 278] on link "Job Postings" at bounding box center [96, 274] width 120 height 28
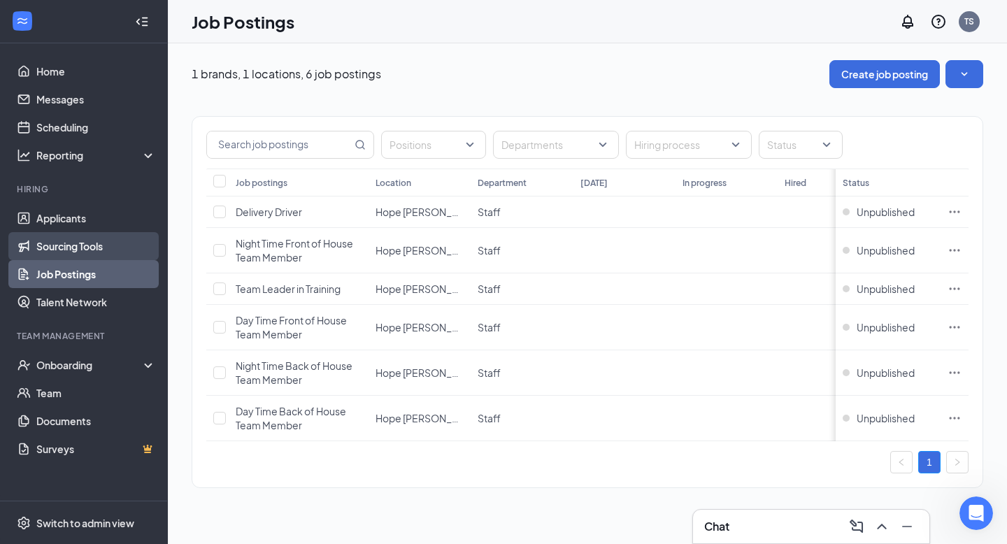
click at [104, 244] on link "Sourcing Tools" at bounding box center [96, 246] width 120 height 28
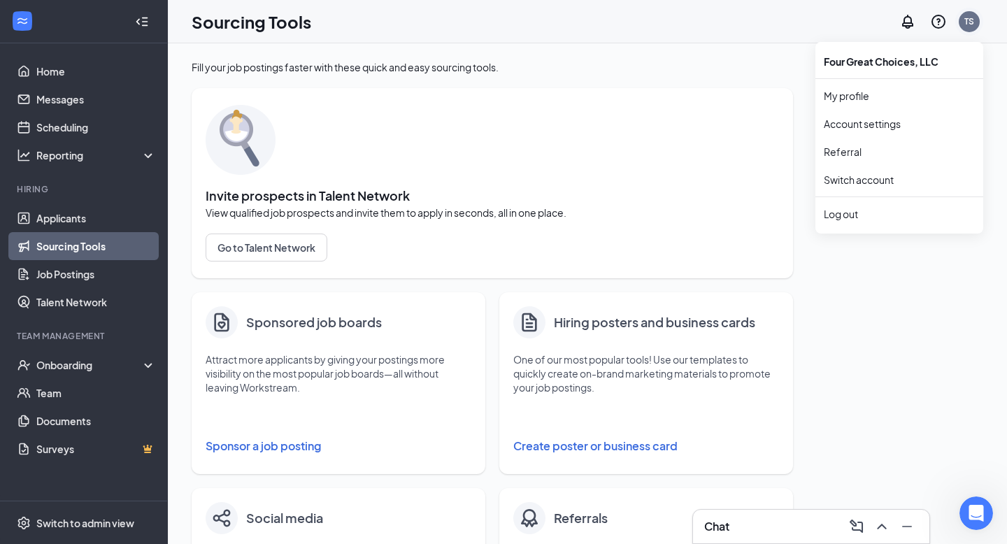
click at [975, 31] on div "TS" at bounding box center [970, 22] width 28 height 28
click at [870, 123] on link "Account settings" at bounding box center [899, 124] width 151 height 14
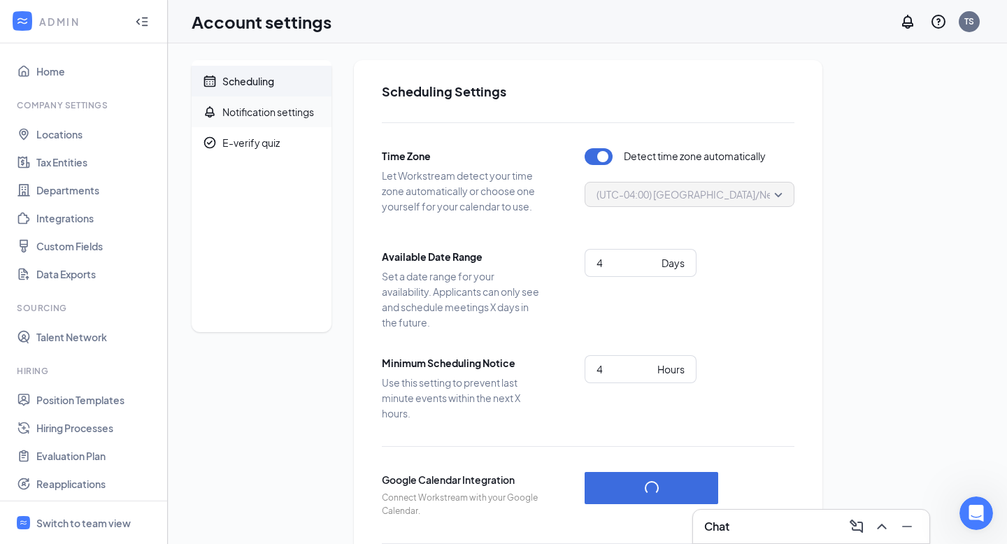
click at [293, 112] on div "Notification settings" at bounding box center [268, 112] width 92 height 14
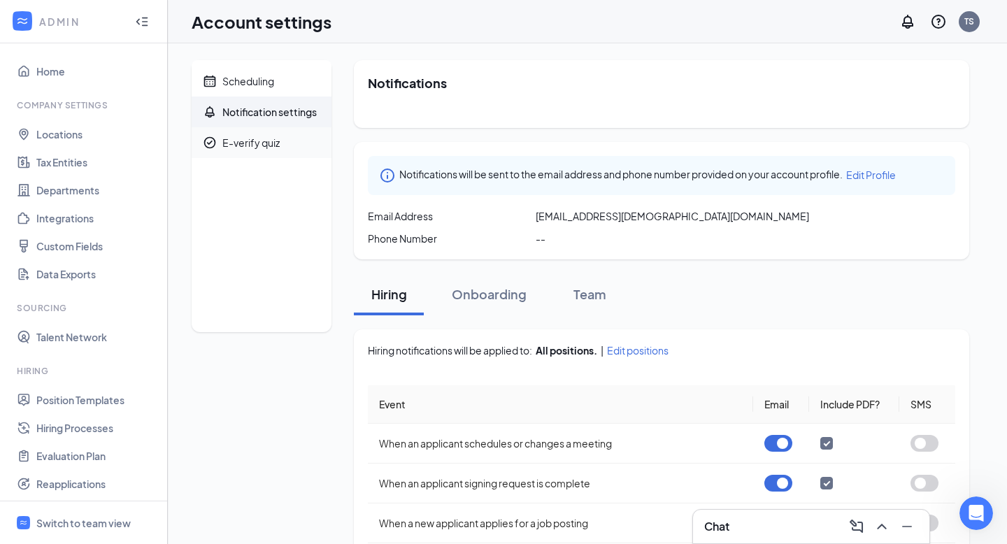
click at [243, 144] on div "E-verify quiz" at bounding box center [250, 143] width 57 height 14
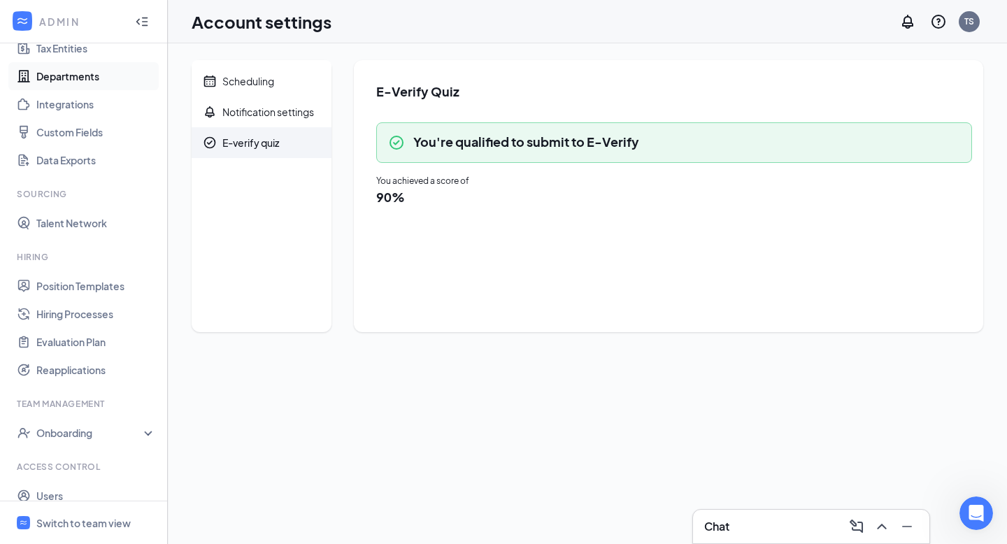
scroll to position [157, 0]
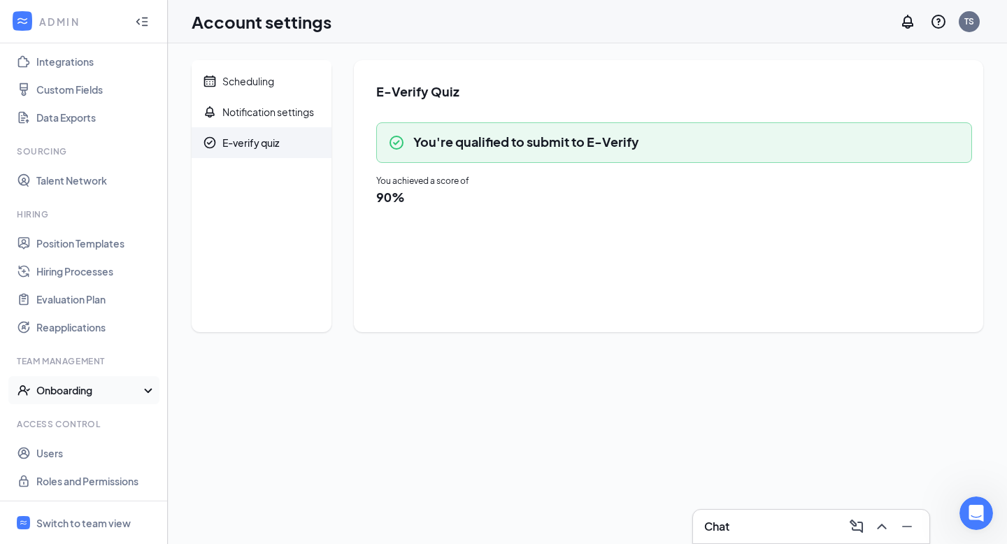
click at [83, 395] on div "Onboarding" at bounding box center [90, 390] width 108 height 14
click at [81, 427] on link "Onboarding Processes" at bounding box center [96, 418] width 120 height 28
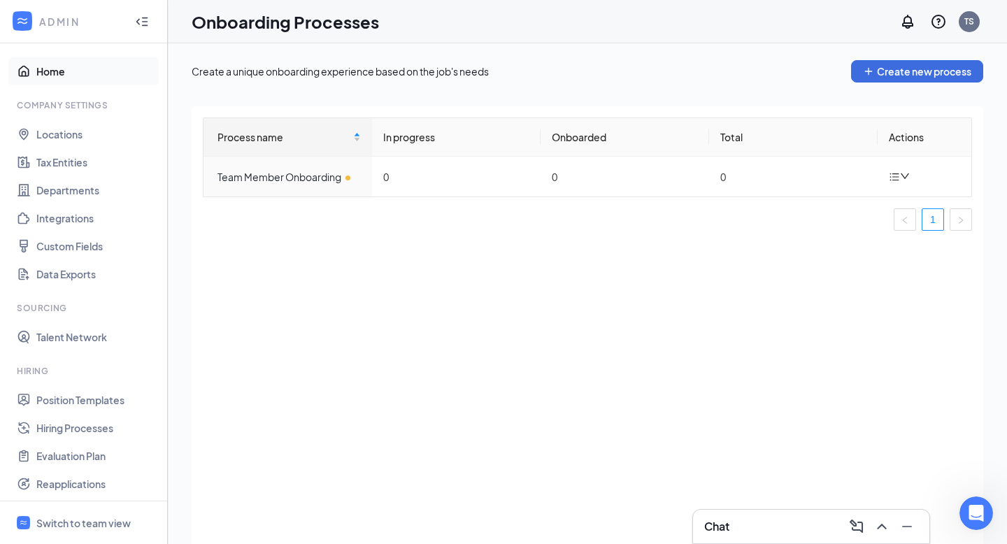
click at [66, 66] on link "Home" at bounding box center [96, 71] width 120 height 28
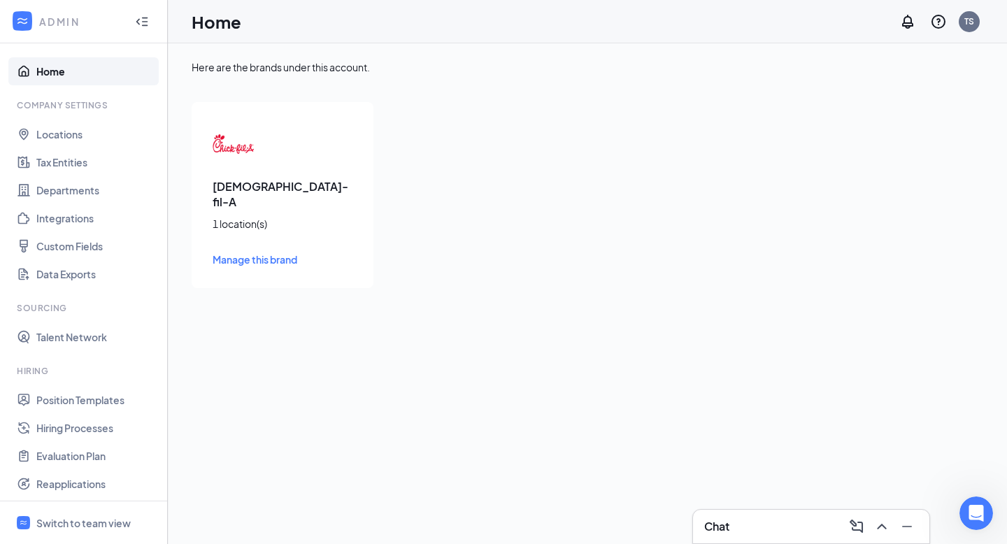
scroll to position [185, 0]
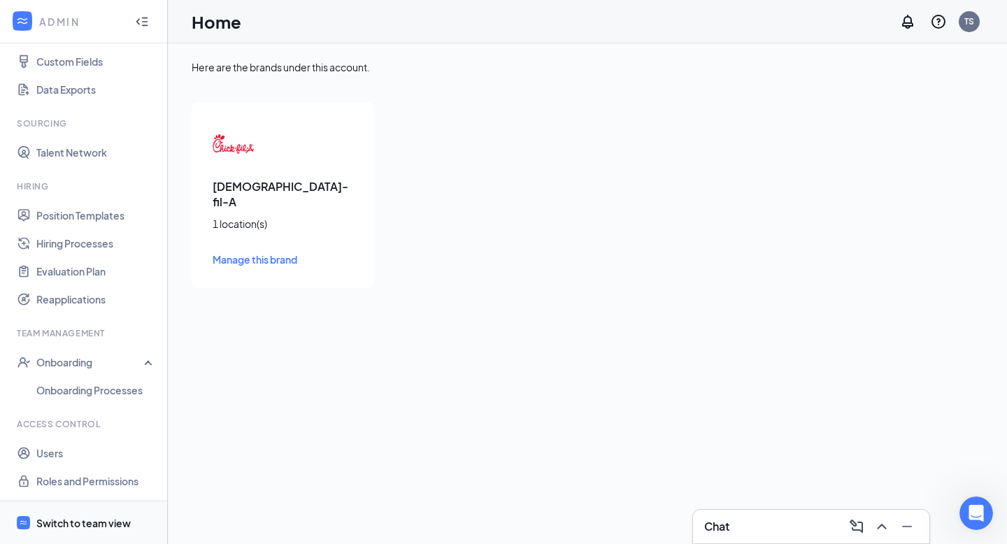
click at [88, 523] on div "Switch to team view" at bounding box center [83, 523] width 94 height 14
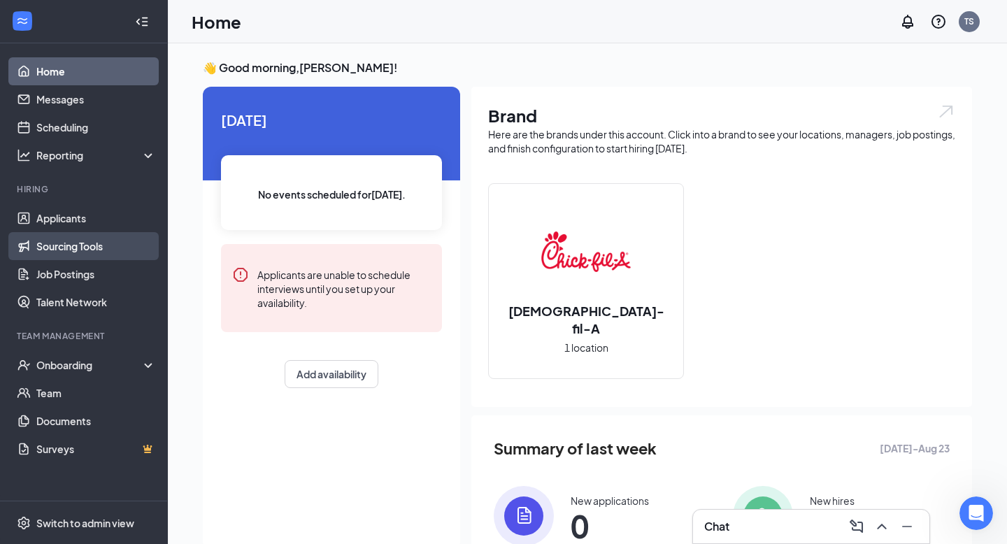
click at [89, 249] on link "Sourcing Tools" at bounding box center [96, 246] width 120 height 28
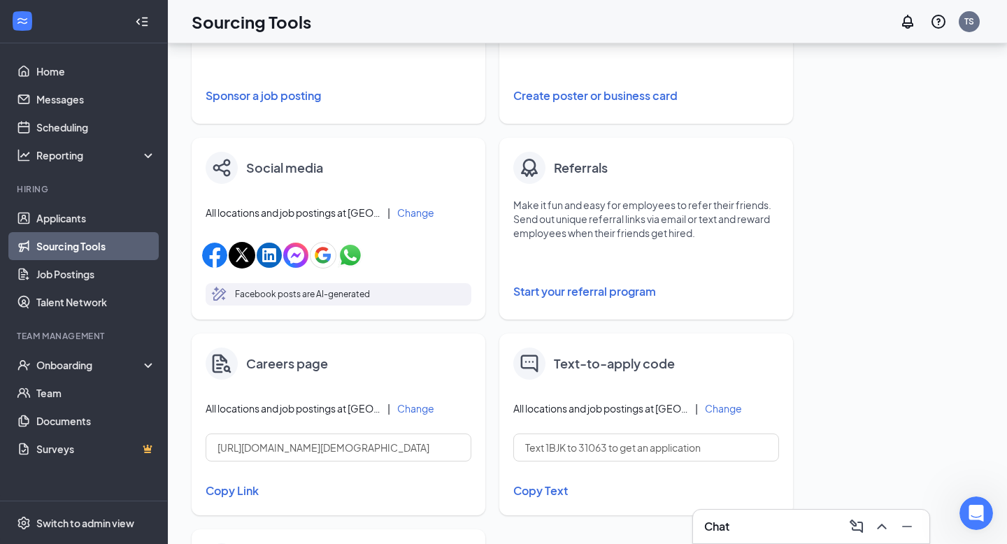
scroll to position [686, 0]
